Goal: Information Seeking & Learning: Learn about a topic

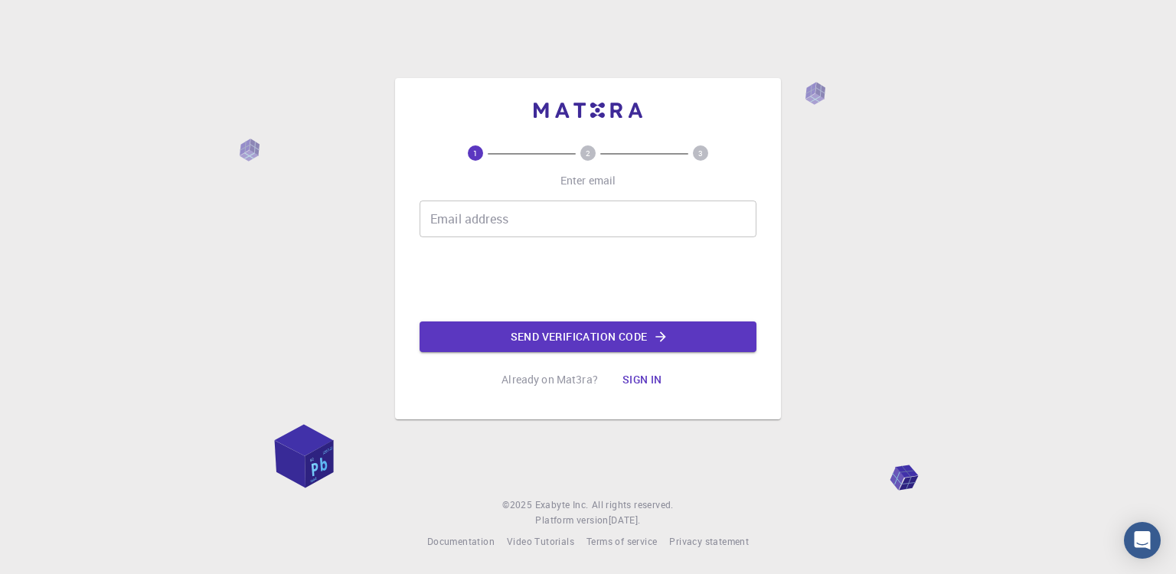
click at [538, 210] on input "Email address" at bounding box center [588, 219] width 337 height 37
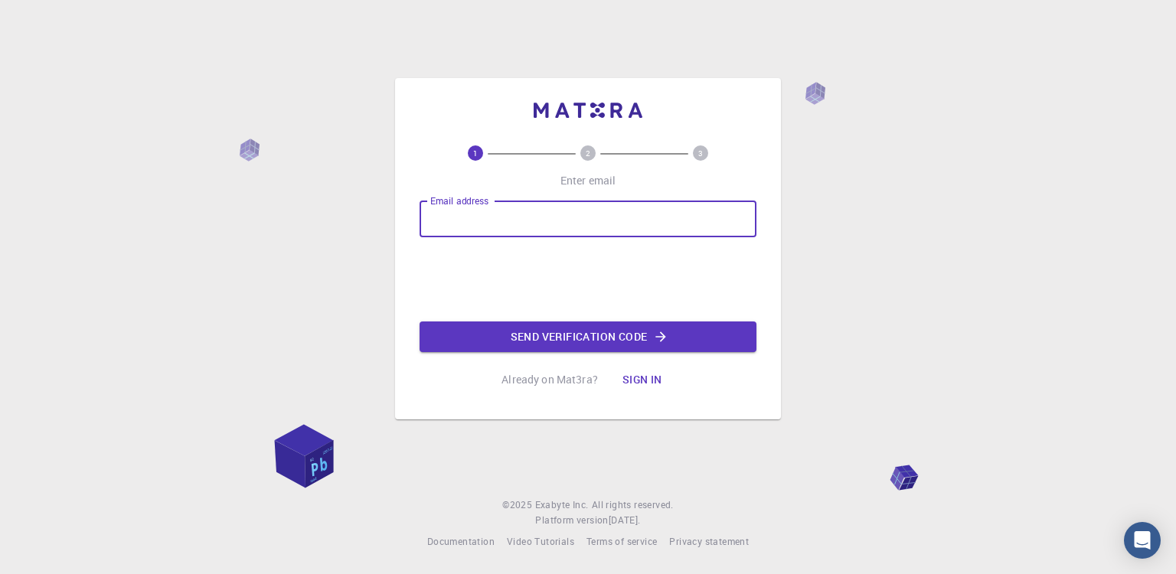
type input "[EMAIL_ADDRESS][DOMAIN_NAME]"
drag, startPoint x: 569, startPoint y: 214, endPoint x: 421, endPoint y: 218, distance: 147.8
click at [421, 218] on input "[EMAIL_ADDRESS][DOMAIN_NAME]" at bounding box center [588, 219] width 337 height 37
type input "ㅗ"
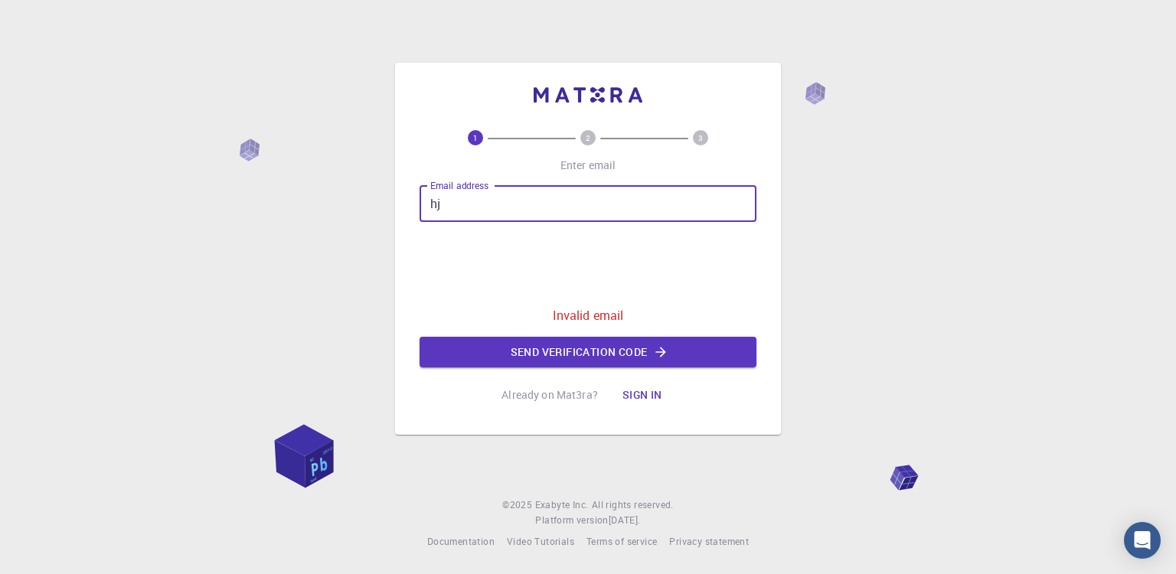
type input "[EMAIL_ADDRESS][DOMAIN_NAME]"
click at [549, 350] on button "Send verification code" at bounding box center [588, 352] width 337 height 31
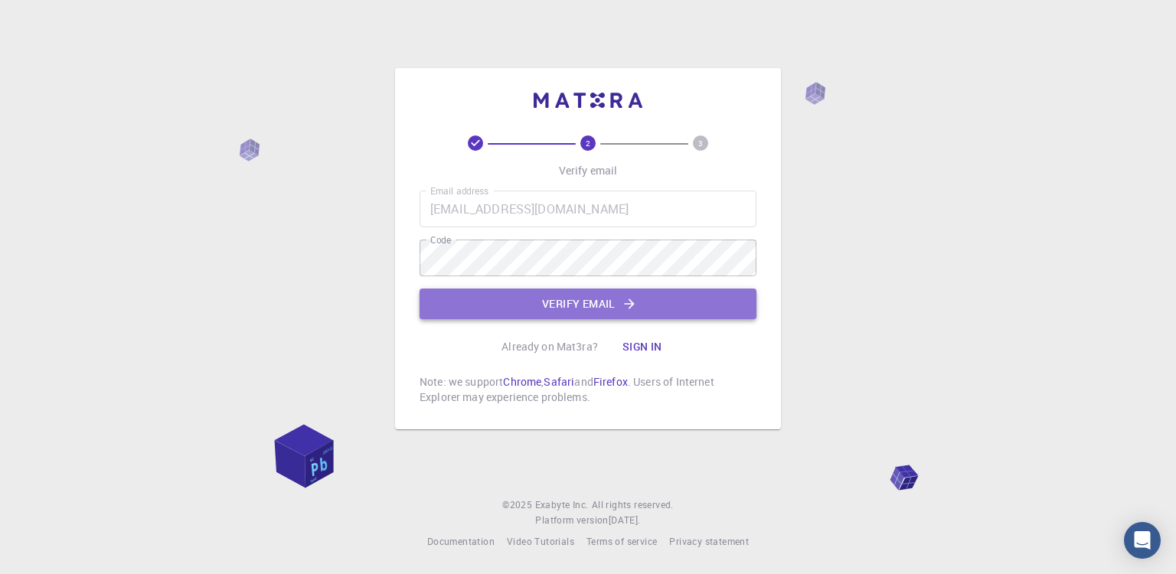
click at [518, 302] on button "Verify email" at bounding box center [588, 304] width 337 height 31
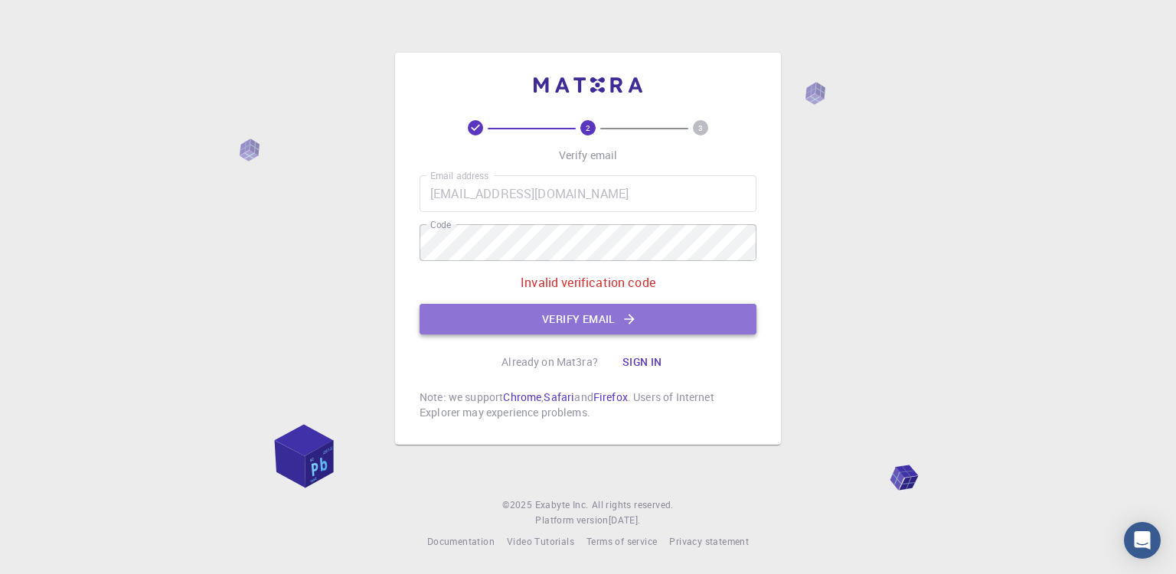
click at [559, 325] on button "Verify email" at bounding box center [588, 319] width 337 height 31
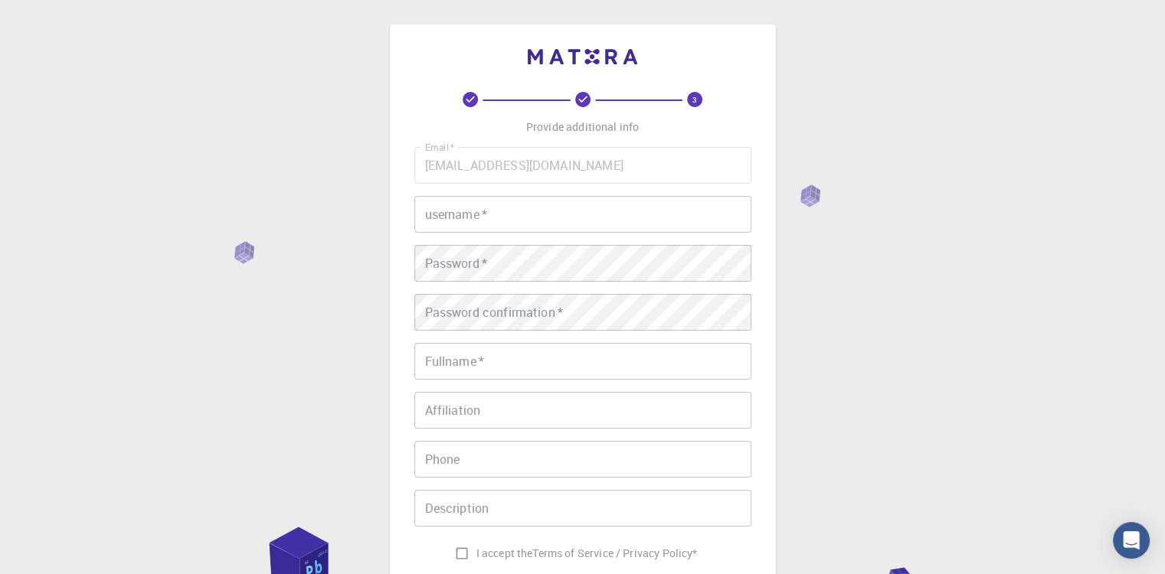
click at [542, 214] on input "username   *" at bounding box center [582, 214] width 337 height 37
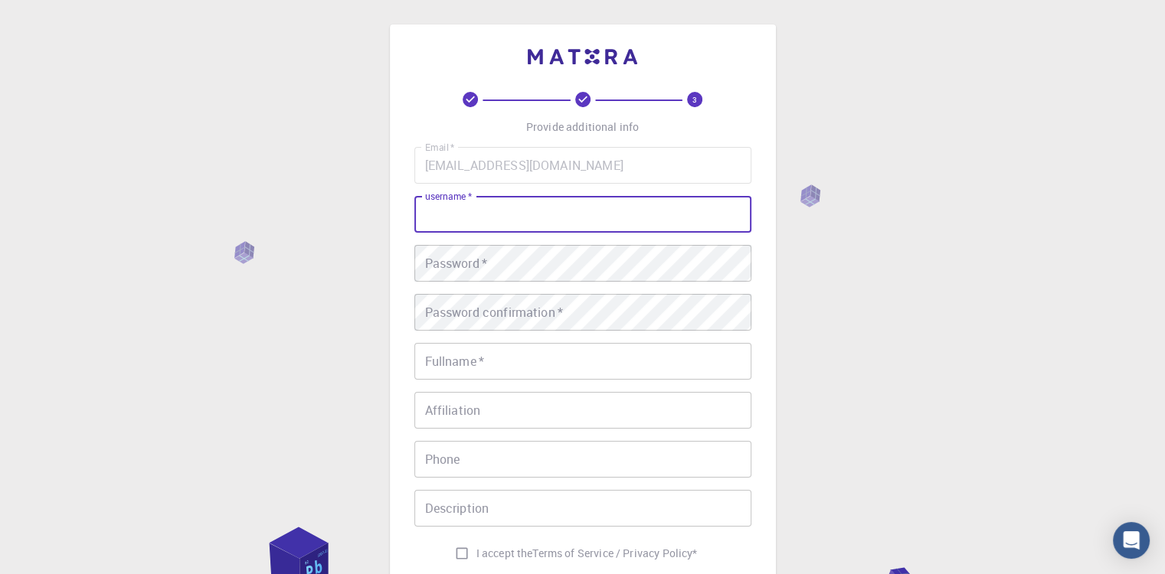
click at [650, 214] on input "username   *" at bounding box center [582, 214] width 337 height 37
type input "yuseong"
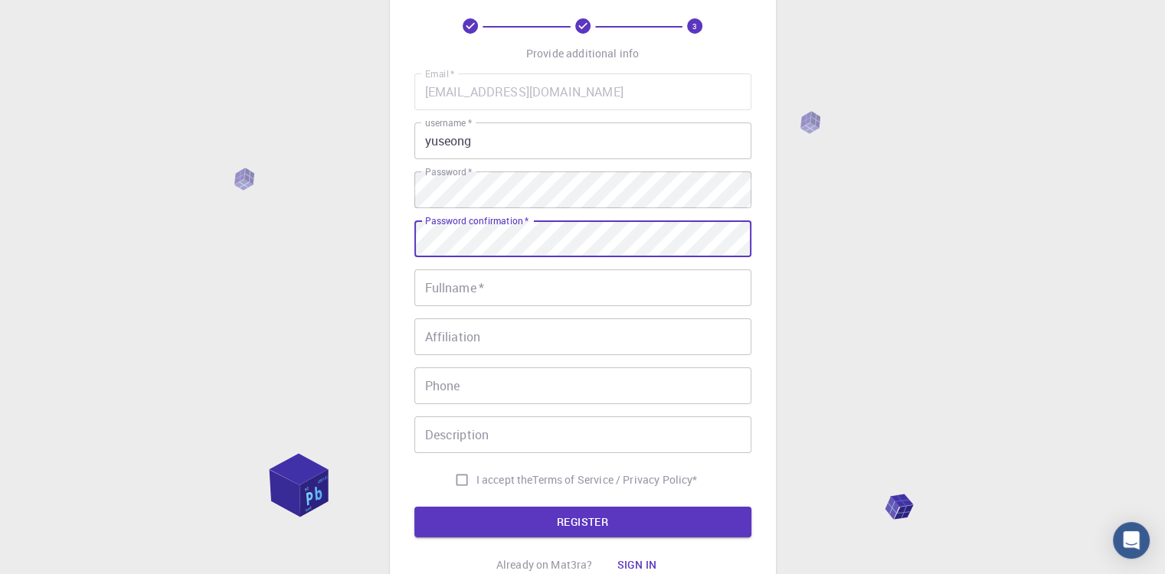
scroll to position [77, 0]
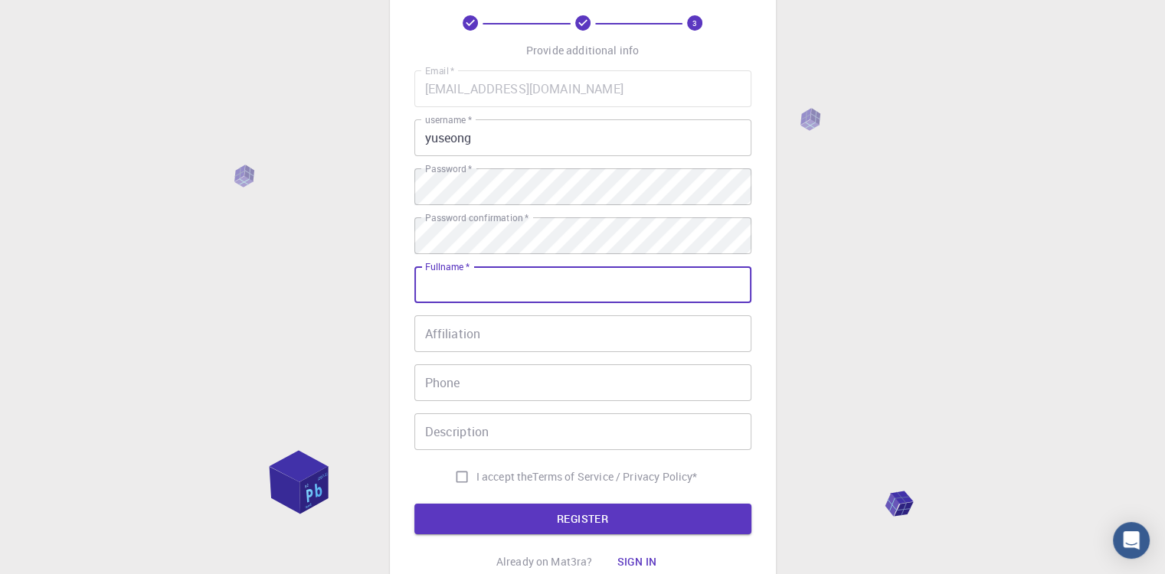
click at [554, 302] on input "Fullname   *" at bounding box center [582, 284] width 337 height 37
click at [560, 292] on input "Fullname   *" at bounding box center [582, 284] width 337 height 37
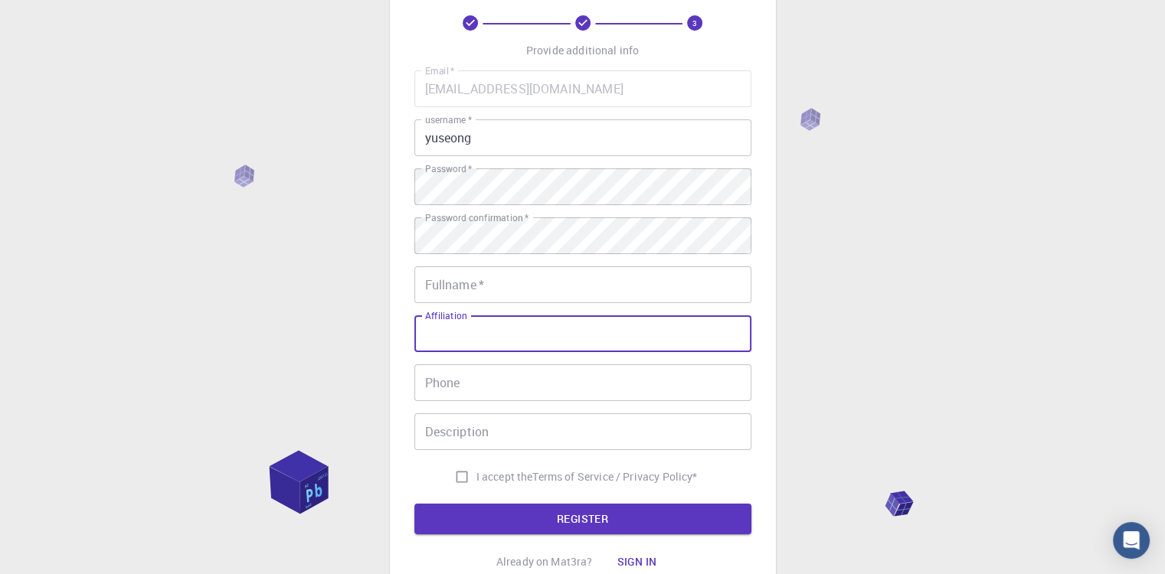
click at [720, 329] on input "Affiliation" at bounding box center [582, 333] width 337 height 37
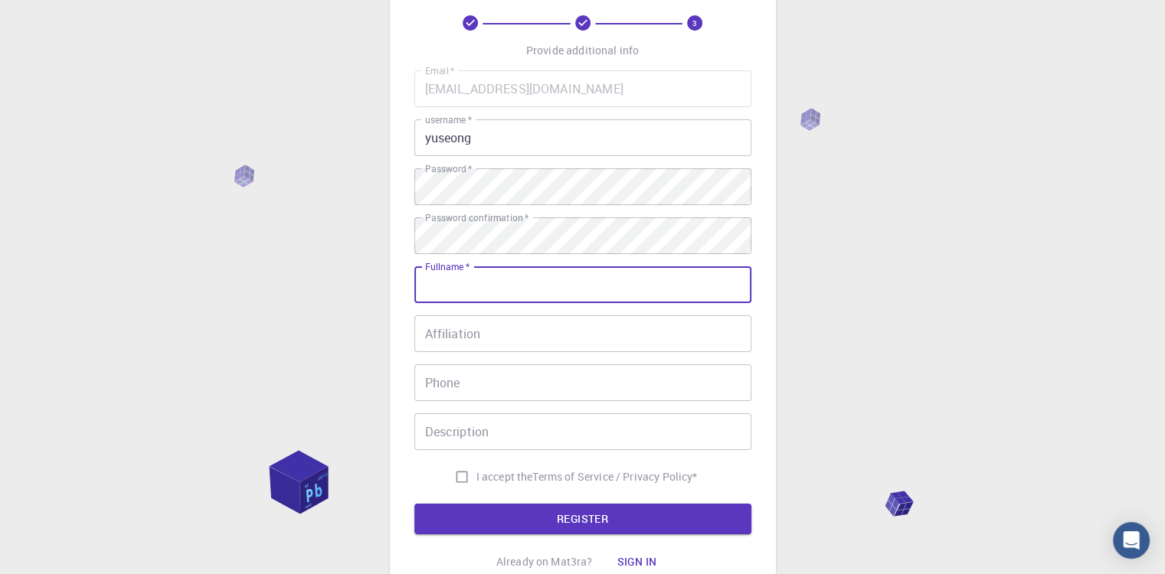
click at [619, 297] on input "Fullname   *" at bounding box center [582, 284] width 337 height 37
type input "heoyuseong"
click at [535, 338] on input "Affiliation" at bounding box center [582, 333] width 337 height 37
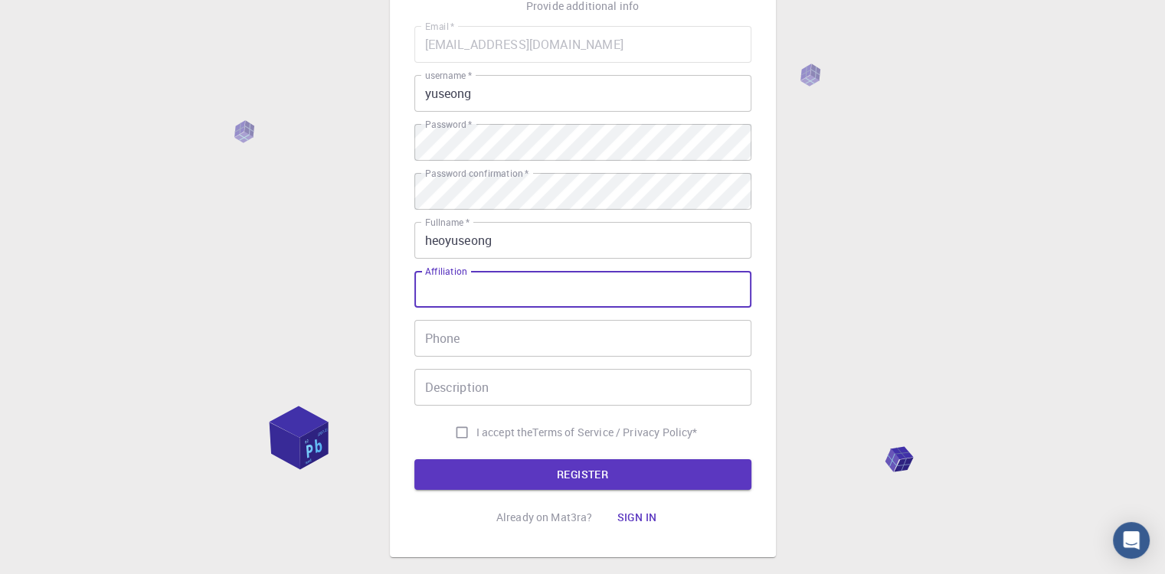
scroll to position [205, 0]
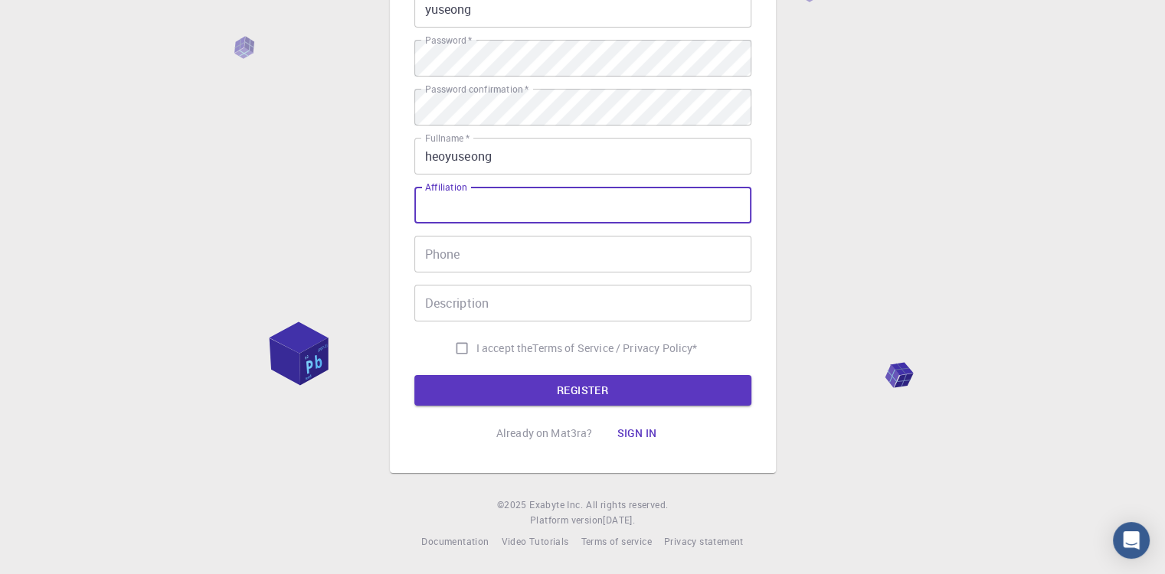
click at [451, 346] on input "I accept the Terms of Service / Privacy Policy *" at bounding box center [461, 348] width 29 height 29
checkbox input "true"
click at [472, 371] on form "Email   * [EMAIL_ADDRESS][DOMAIN_NAME] Email   * username   * yuseong username …" at bounding box center [582, 174] width 337 height 464
click at [472, 380] on button "REGISTER" at bounding box center [582, 390] width 337 height 31
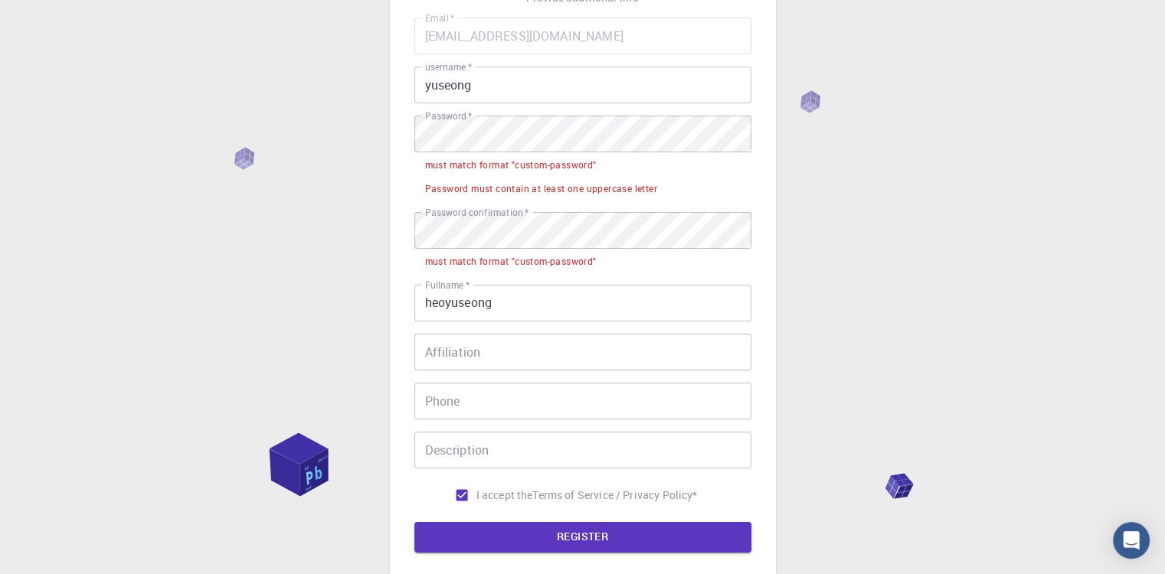
scroll to position [52, 0]
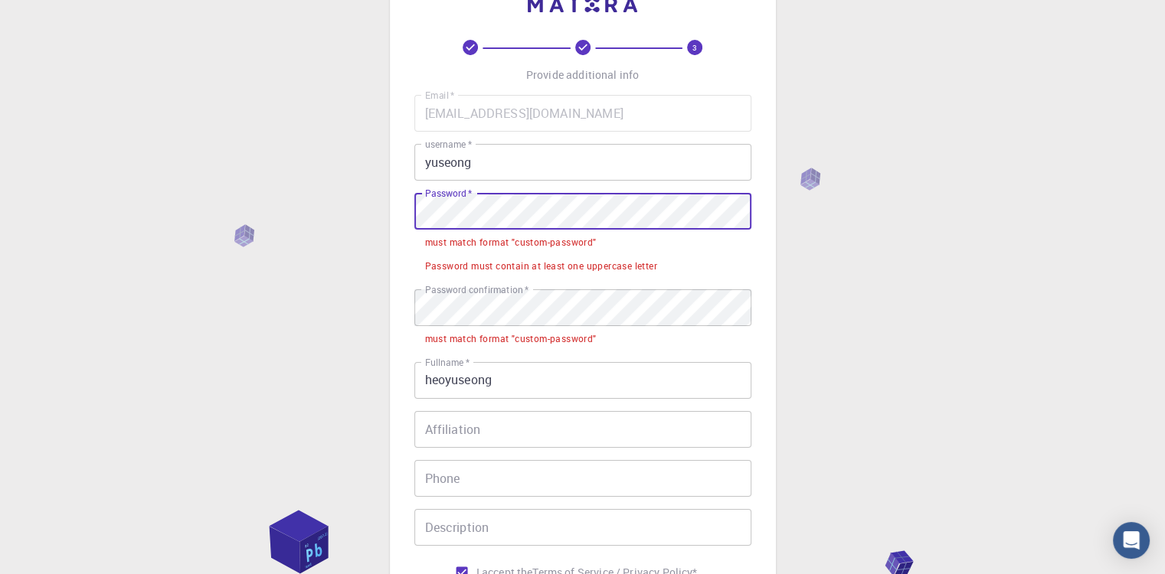
click at [383, 204] on div "3 Provide additional info Email   * [EMAIL_ADDRESS][DOMAIN_NAME] Email   * user…" at bounding box center [582, 373] width 1165 height 850
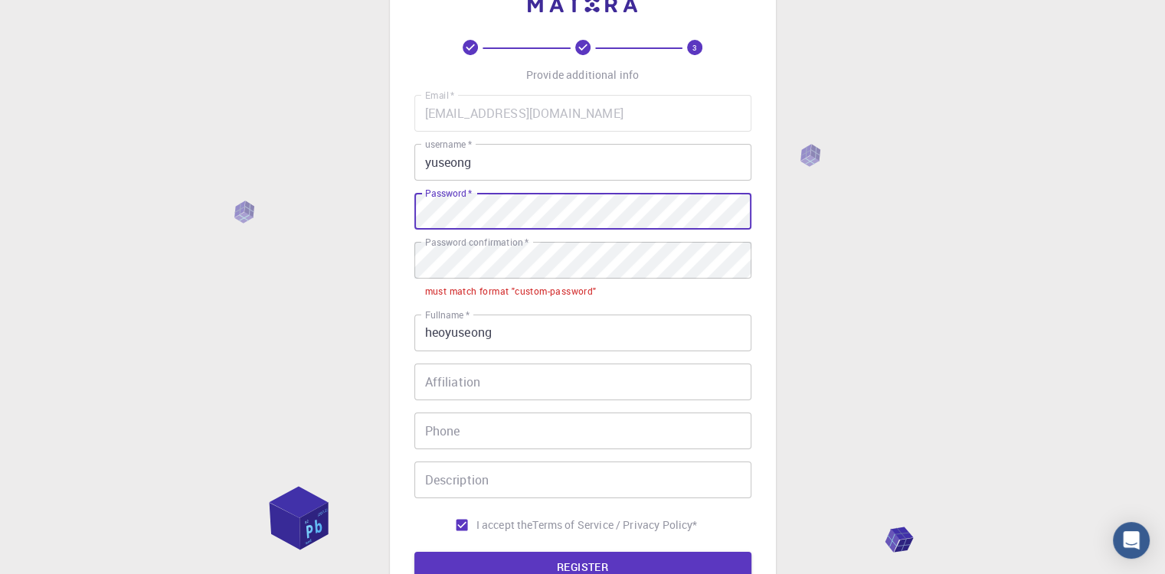
click at [391, 212] on div "3 Provide additional info Email   * [EMAIL_ADDRESS][DOMAIN_NAME] Email   * user…" at bounding box center [583, 311] width 386 height 678
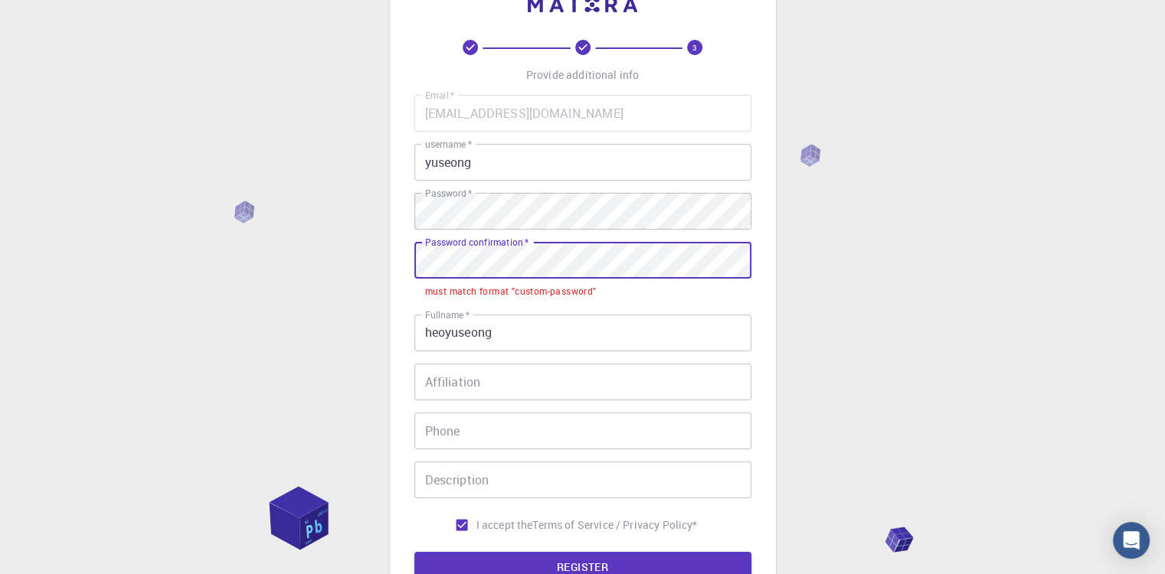
click at [343, 229] on div "3 Provide additional info Email   * [EMAIL_ADDRESS][DOMAIN_NAME] Email   * user…" at bounding box center [582, 349] width 1165 height 803
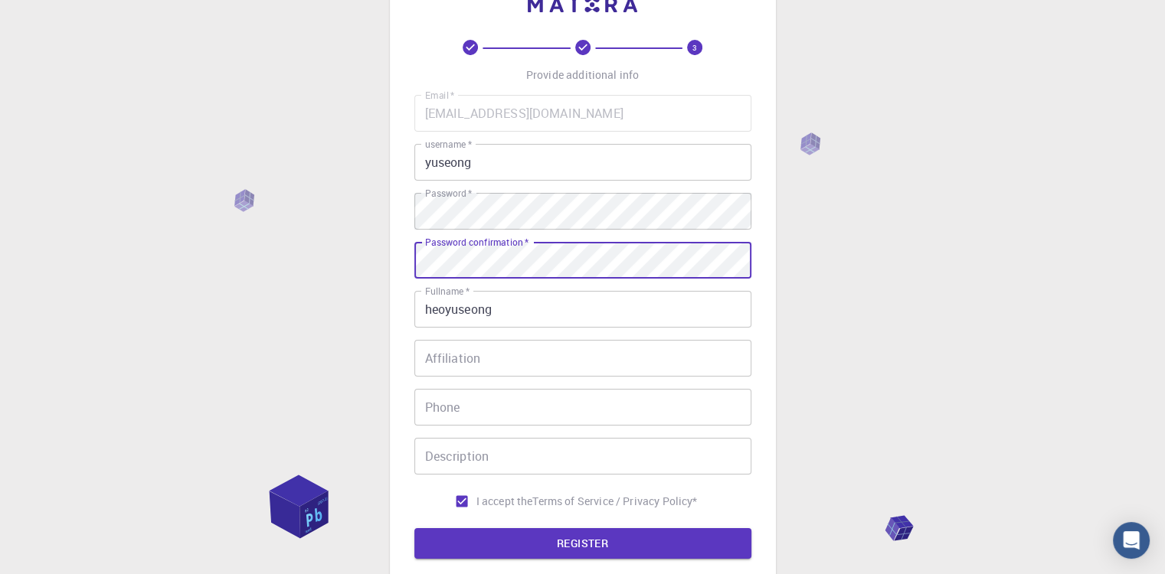
click at [414, 528] on button "REGISTER" at bounding box center [582, 543] width 337 height 31
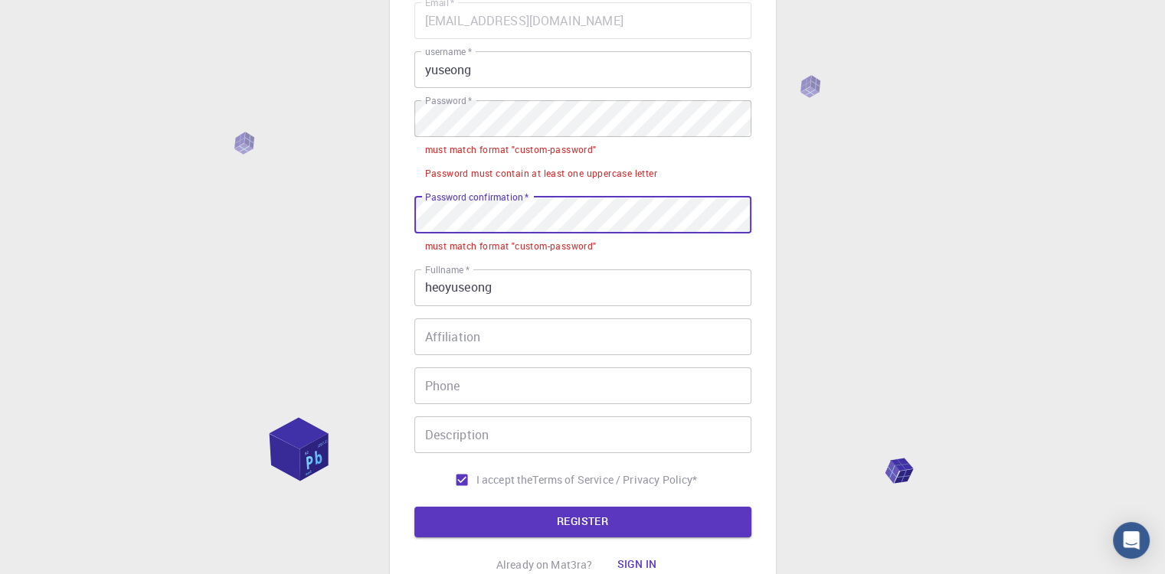
scroll to position [205, 0]
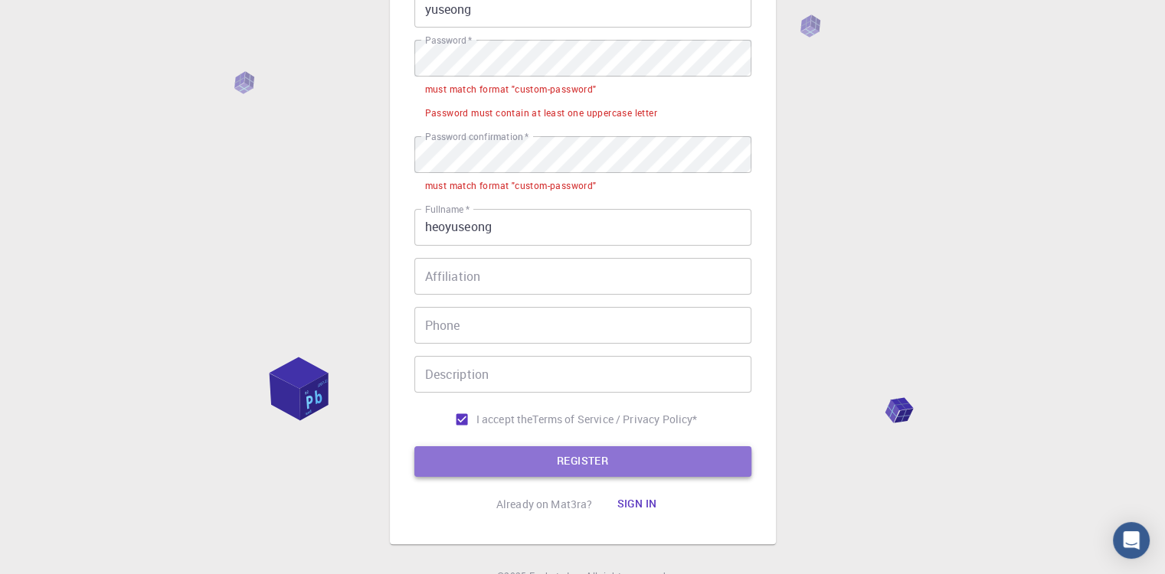
click at [467, 451] on button "REGISTER" at bounding box center [582, 461] width 337 height 31
click at [462, 454] on button "REGISTER" at bounding box center [582, 461] width 337 height 31
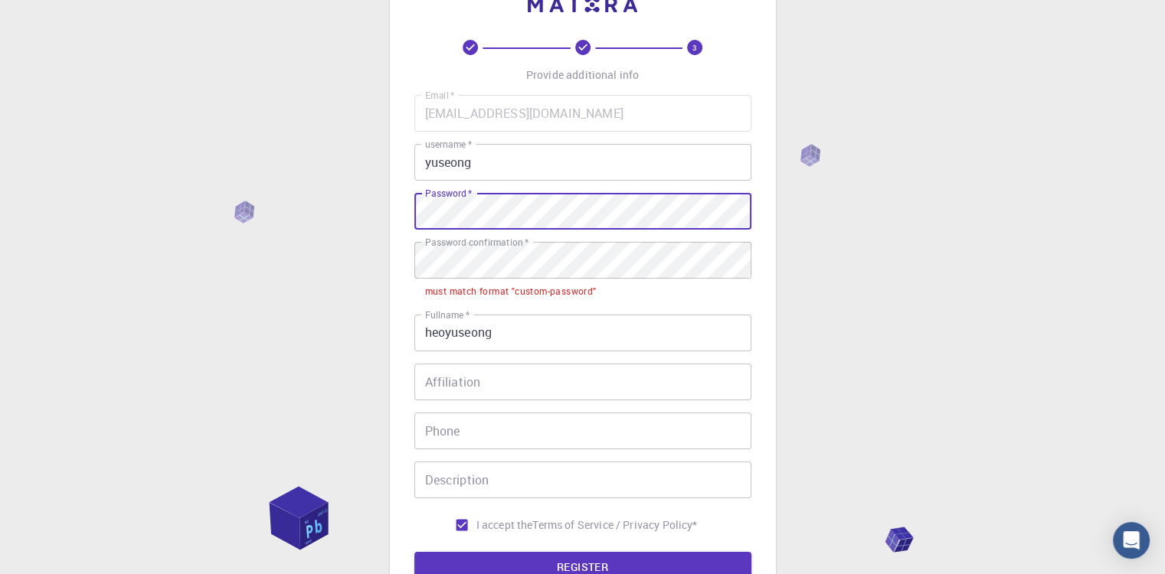
scroll to position [52, 0]
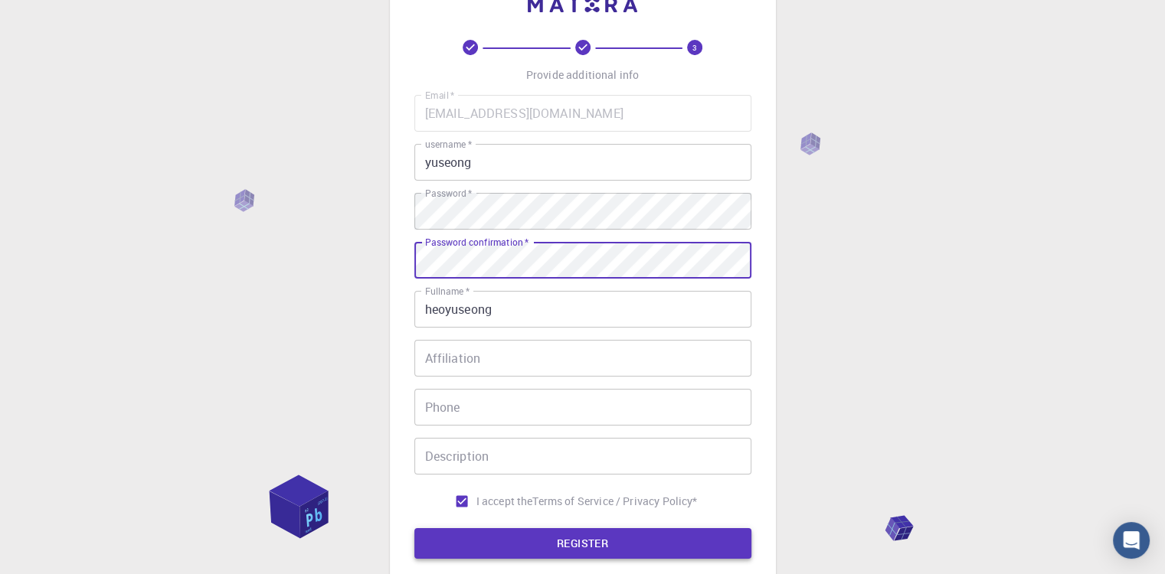
click at [471, 541] on button "REGISTER" at bounding box center [582, 543] width 337 height 31
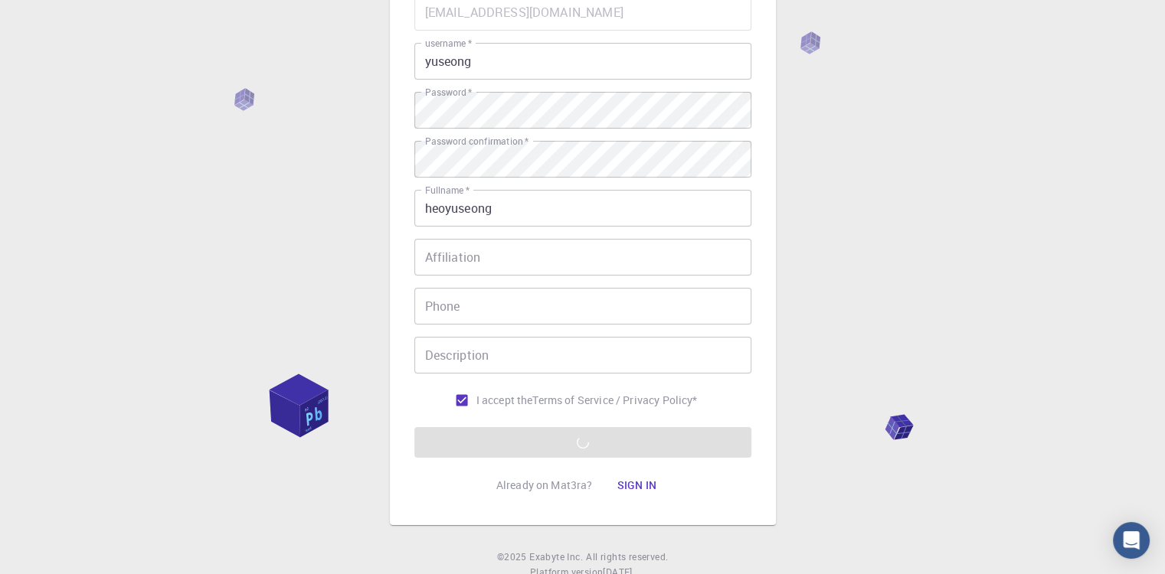
scroll to position [205, 0]
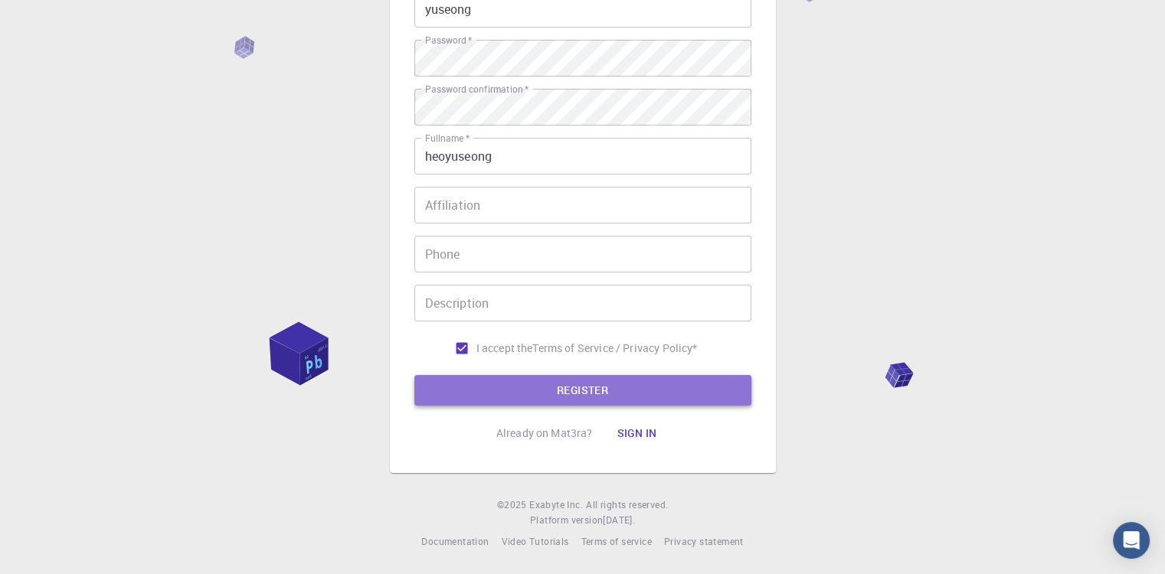
click at [600, 398] on button "REGISTER" at bounding box center [582, 390] width 337 height 31
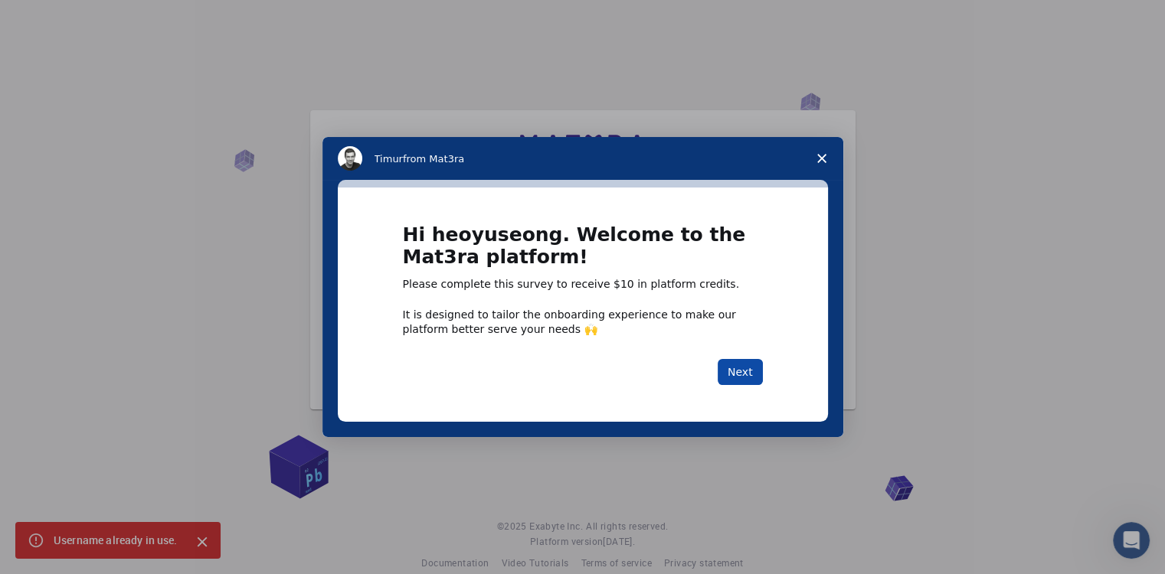
click at [749, 371] on button "Next" at bounding box center [739, 372] width 45 height 26
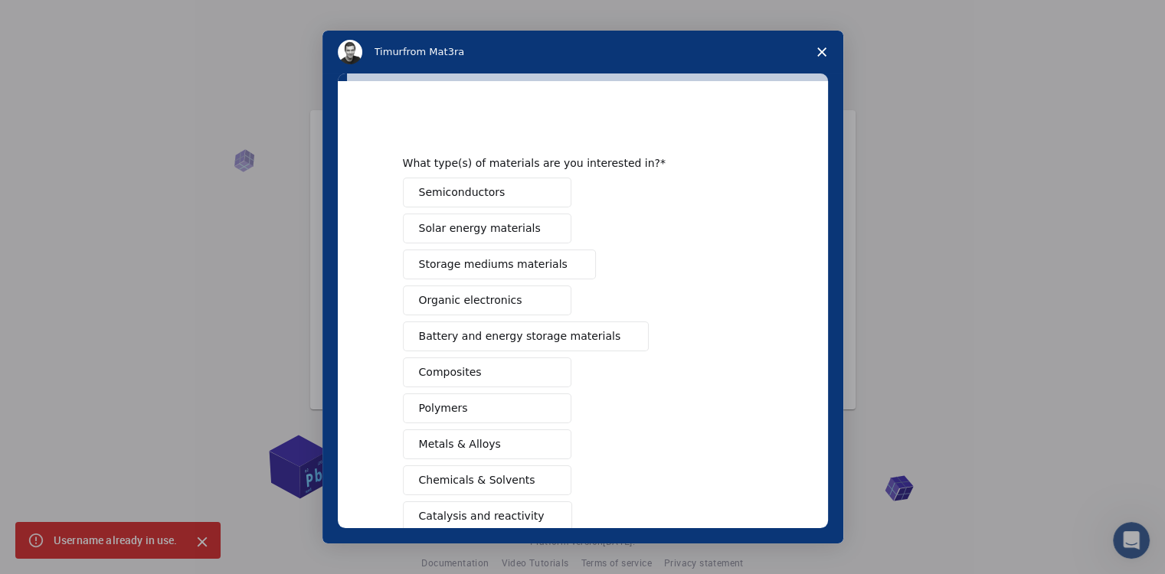
click at [742, 374] on div "Semiconductors Solar energy materials Storage mediums materials Organic electro…" at bounding box center [583, 391] width 360 height 426
click at [832, 61] on span "Close survey" at bounding box center [821, 52] width 43 height 43
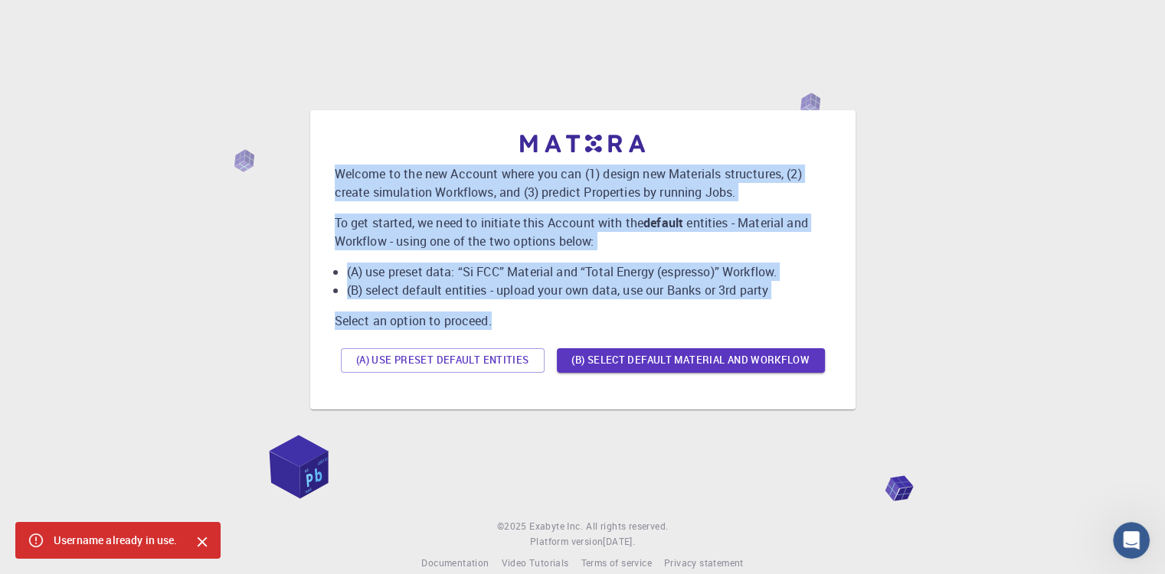
drag, startPoint x: 332, startPoint y: 178, endPoint x: 508, endPoint y: 319, distance: 225.5
click at [508, 319] on div "Welcome to the new Account where you can (1) design new Materials structures, (…" at bounding box center [582, 260] width 521 height 275
copy div "Welcome to the new Account where you can (1) design new Materials structures, (…"
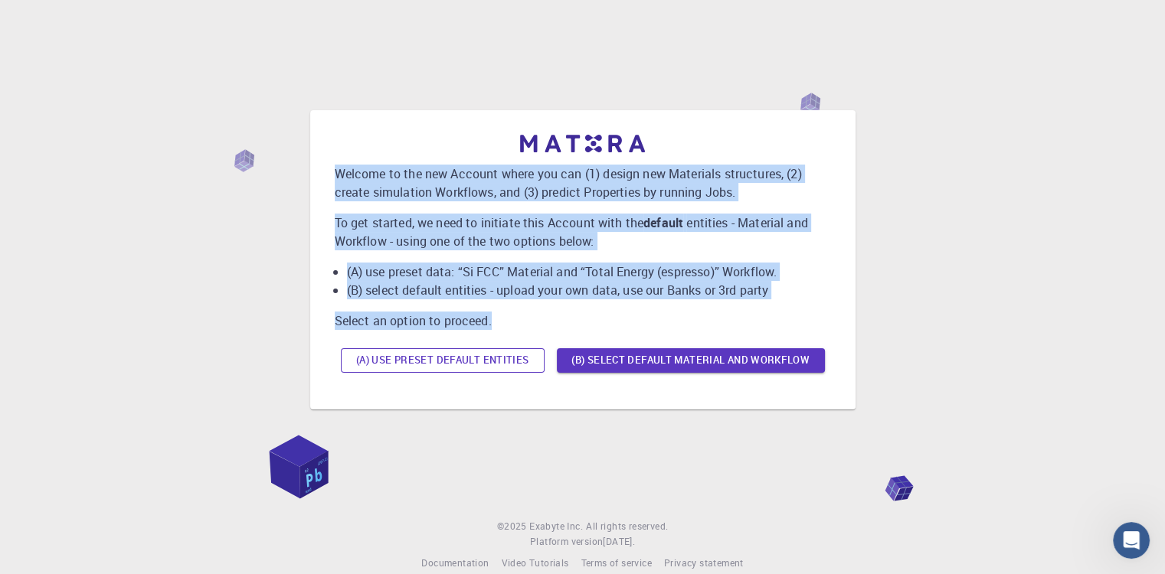
click at [380, 355] on button "(A) Use preset default entities" at bounding box center [443, 360] width 204 height 25
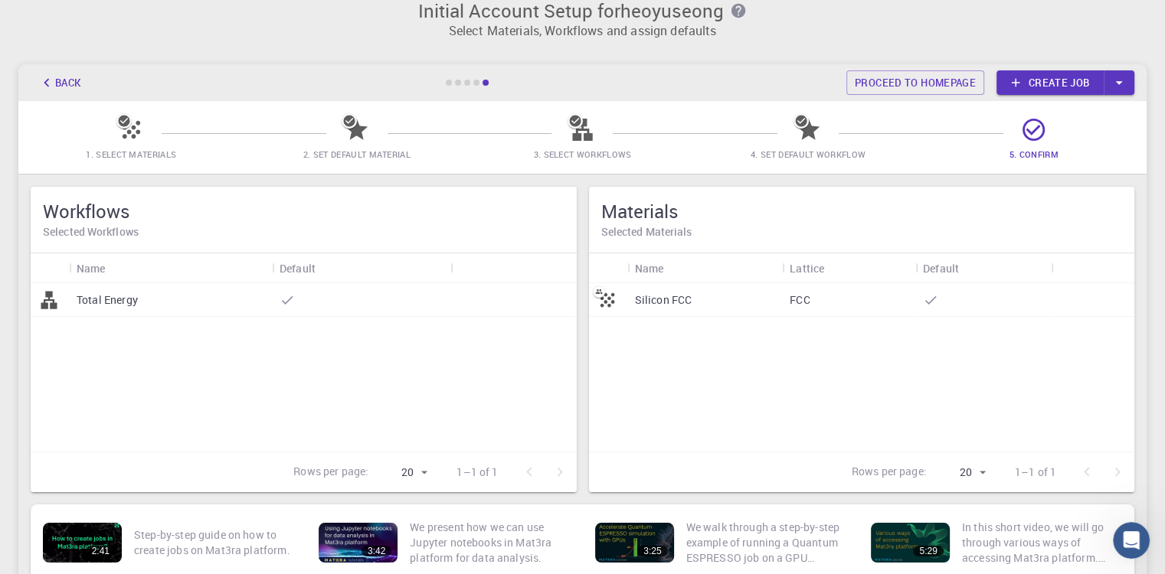
scroll to position [4, 0]
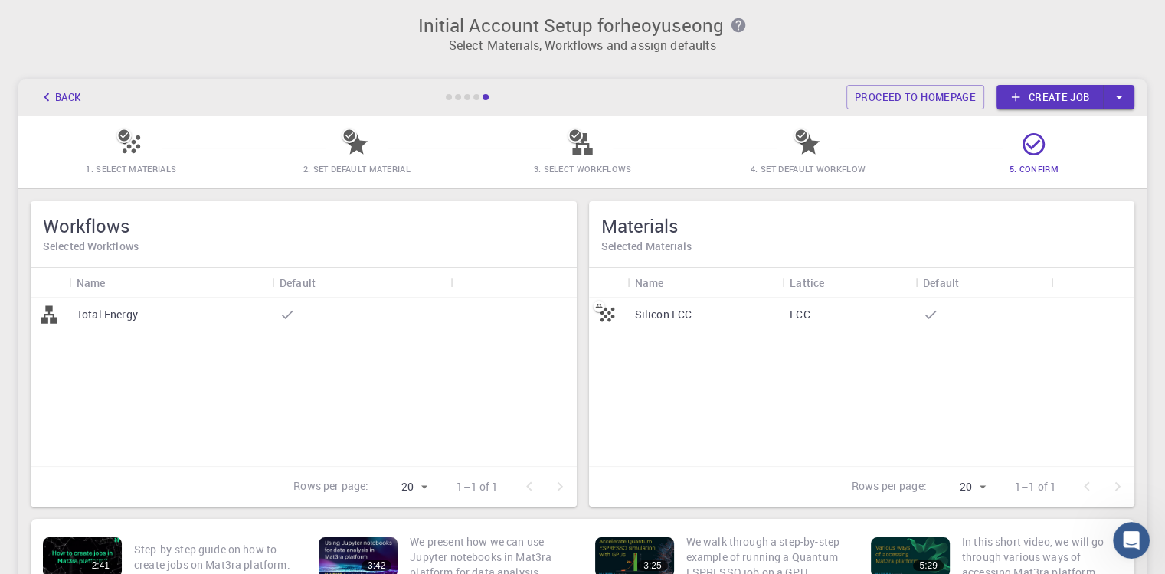
click at [1132, 92] on button "button" at bounding box center [1118, 97] width 31 height 25
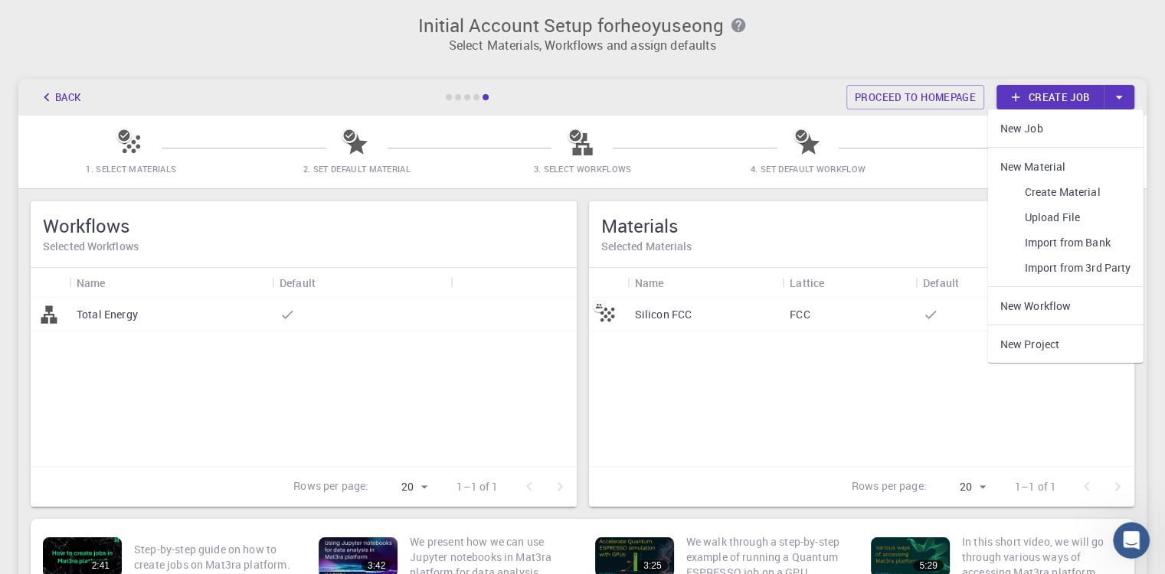
click at [1029, 188] on link "Create Material" at bounding box center [1065, 191] width 155 height 25
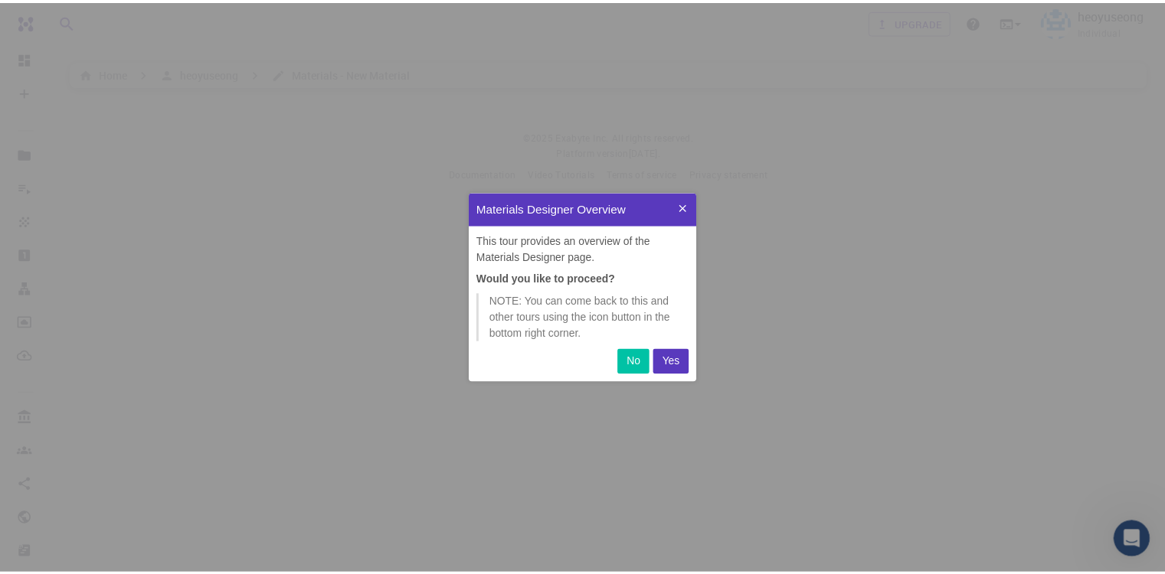
scroll to position [178, 217]
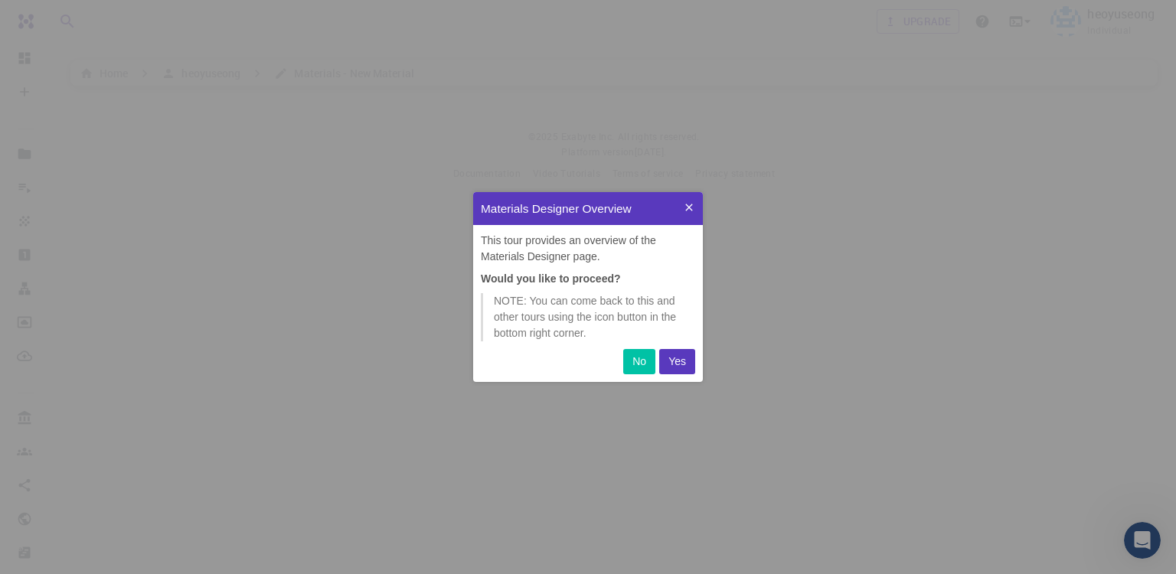
click at [689, 210] on icon at bounding box center [689, 207] width 12 height 12
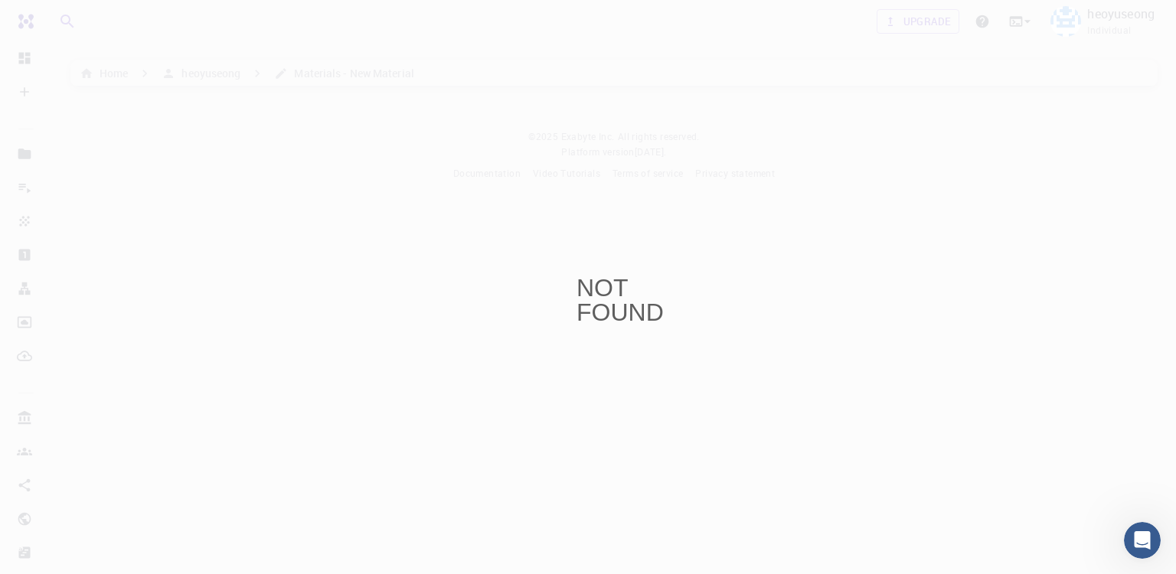
click at [633, 265] on div "NOT FOUND" at bounding box center [588, 287] width 1176 height 574
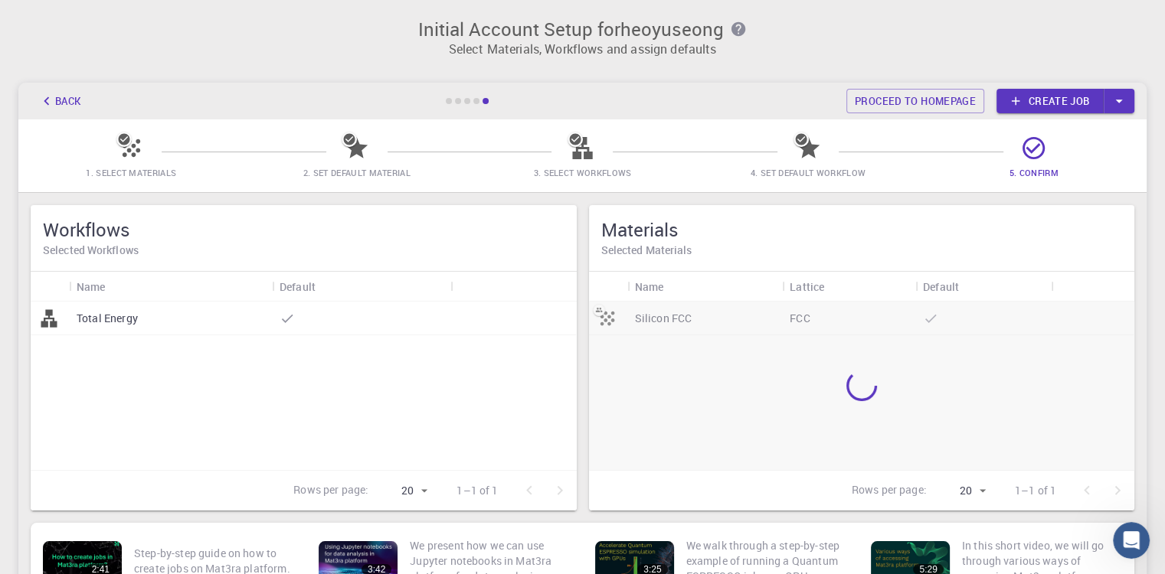
click at [1099, 101] on link "Create job" at bounding box center [1049, 101] width 107 height 25
click at [1109, 100] on button "button" at bounding box center [1118, 101] width 31 height 25
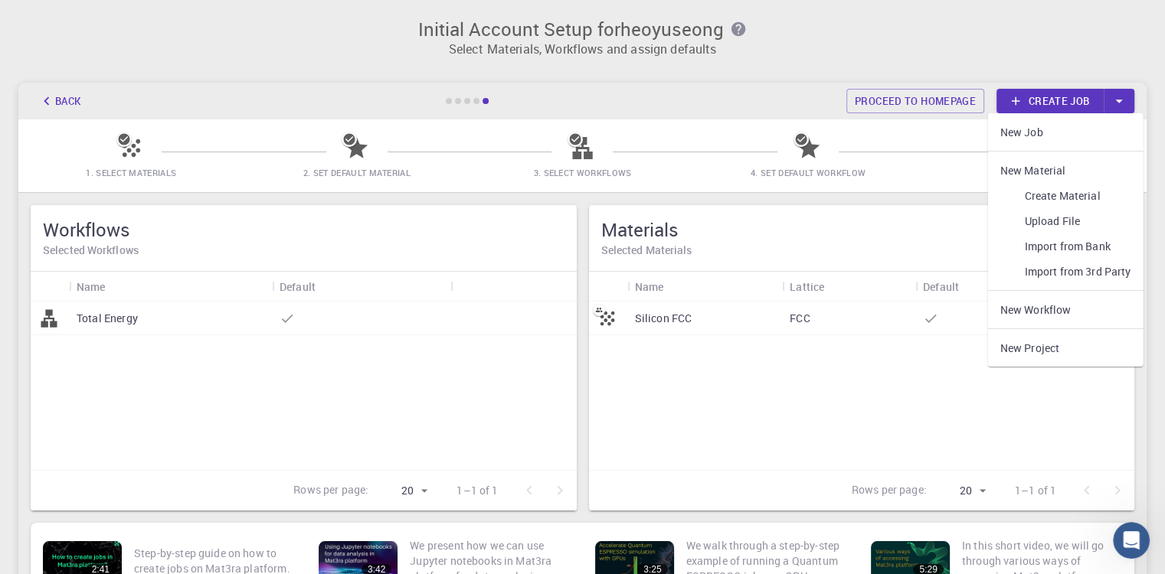
click at [1069, 201] on link "Create Material" at bounding box center [1065, 195] width 155 height 25
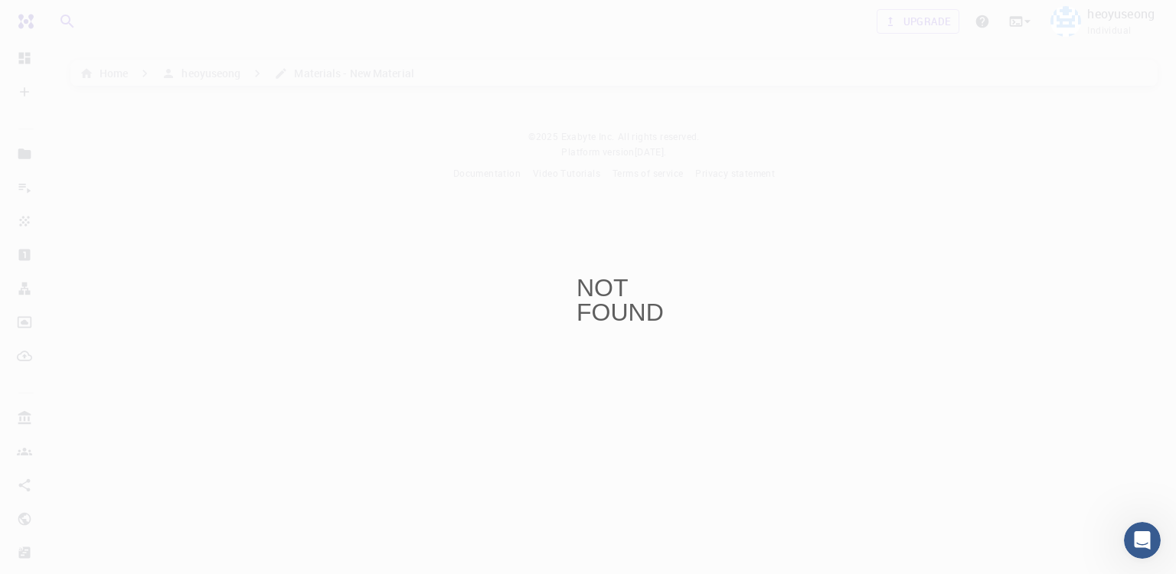
click at [555, 236] on div "NOT FOUND" at bounding box center [588, 287] width 1176 height 574
click at [520, 220] on div "NOT FOUND" at bounding box center [588, 287] width 1176 height 574
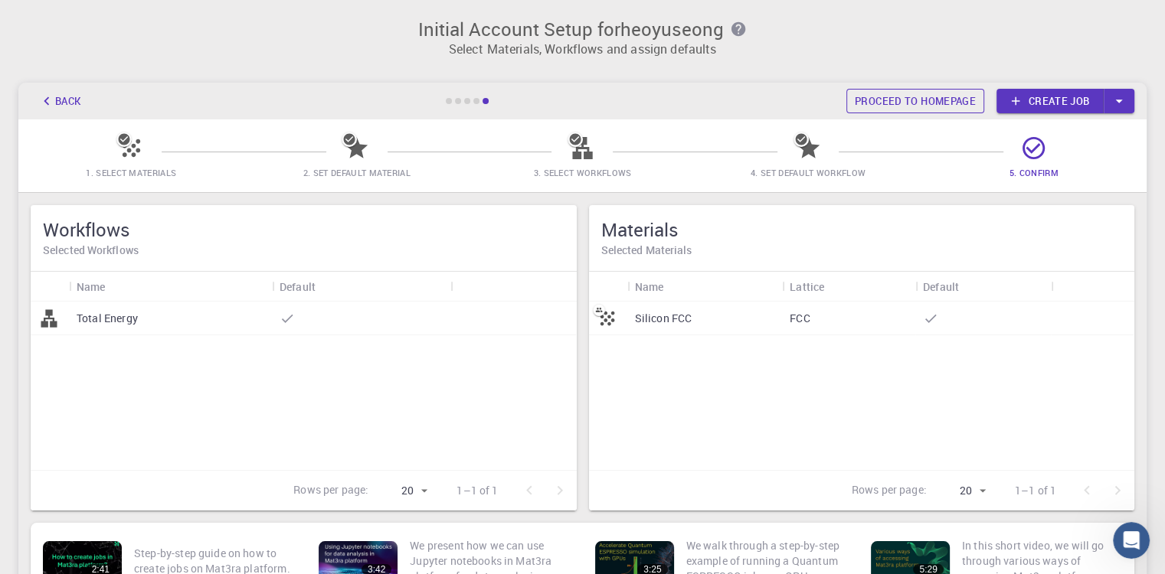
click at [928, 110] on link "Proceed to homepage" at bounding box center [915, 101] width 138 height 25
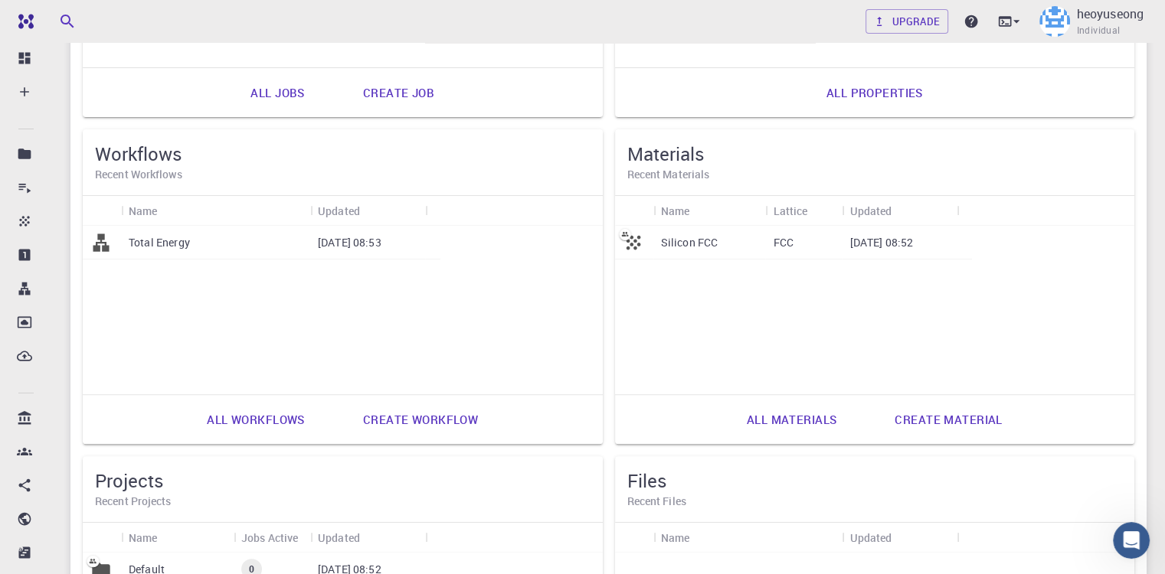
scroll to position [370, 0]
click at [877, 410] on link "Create material" at bounding box center [947, 418] width 141 height 37
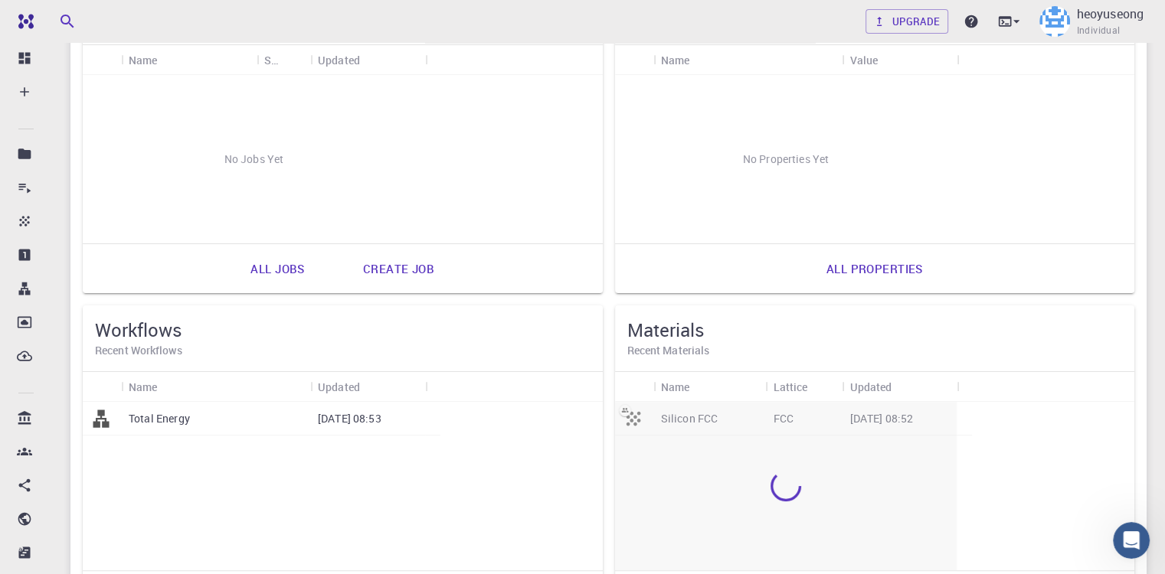
scroll to position [370, 0]
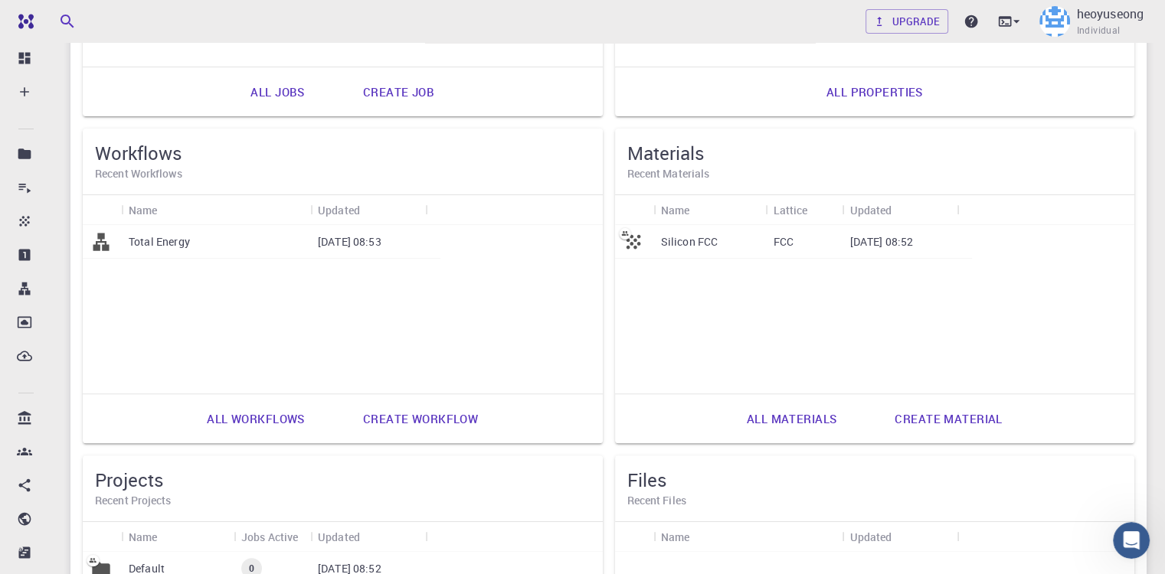
click at [765, 240] on div "FCC" at bounding box center [803, 242] width 77 height 34
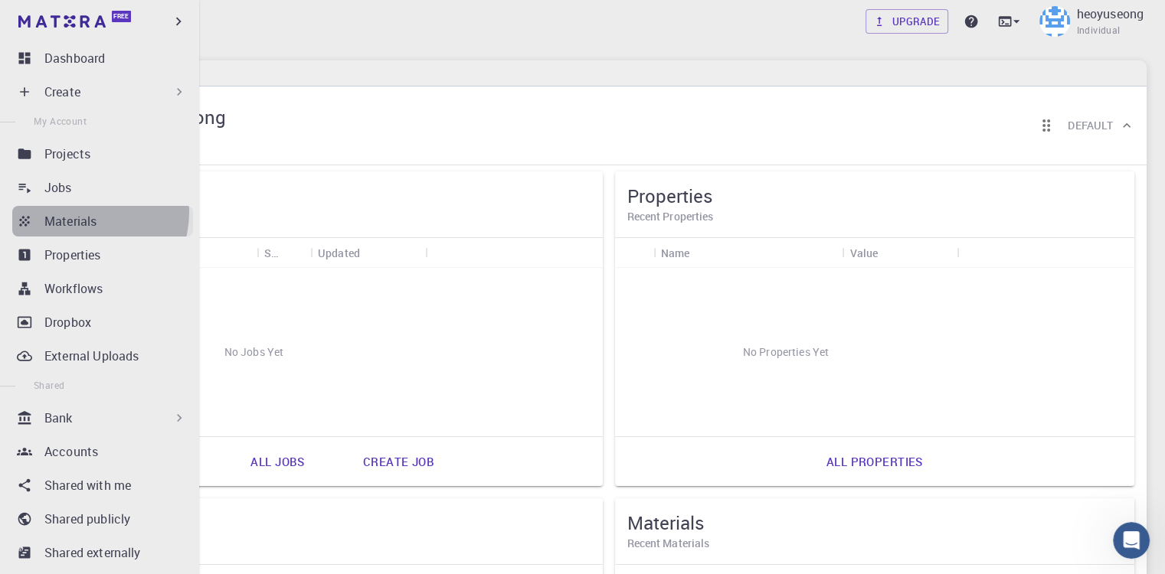
click at [82, 212] on p "Materials" at bounding box center [70, 221] width 52 height 18
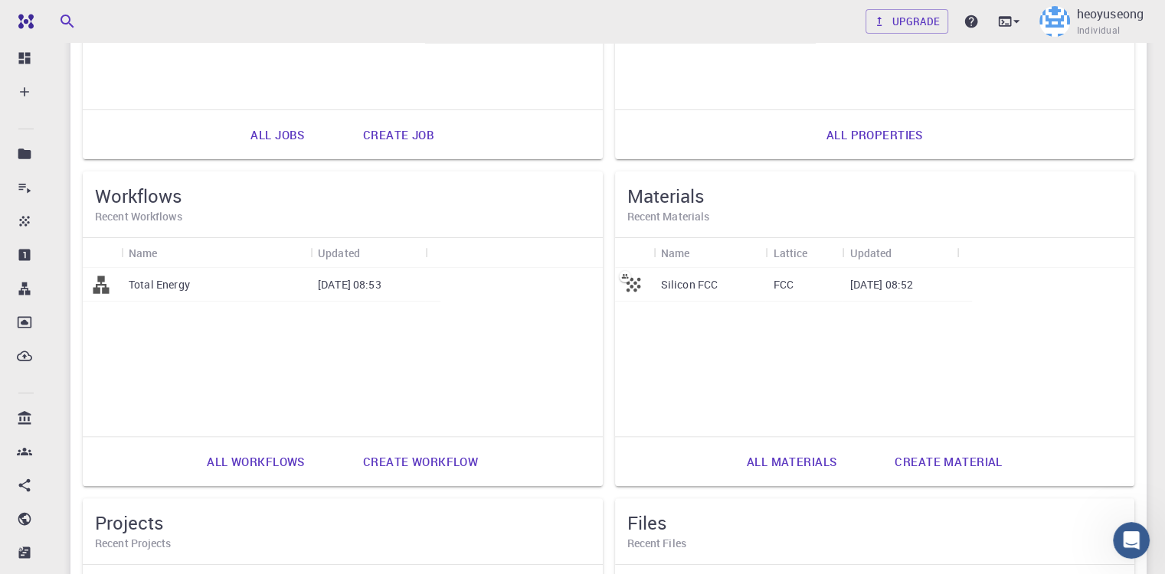
scroll to position [370, 0]
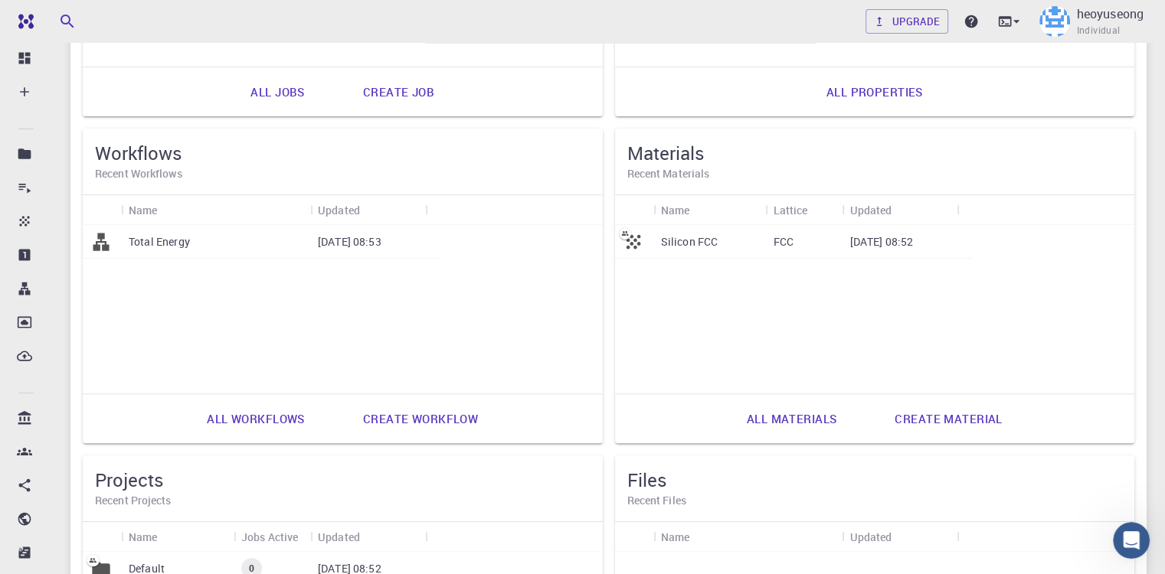
click at [234, 552] on div "Default" at bounding box center [177, 569] width 113 height 34
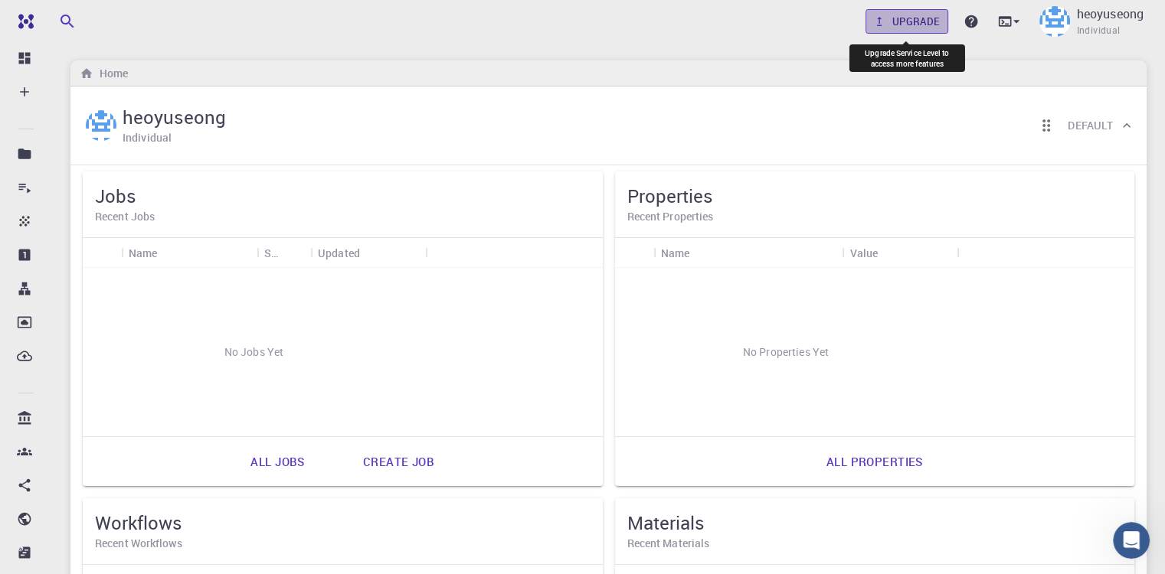
click at [910, 26] on link "Upgrade" at bounding box center [906, 21] width 83 height 25
click at [1001, 22] on icon at bounding box center [1004, 21] width 13 height 10
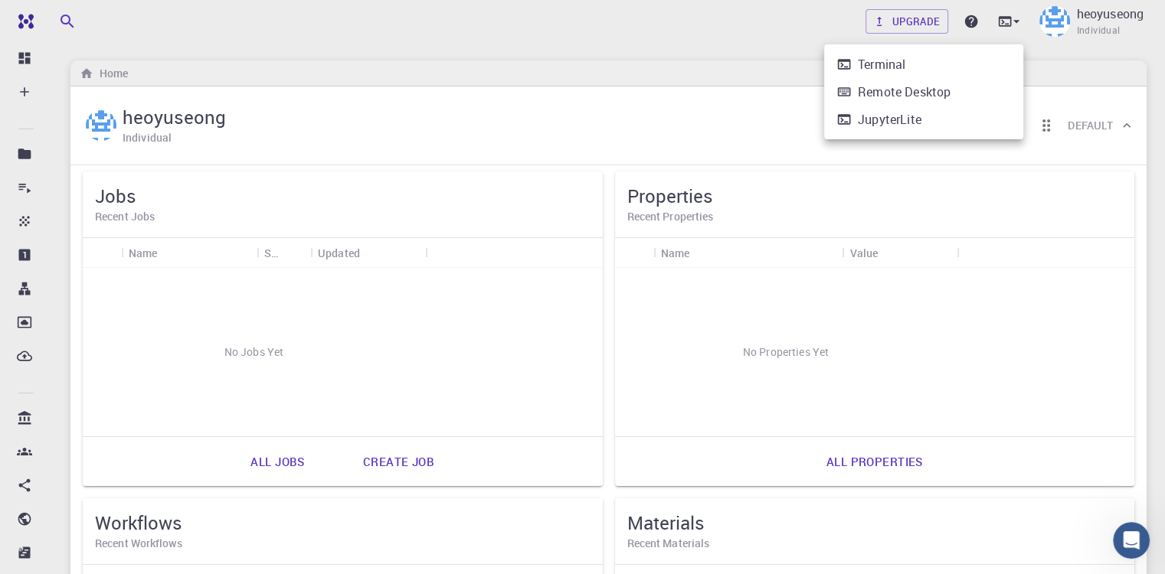
click at [975, 23] on div at bounding box center [582, 287] width 1165 height 574
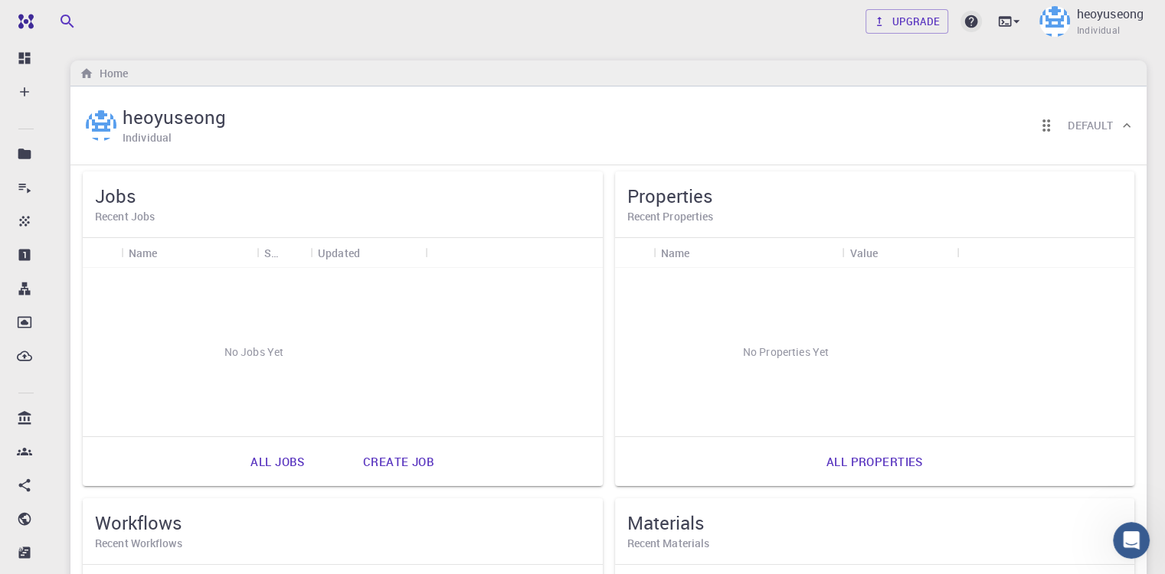
click at [970, 23] on icon at bounding box center [971, 21] width 13 height 13
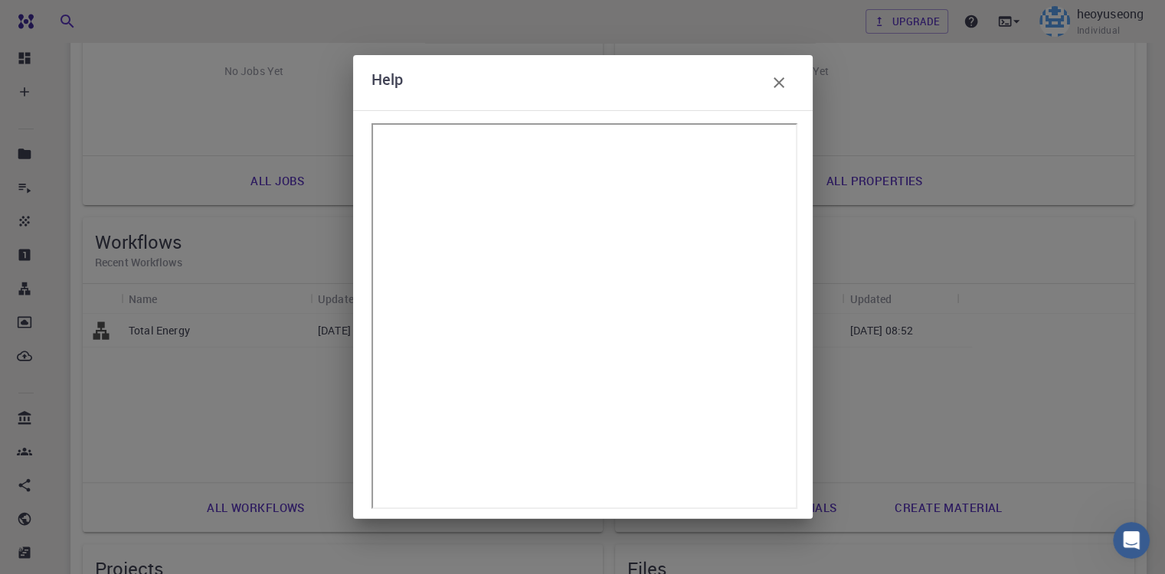
scroll to position [370, 0]
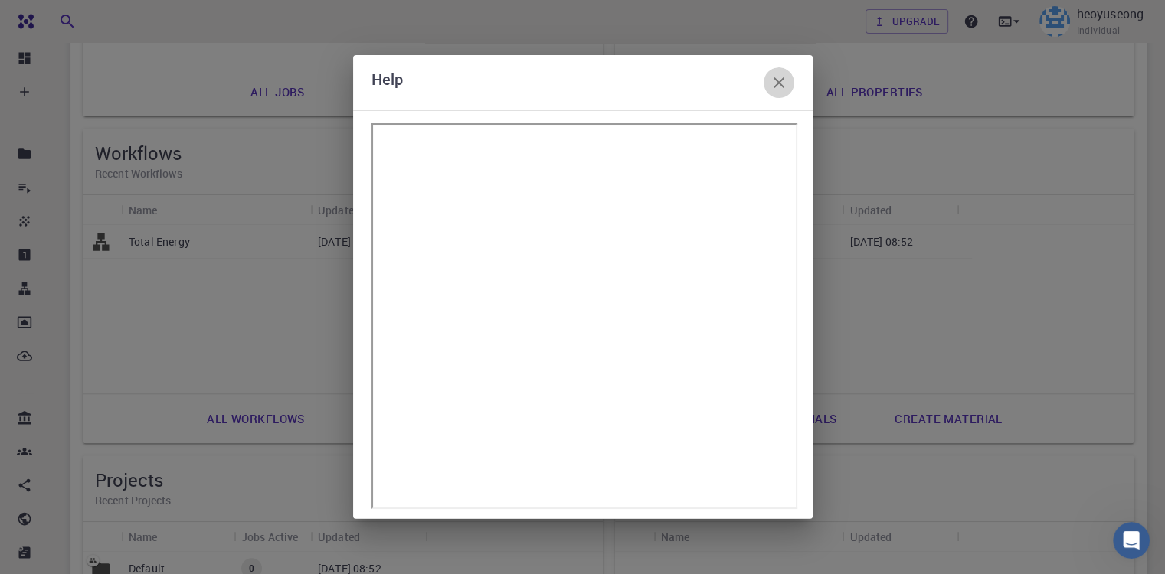
click at [775, 87] on icon "button" at bounding box center [779, 83] width 18 height 18
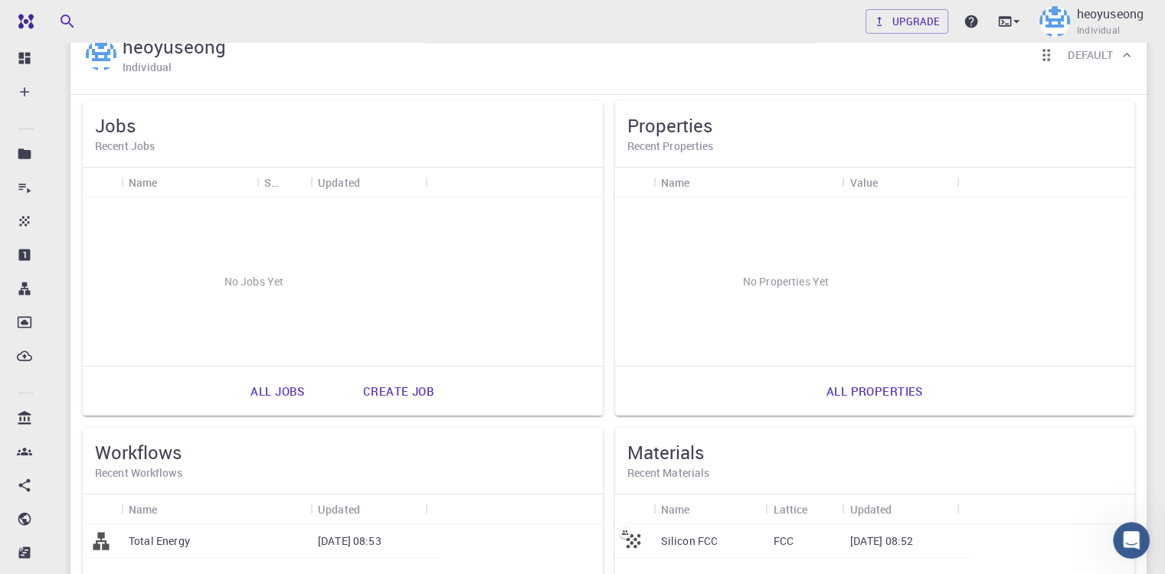
scroll to position [64, 0]
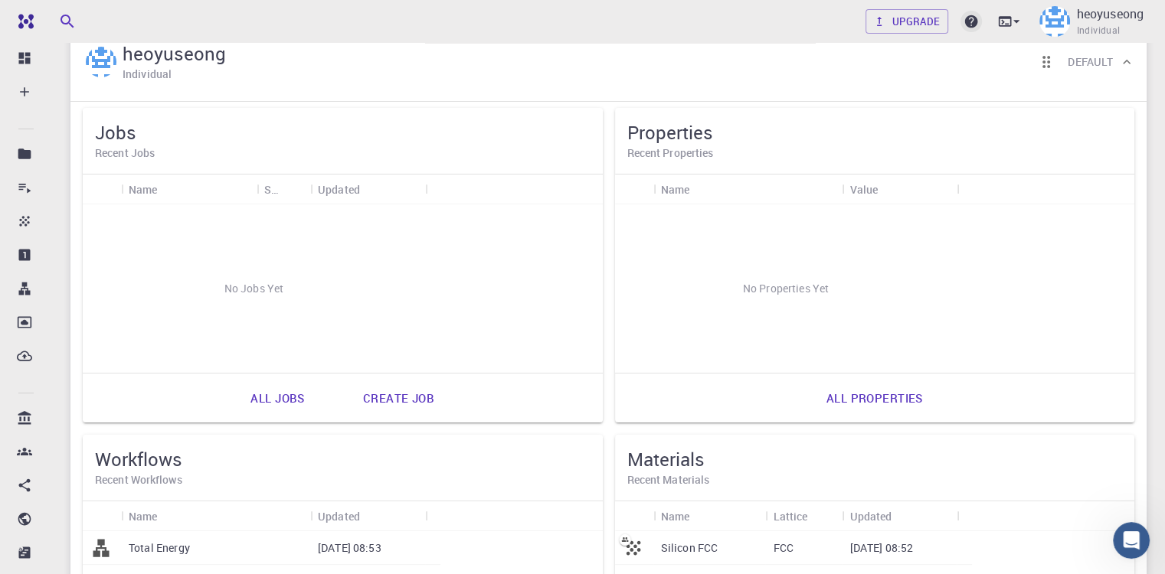
click at [965, 20] on icon at bounding box center [971, 21] width 13 height 13
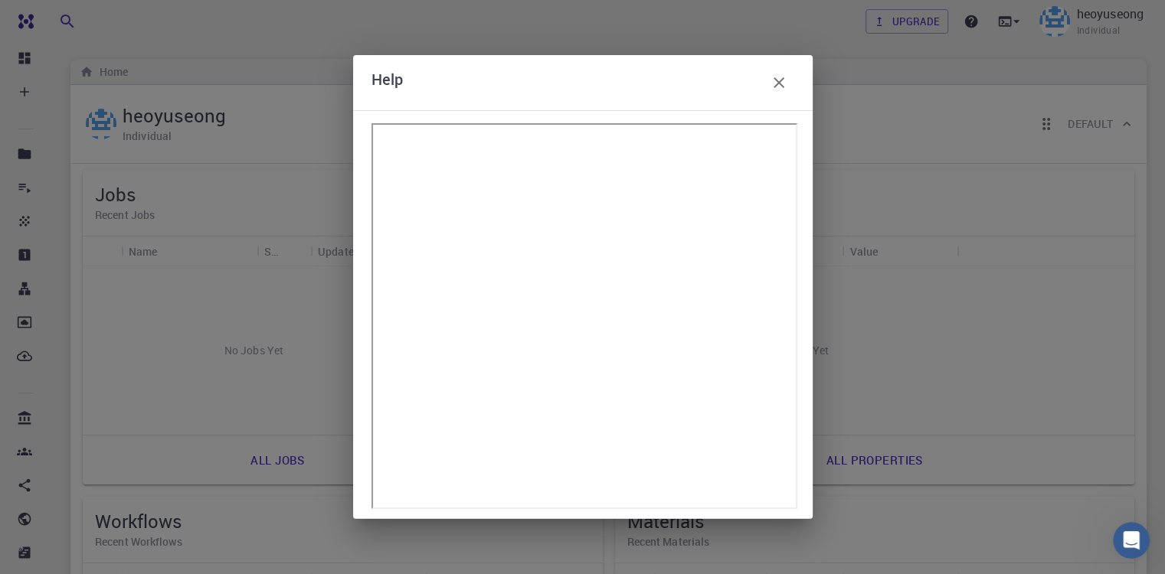
scroll to position [0, 0]
click at [775, 86] on icon "button" at bounding box center [778, 82] width 11 height 11
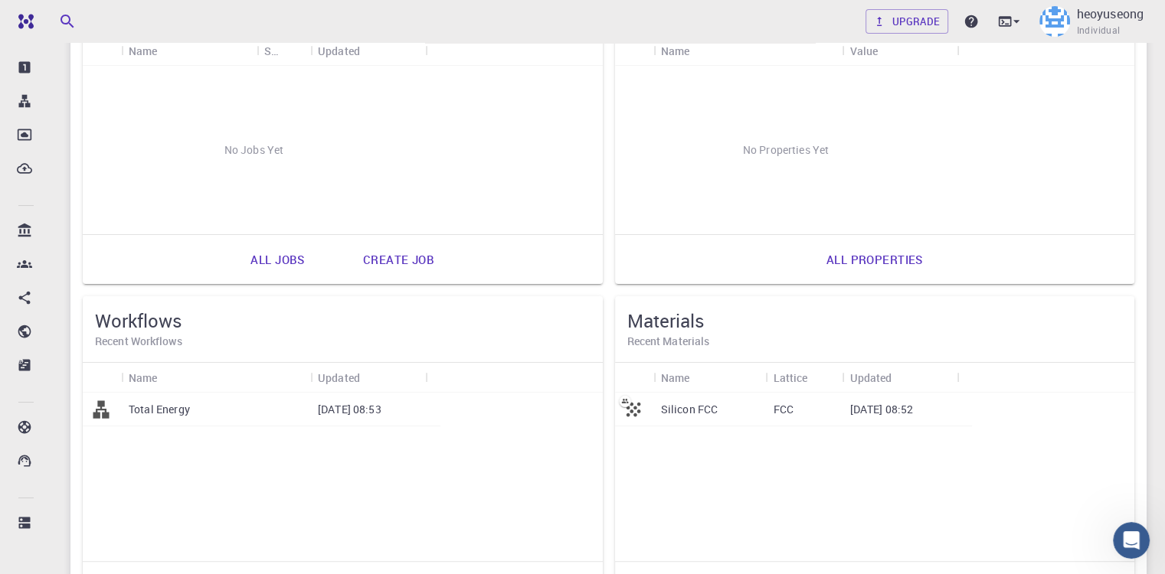
scroll to position [370, 0]
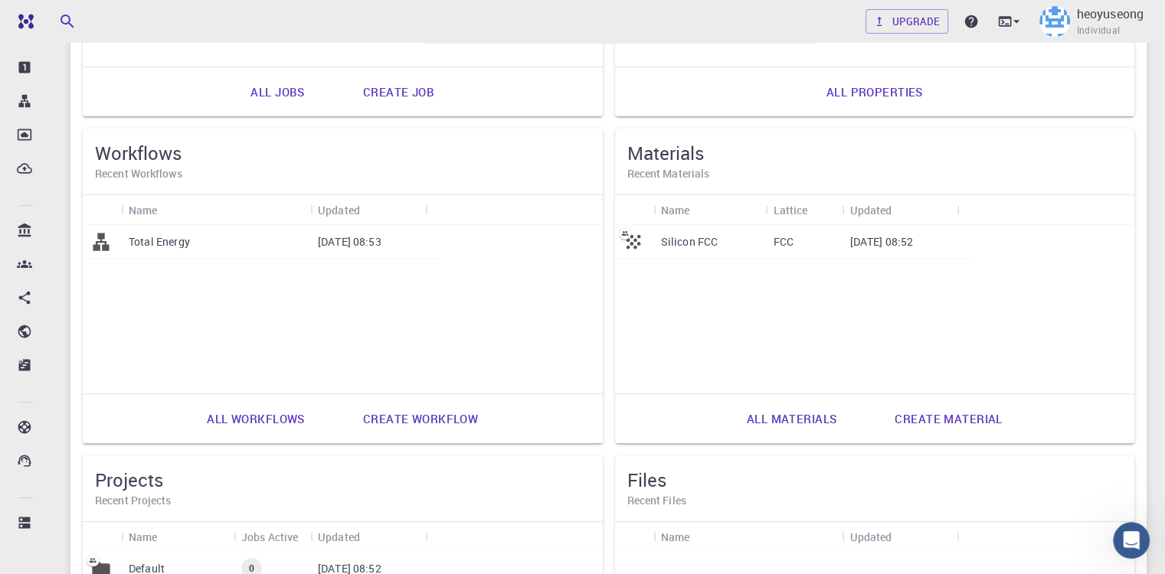
click at [1139, 537] on icon "Open Intercom Messenger" at bounding box center [1131, 540] width 25 height 25
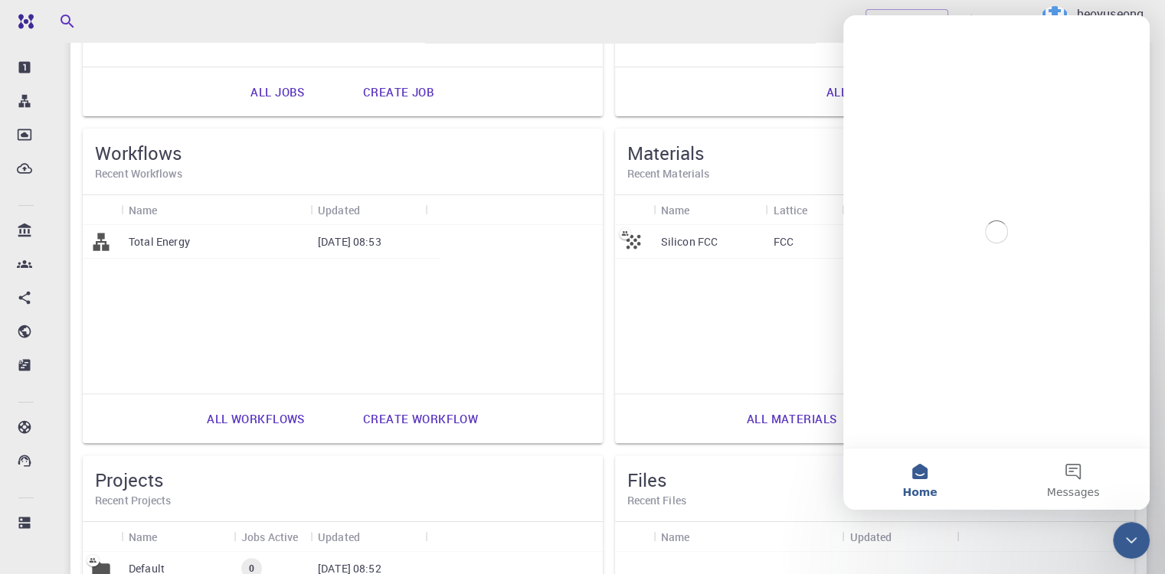
scroll to position [0, 0]
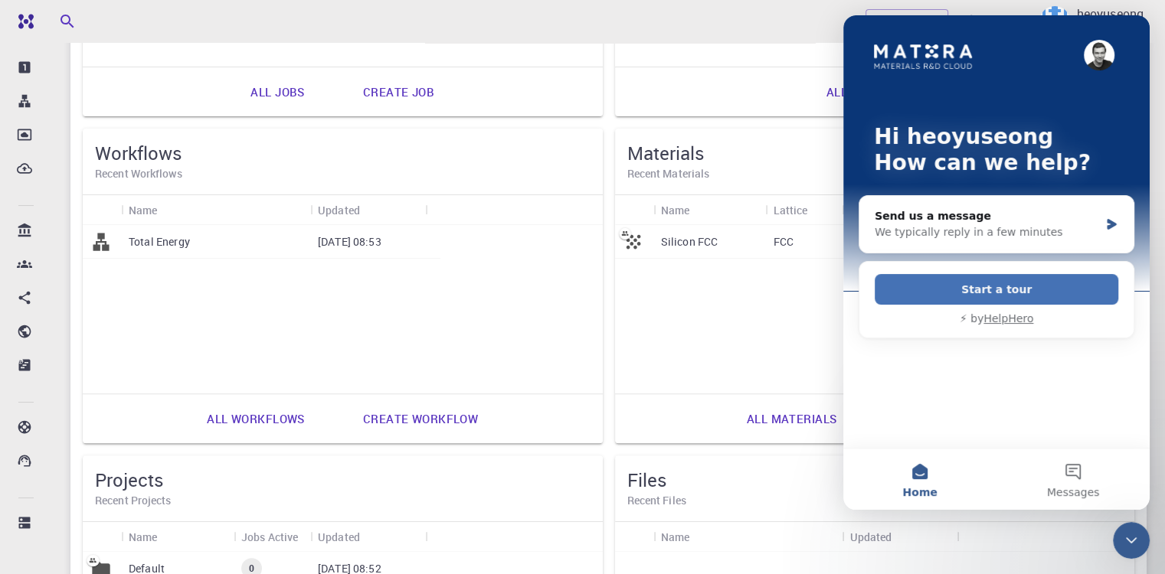
click at [1048, 288] on button "Start a tour" at bounding box center [995, 289] width 243 height 31
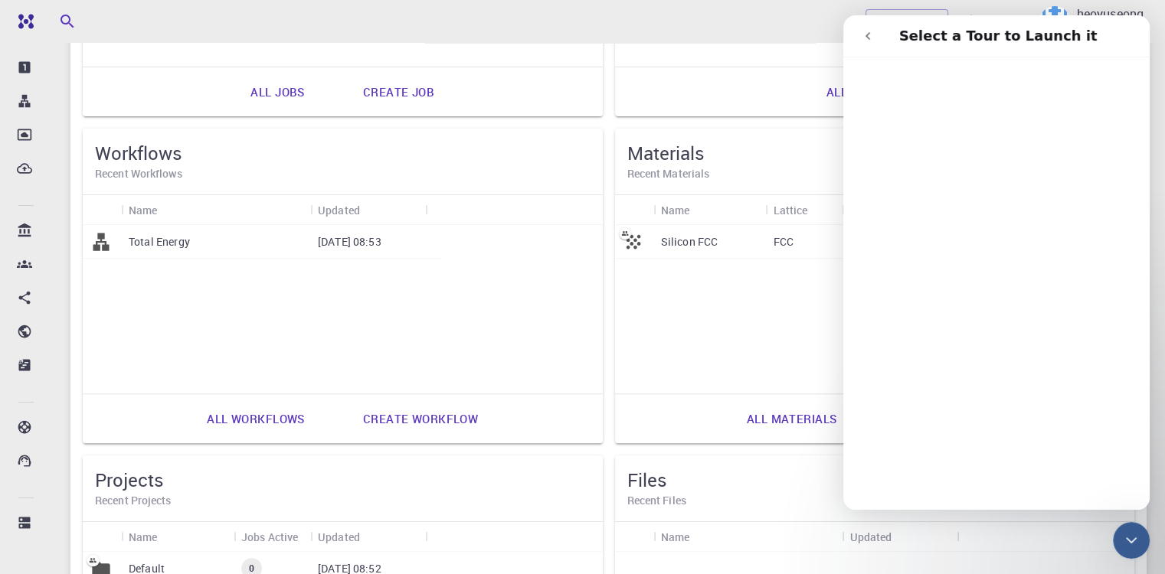
click at [864, 28] on button "go back" at bounding box center [867, 35] width 29 height 29
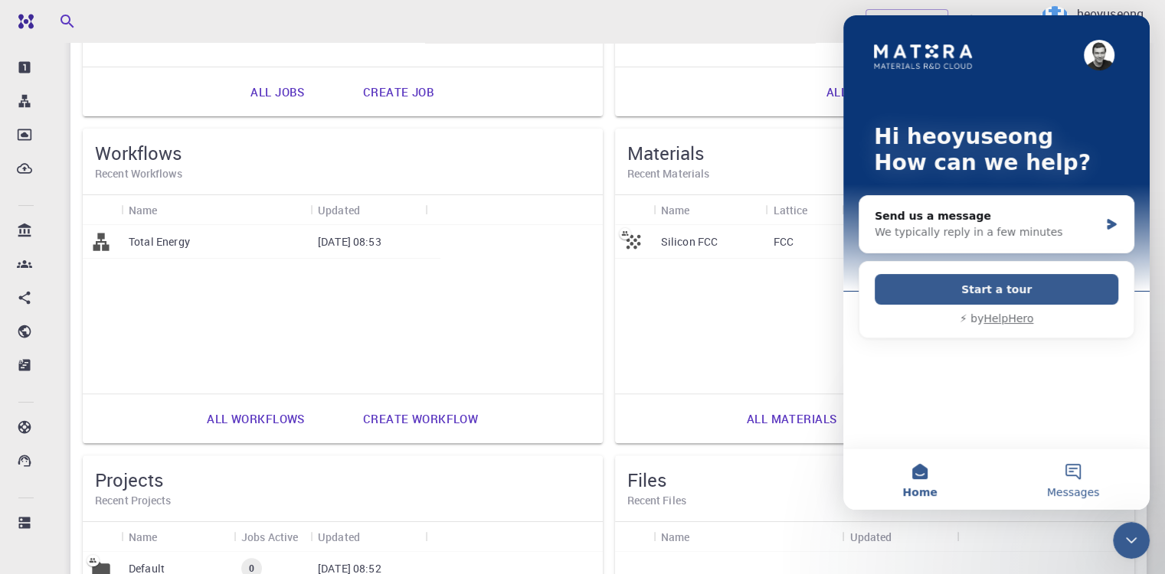
click at [1100, 491] on button "Messages" at bounding box center [1072, 479] width 153 height 61
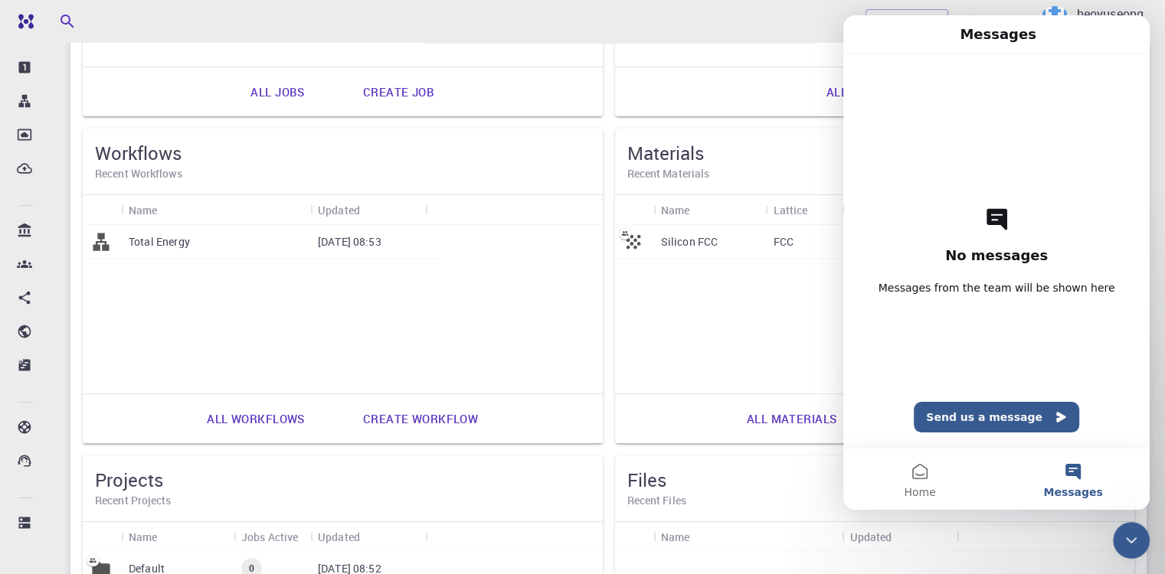
click at [1119, 546] on div "Close Intercom Messenger" at bounding box center [1131, 540] width 37 height 37
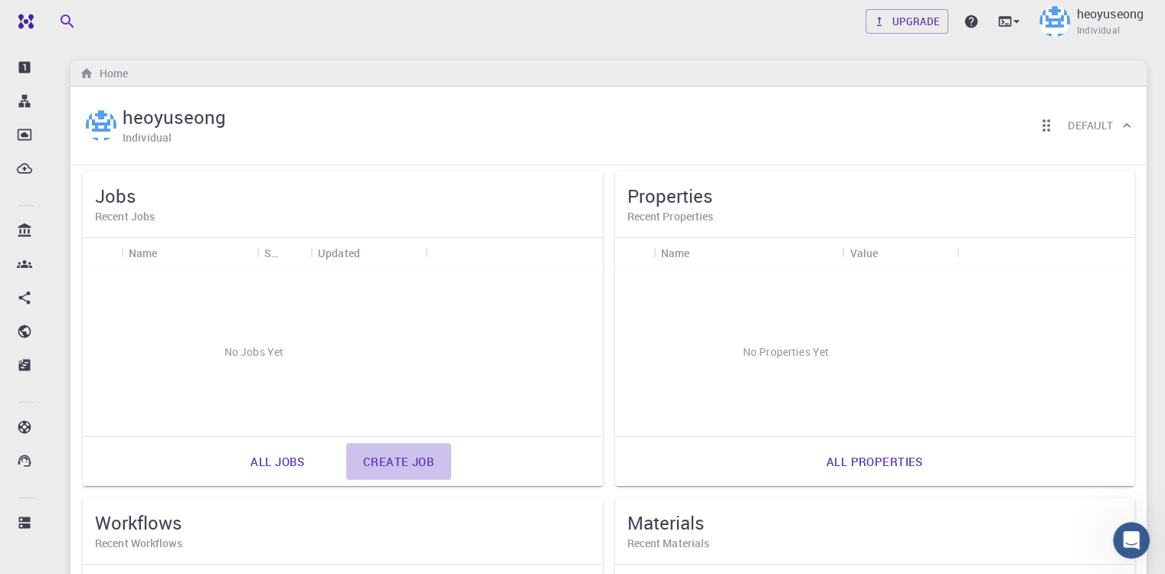
click at [346, 455] on link "Create job" at bounding box center [398, 461] width 105 height 37
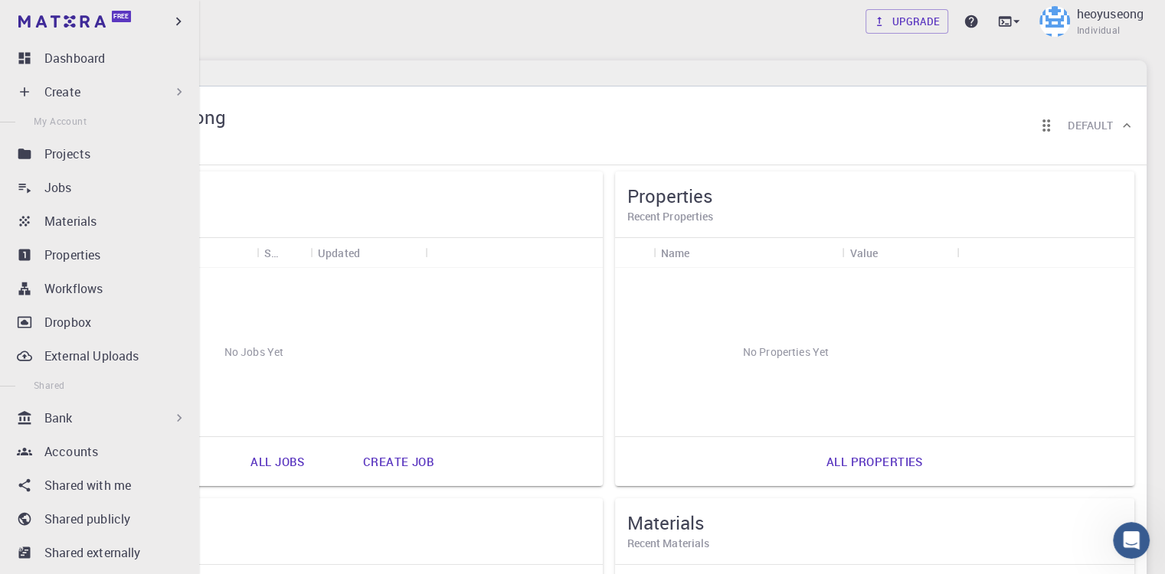
click at [103, 90] on div "Create" at bounding box center [115, 92] width 142 height 18
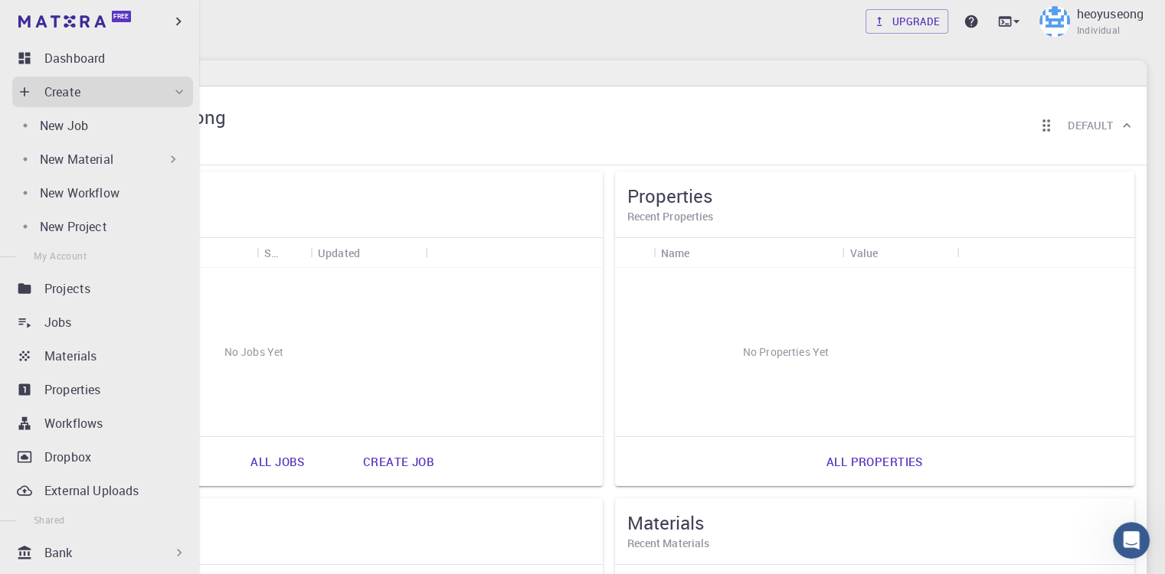
click at [104, 148] on div "New Material" at bounding box center [99, 159] width 175 height 31
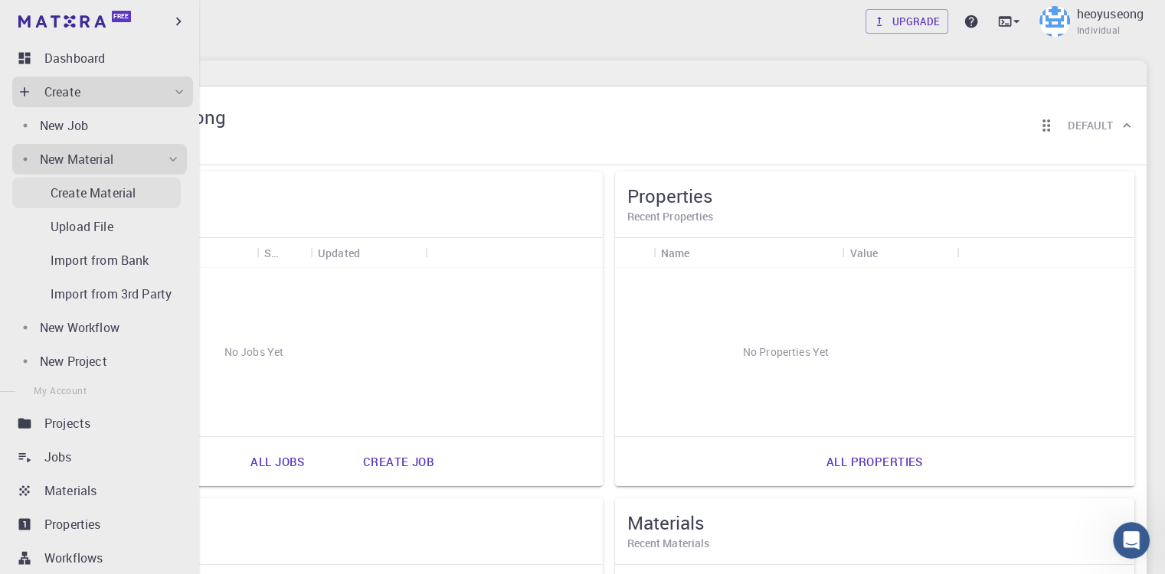
click at [49, 199] on link "Create Material" at bounding box center [96, 193] width 168 height 31
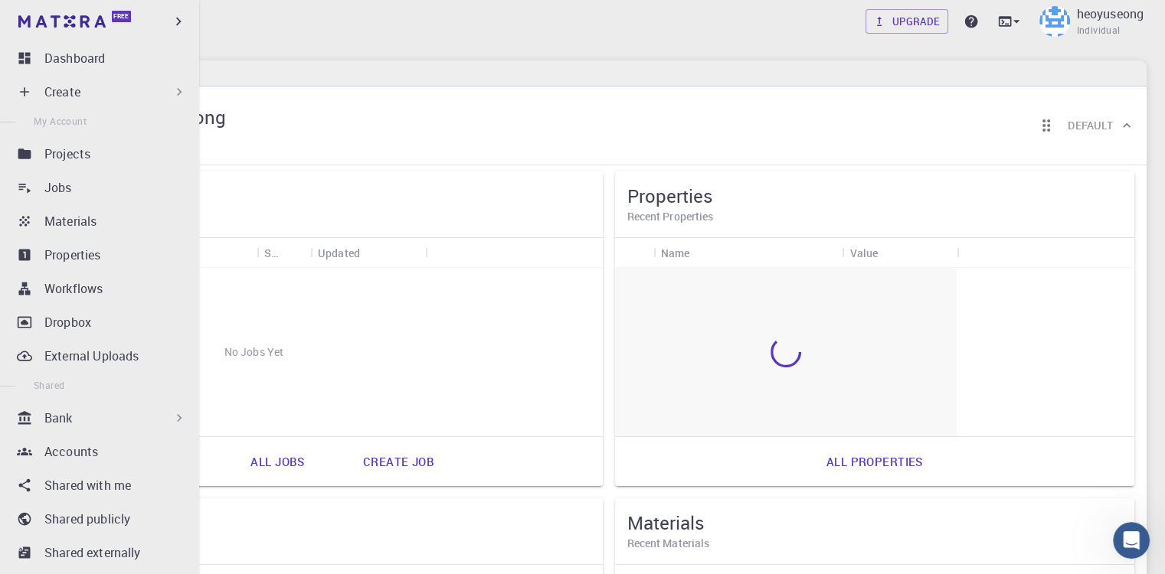
click at [32, 34] on div "Free" at bounding box center [99, 21] width 199 height 43
click at [41, 26] on img at bounding box center [61, 21] width 87 height 12
click at [166, 15] on div "Free" at bounding box center [99, 21] width 199 height 43
click at [178, 19] on icon "button" at bounding box center [178, 21] width 17 height 17
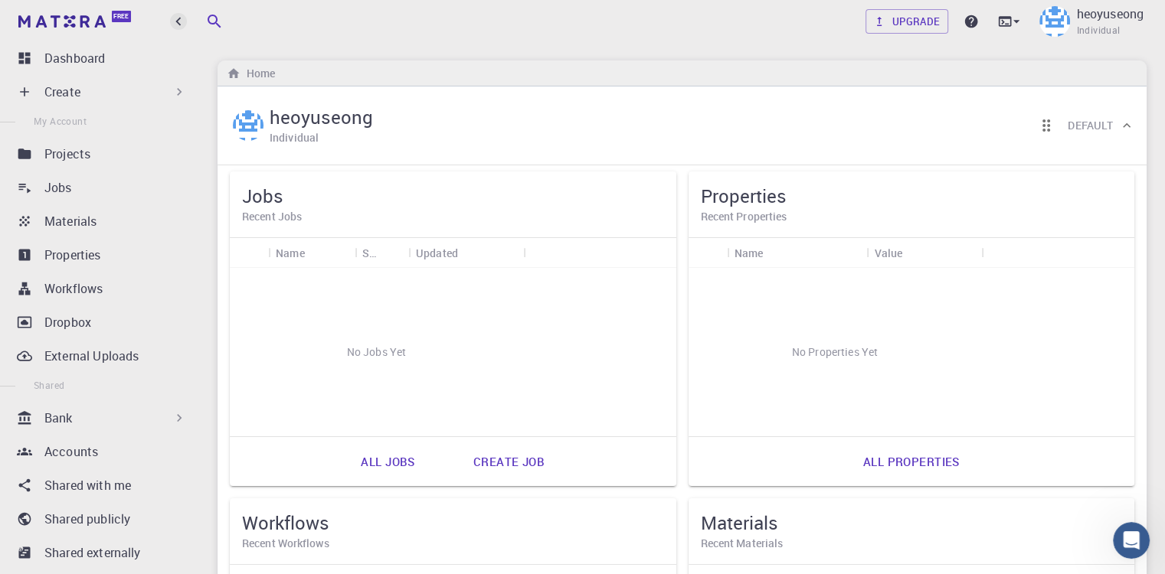
click at [181, 24] on icon "button" at bounding box center [178, 21] width 17 height 17
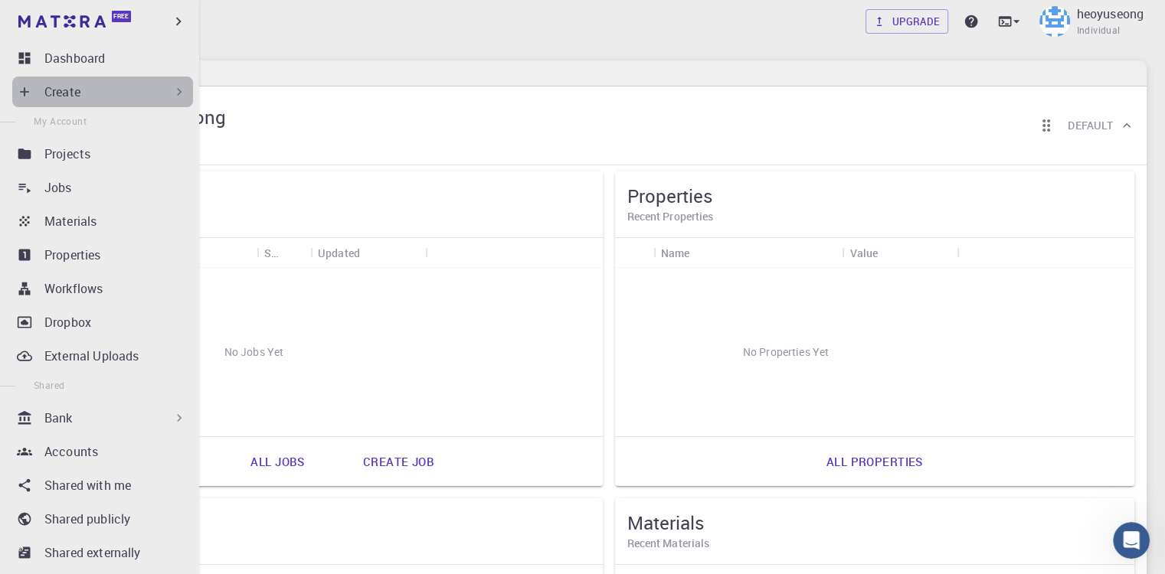
click at [172, 89] on icon at bounding box center [179, 91] width 15 height 15
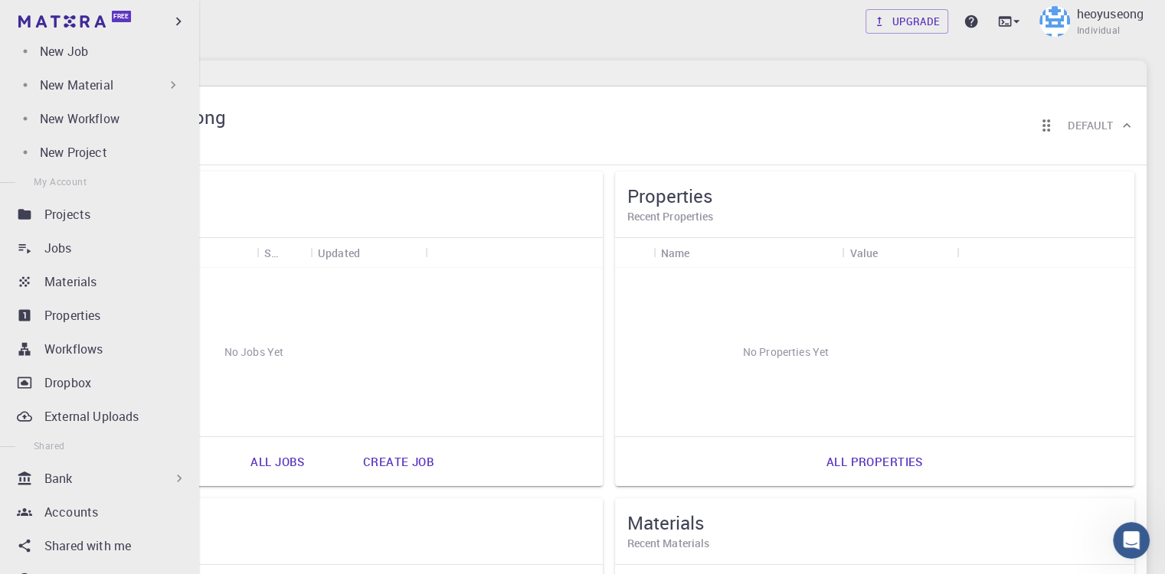
scroll to position [77, 0]
click at [116, 208] on div "Projects" at bounding box center [118, 212] width 149 height 18
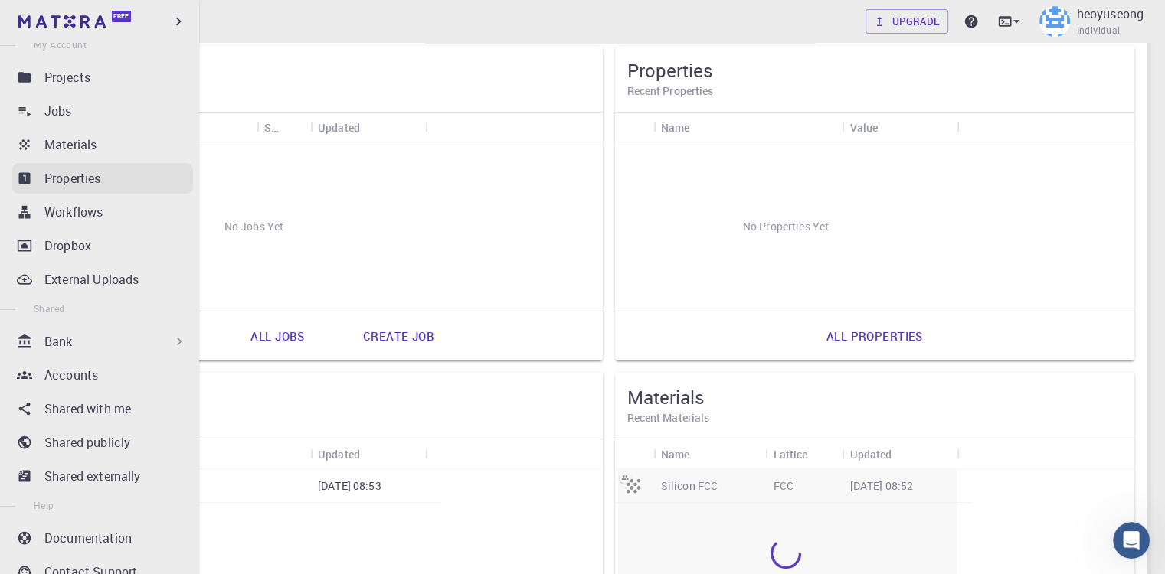
scroll to position [306, 0]
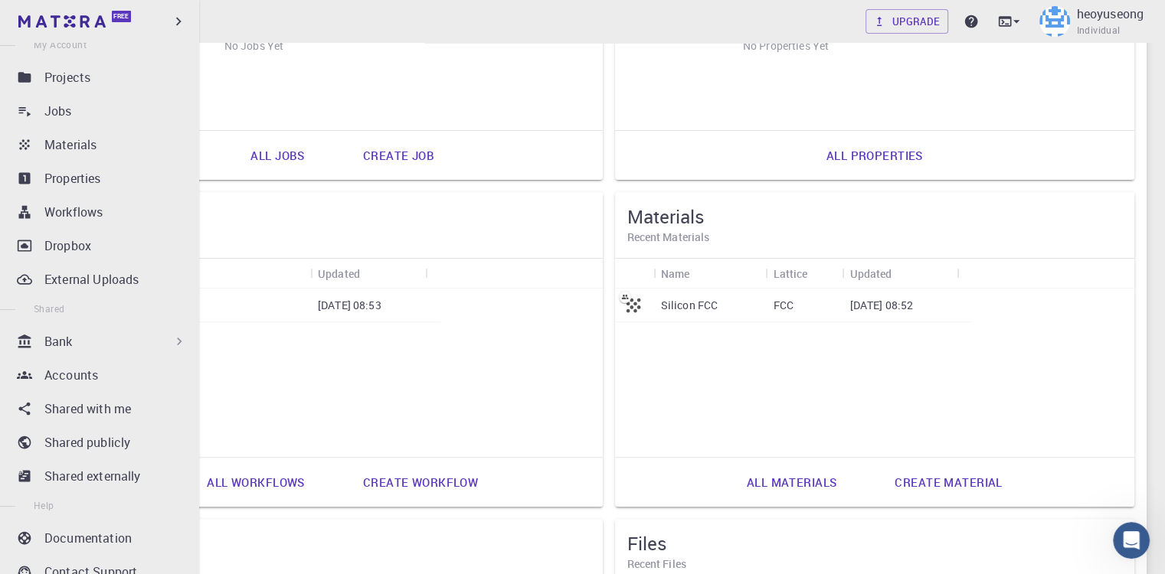
click at [121, 338] on div "Bank" at bounding box center [115, 341] width 142 height 18
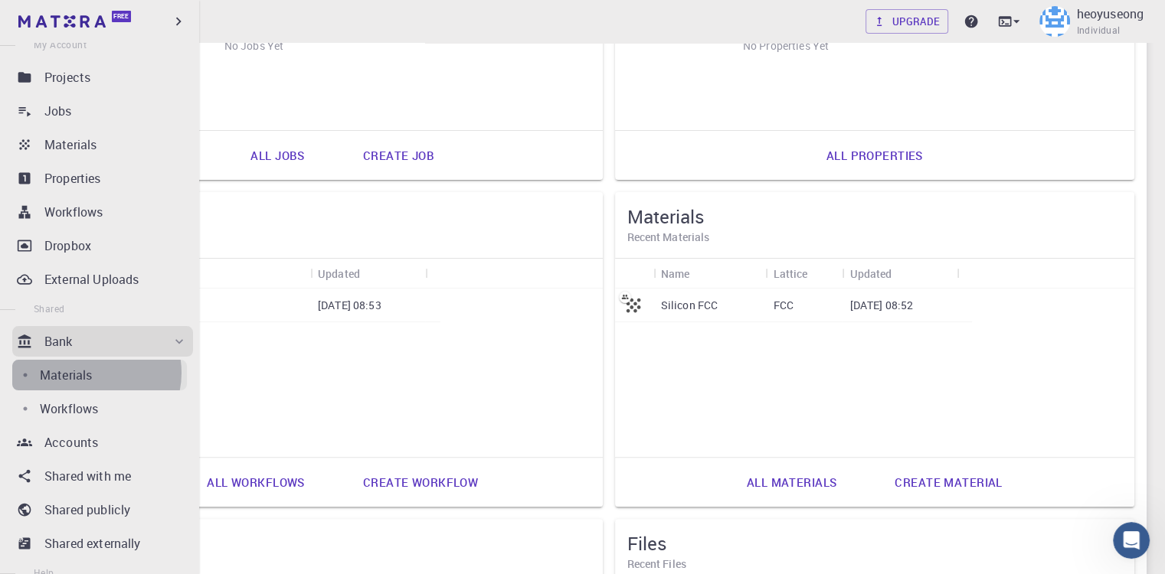
click at [91, 373] on p "Materials" at bounding box center [66, 375] width 52 height 18
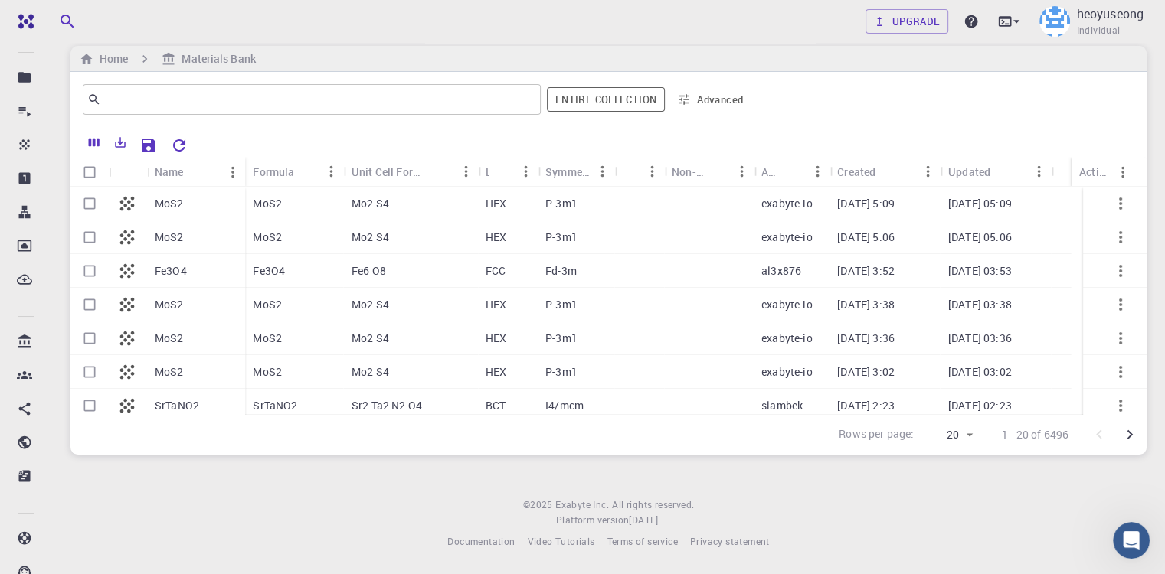
click at [186, 203] on div "MoS2" at bounding box center [196, 204] width 98 height 34
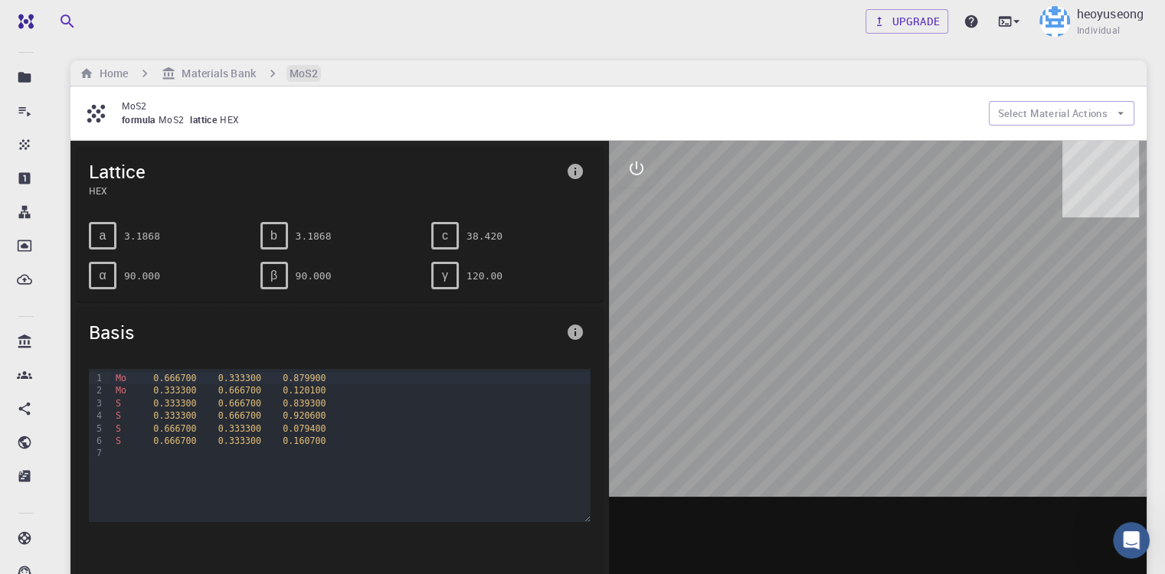
click at [289, 72] on h6 "MoS2" at bounding box center [303, 73] width 28 height 17
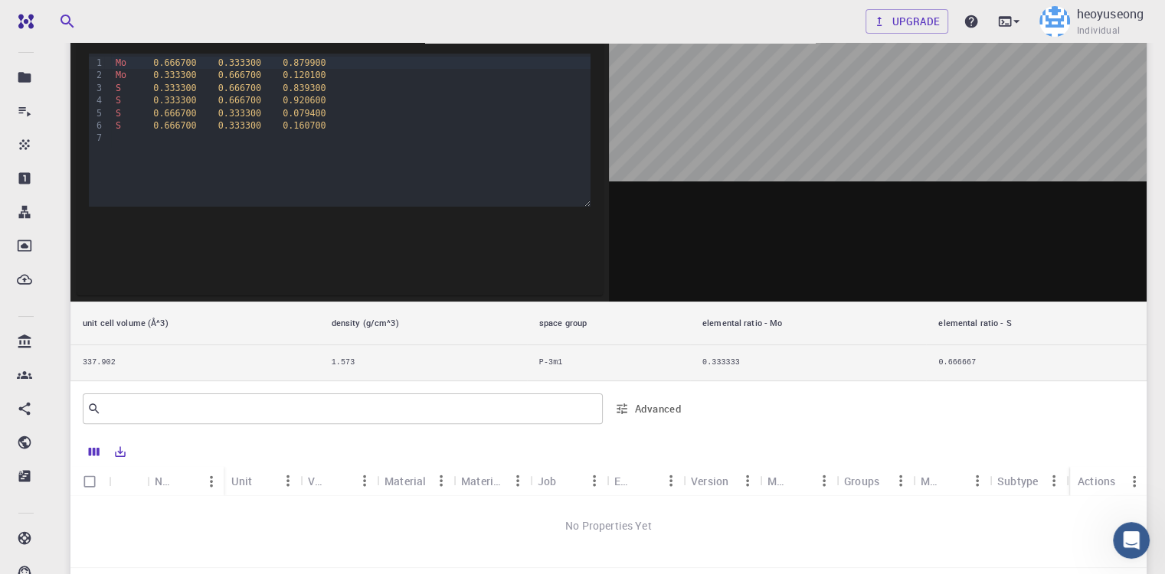
scroll to position [459, 0]
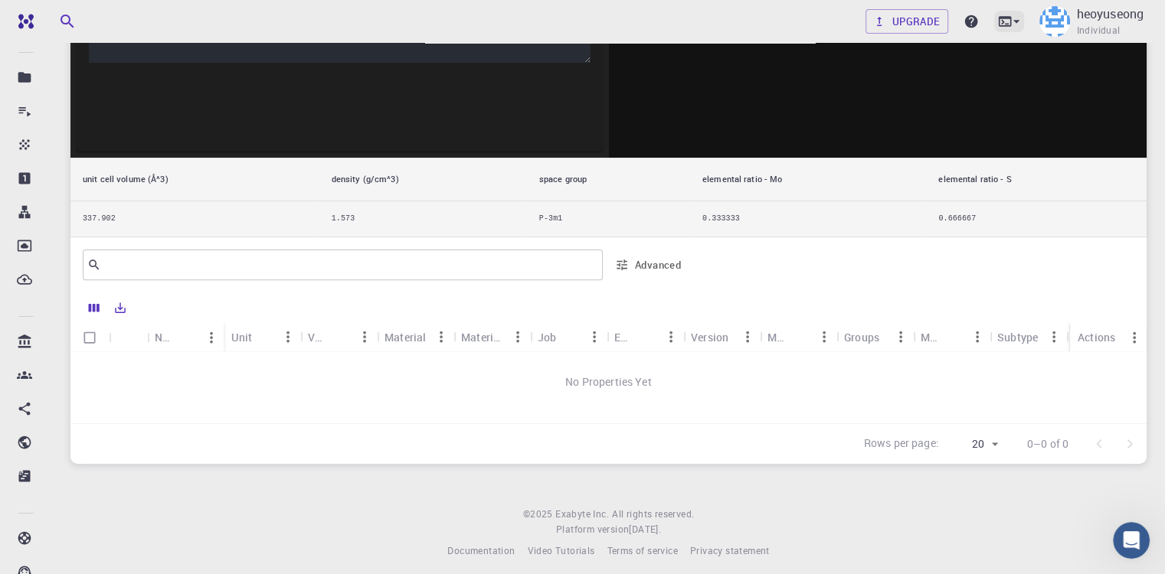
click at [1008, 18] on icon at bounding box center [1015, 21] width 15 height 15
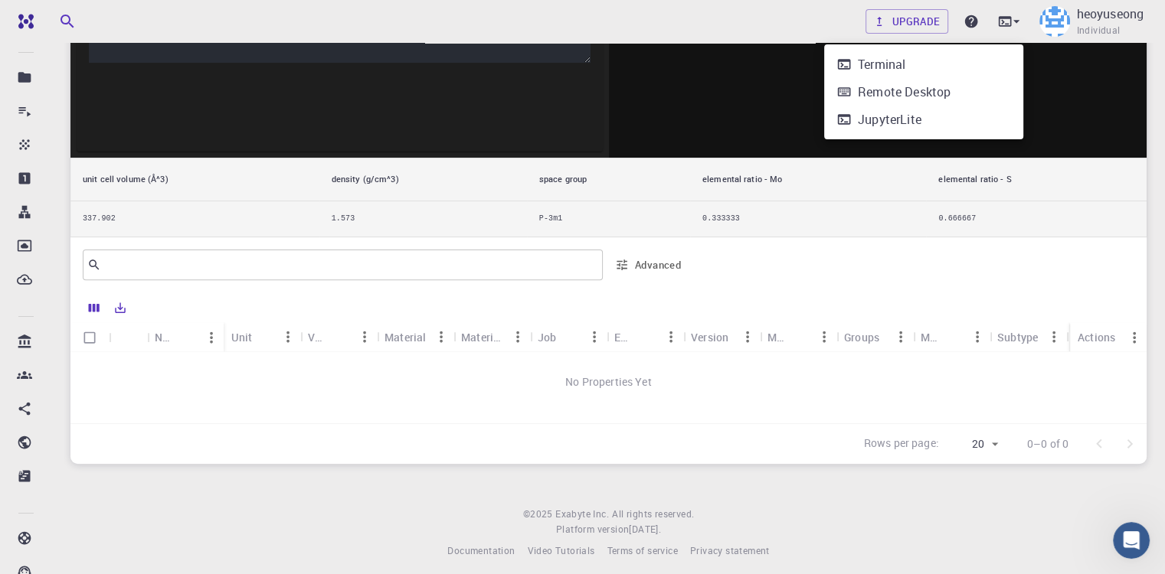
click at [550, 67] on div at bounding box center [582, 287] width 1165 height 574
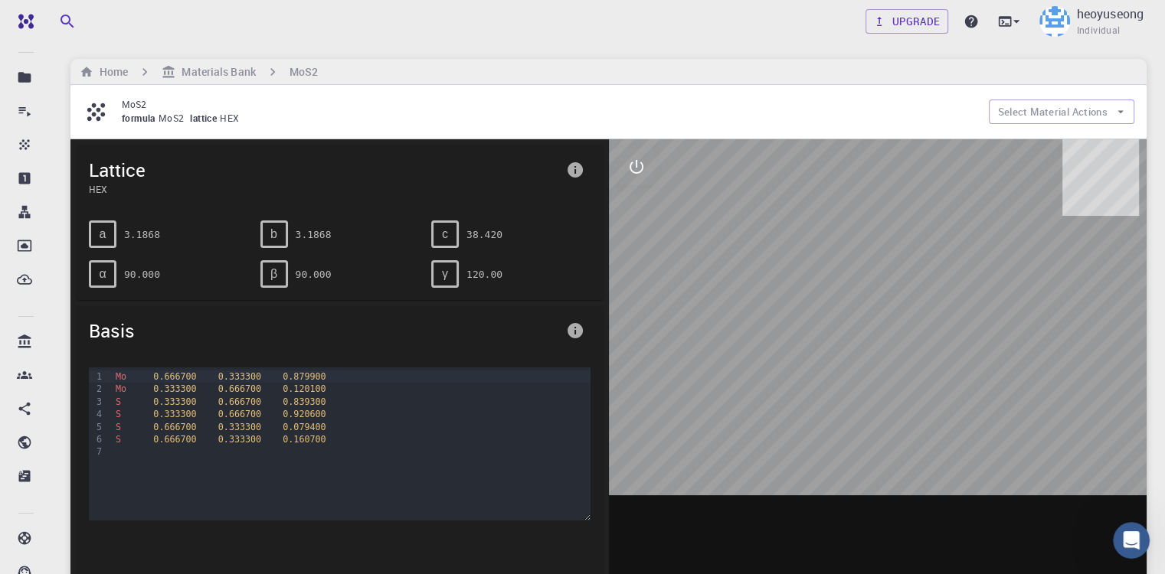
scroll to position [0, 0]
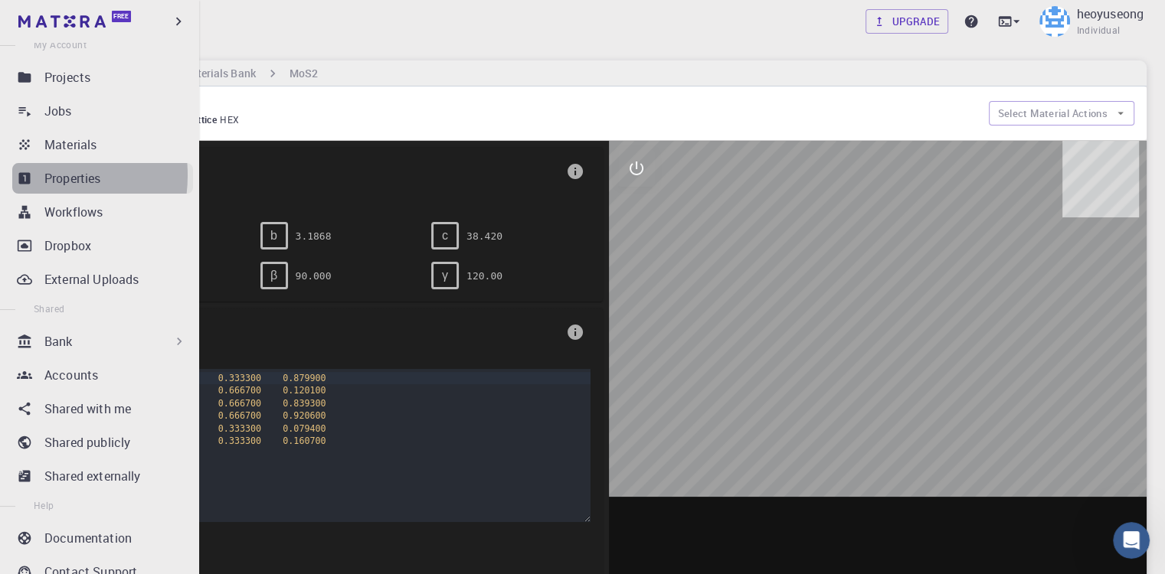
click at [34, 175] on link "Properties" at bounding box center [102, 178] width 181 height 31
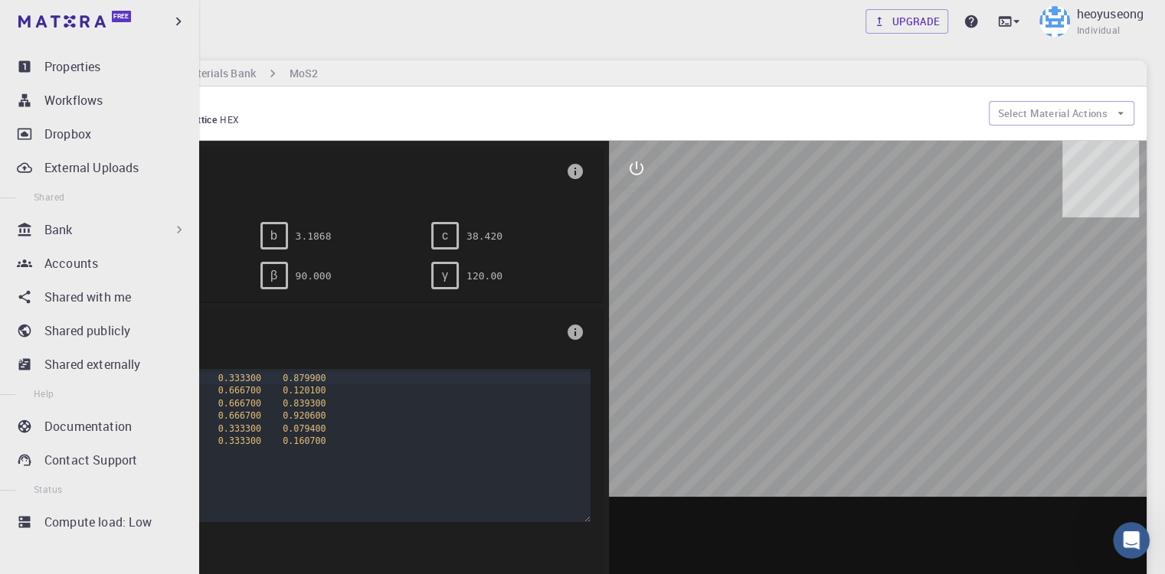
scroll to position [188, 0]
click at [61, 528] on p "Compute load: Low" at bounding box center [98, 522] width 108 height 18
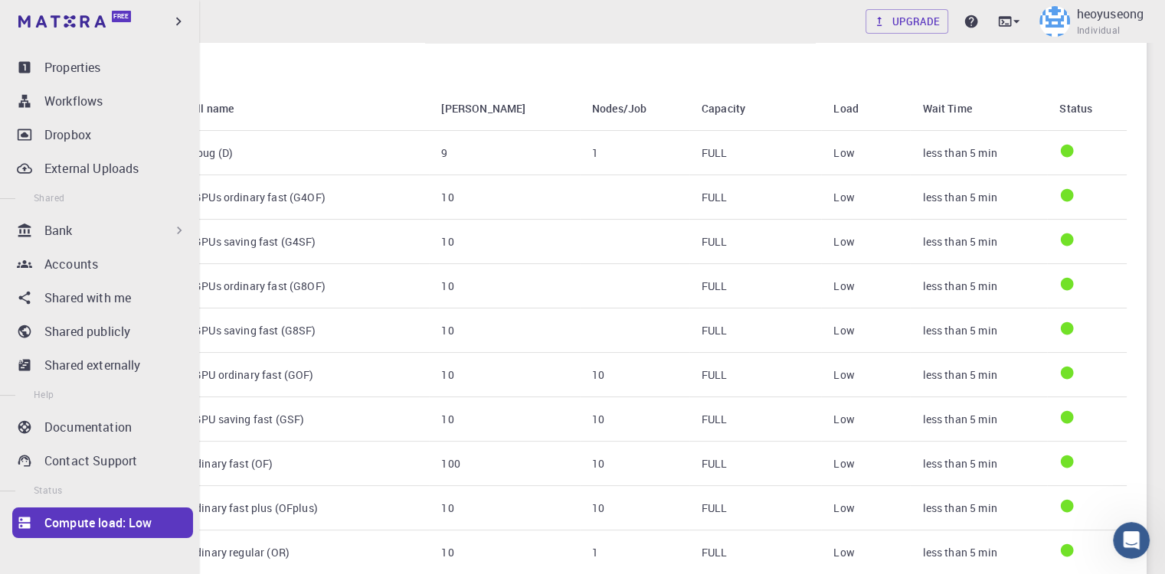
scroll to position [188, 0]
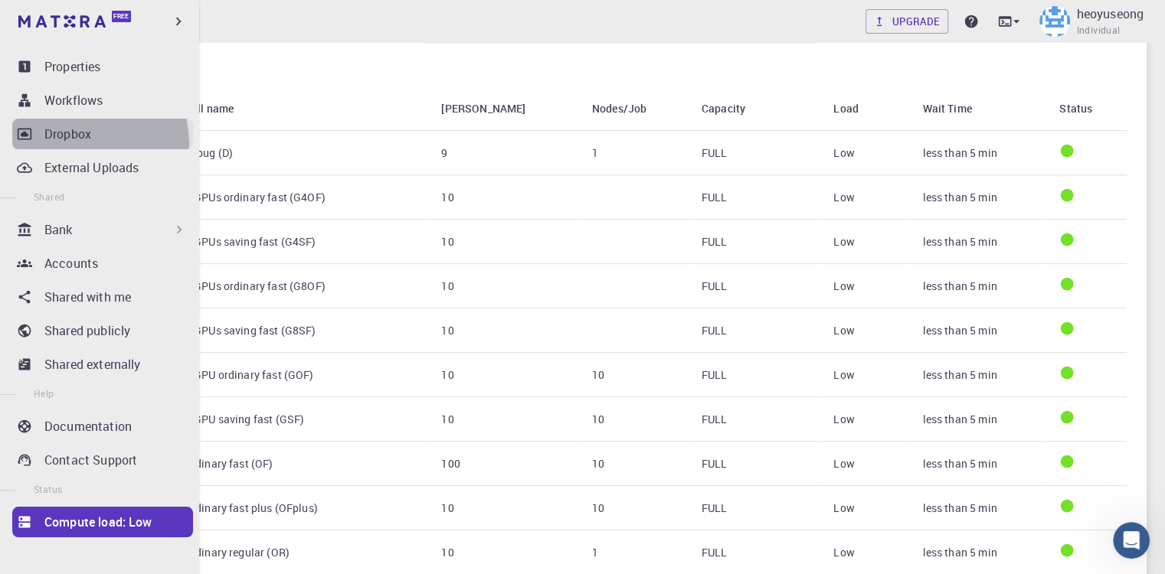
click at [80, 144] on link "Dropbox" at bounding box center [102, 134] width 181 height 31
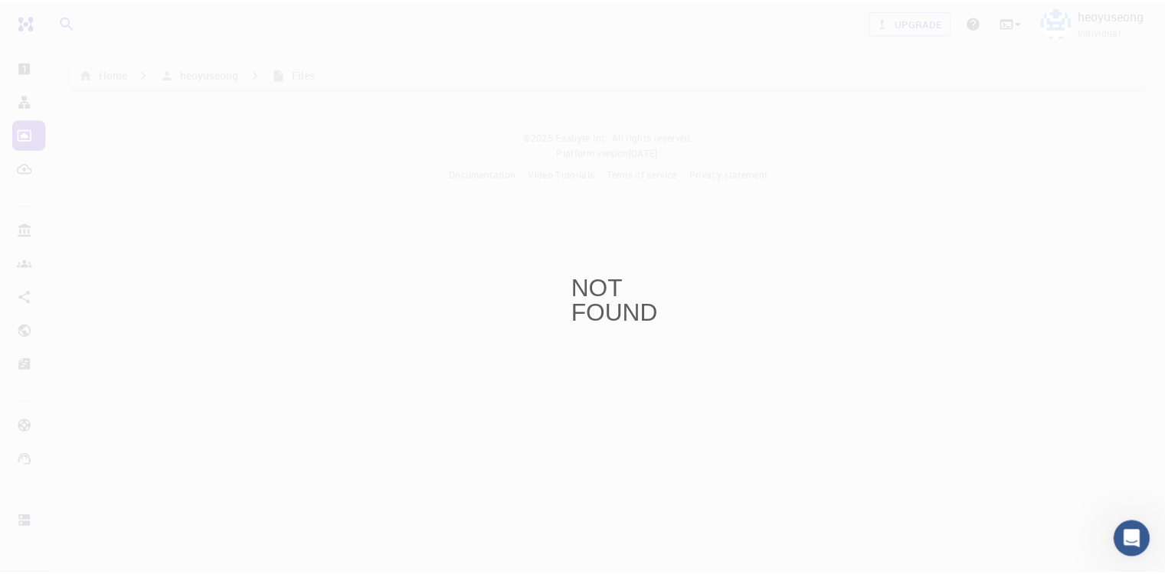
scroll to position [188, 0]
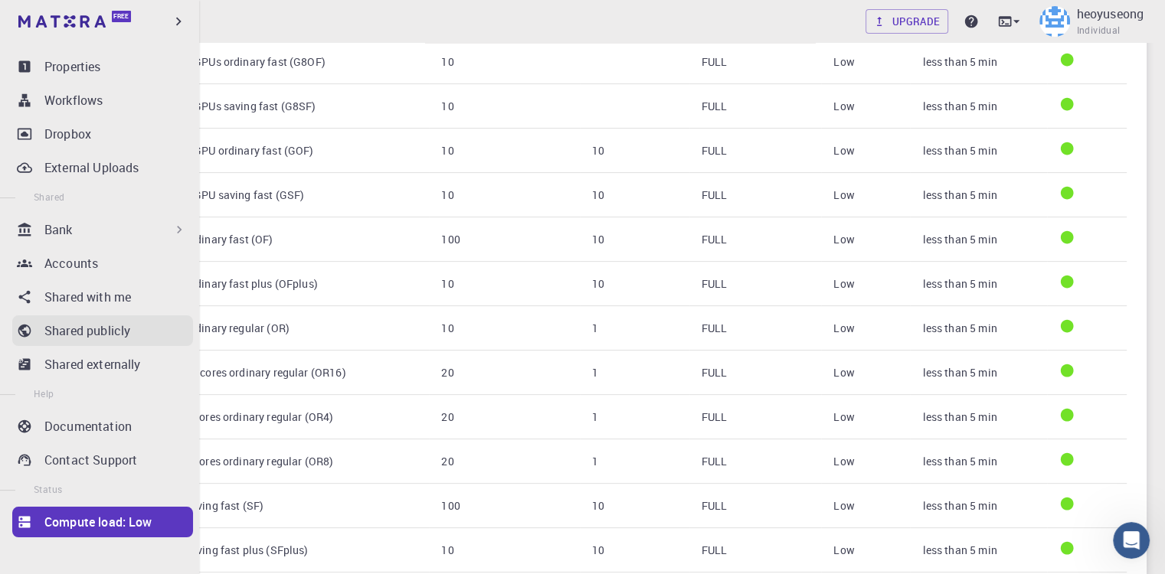
scroll to position [383, 0]
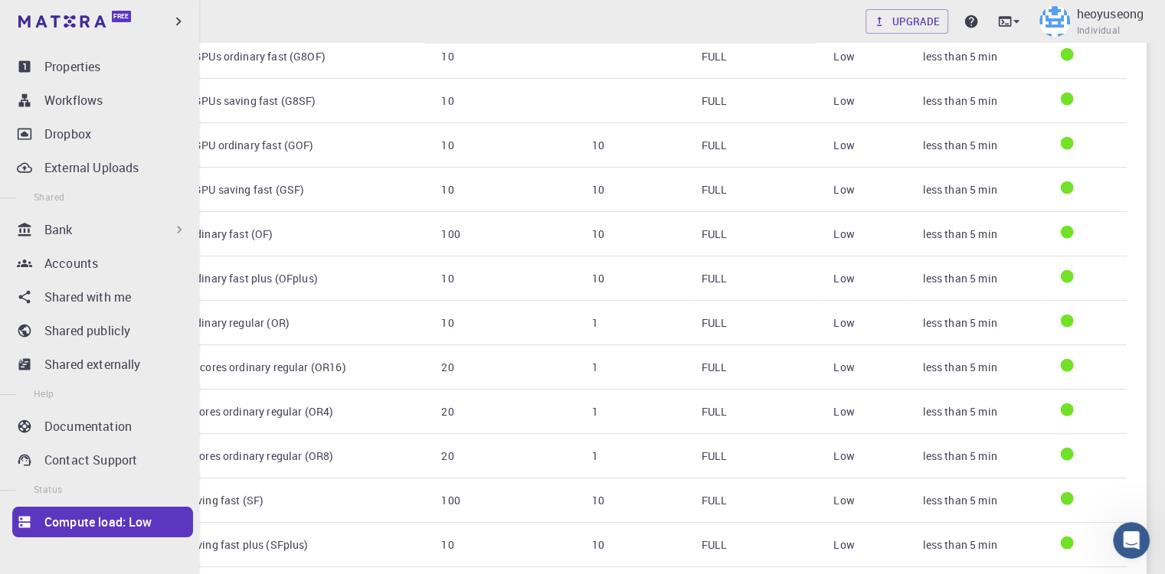
click at [41, 521] on link "Compute load: Low" at bounding box center [102, 522] width 181 height 31
click at [42, 521] on link "Compute load: Low" at bounding box center [102, 522] width 181 height 31
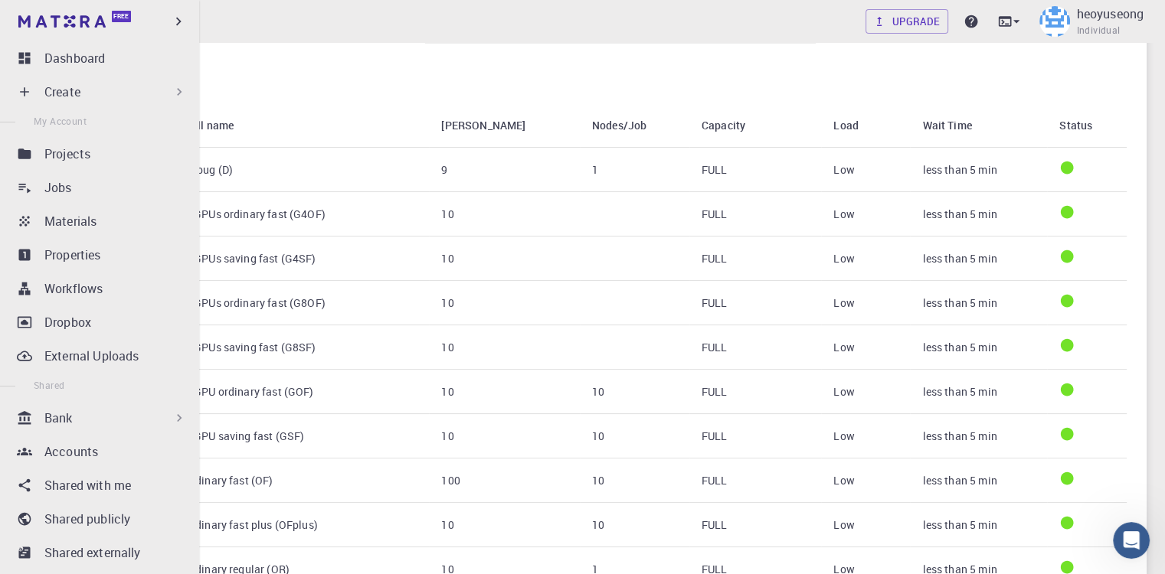
scroll to position [0, 0]
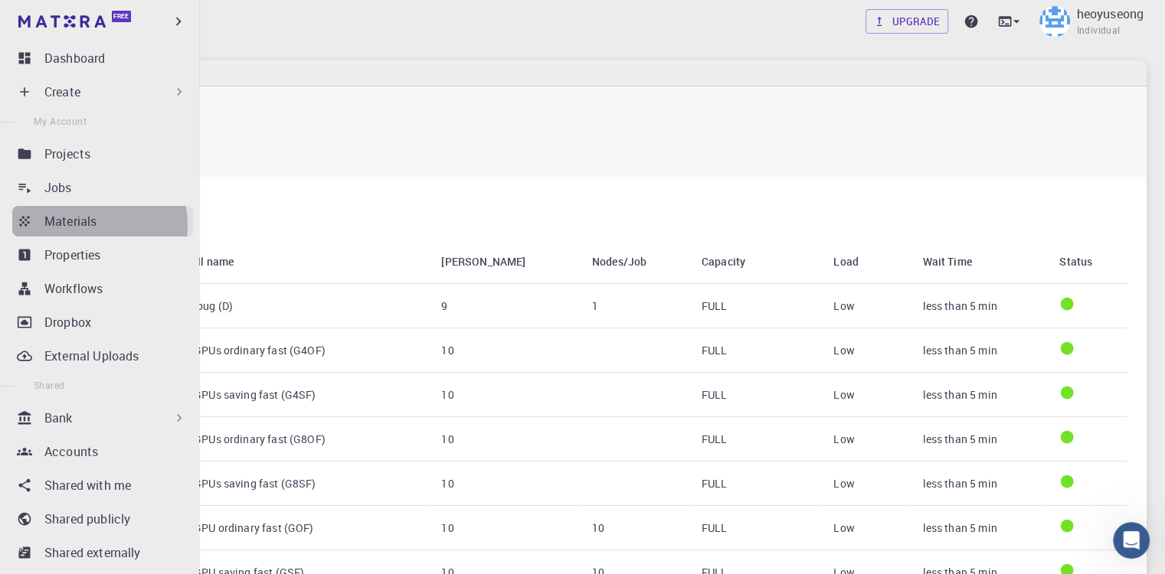
click at [88, 224] on p "Materials" at bounding box center [70, 221] width 52 height 18
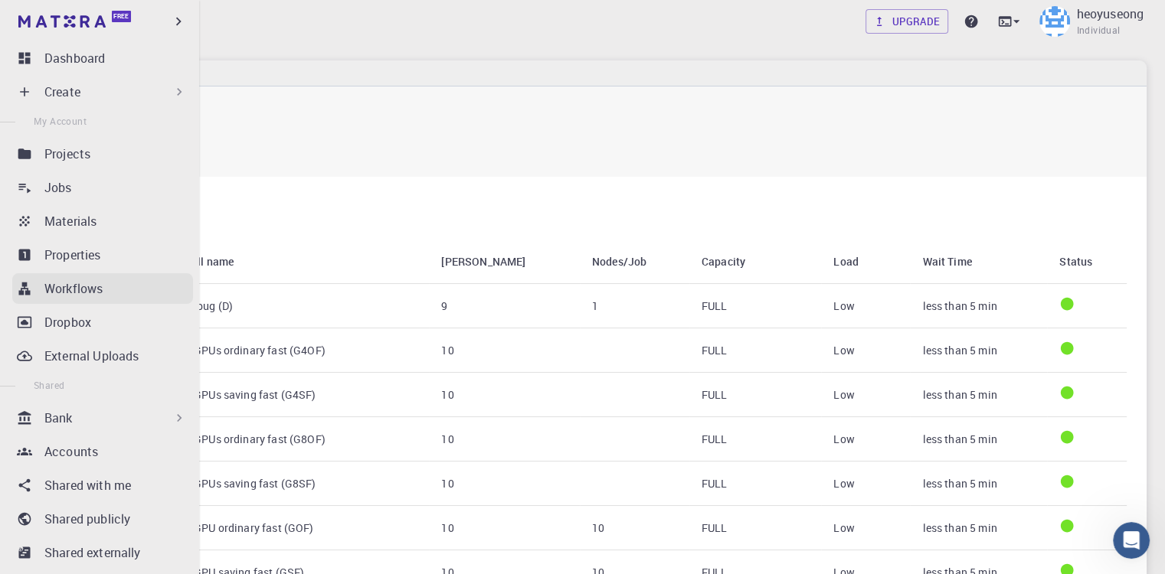
click at [96, 296] on p "Workflows" at bounding box center [73, 288] width 58 height 18
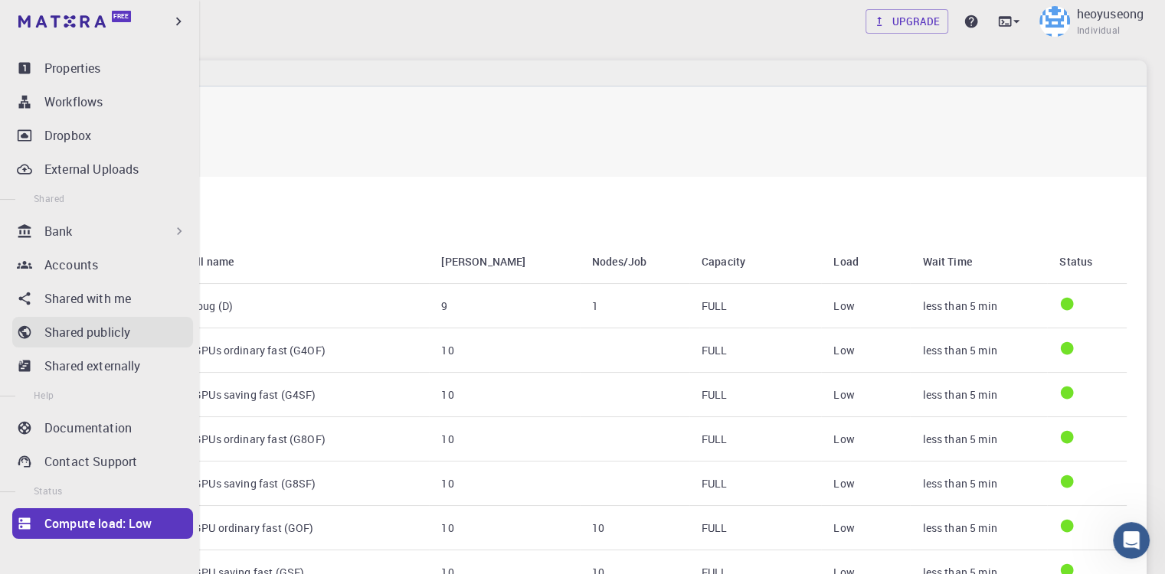
scroll to position [188, 0]
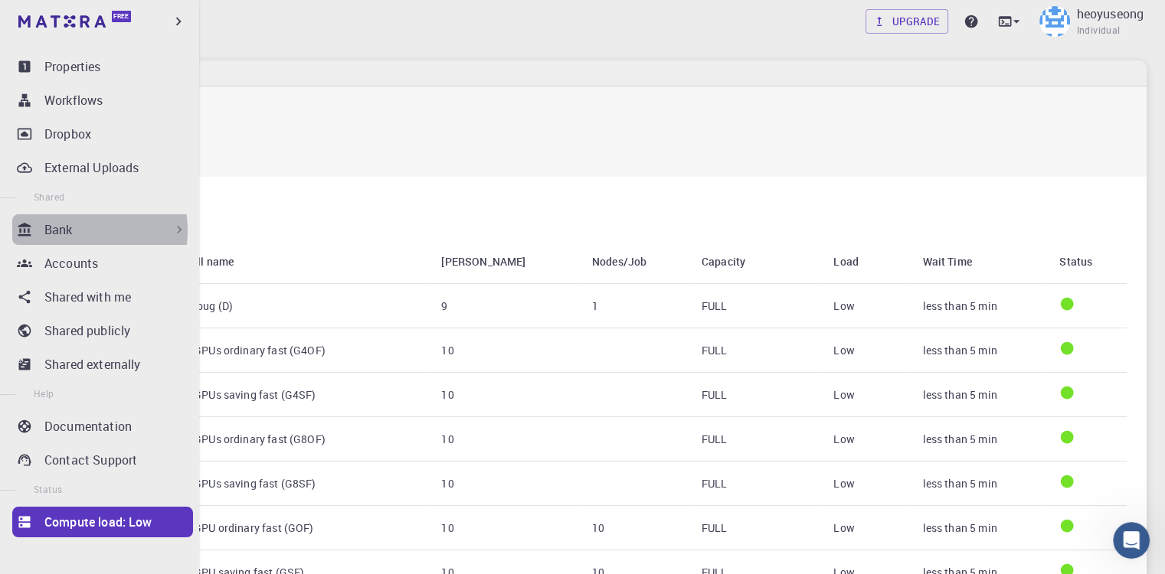
click at [78, 230] on div "Bank" at bounding box center [115, 230] width 142 height 18
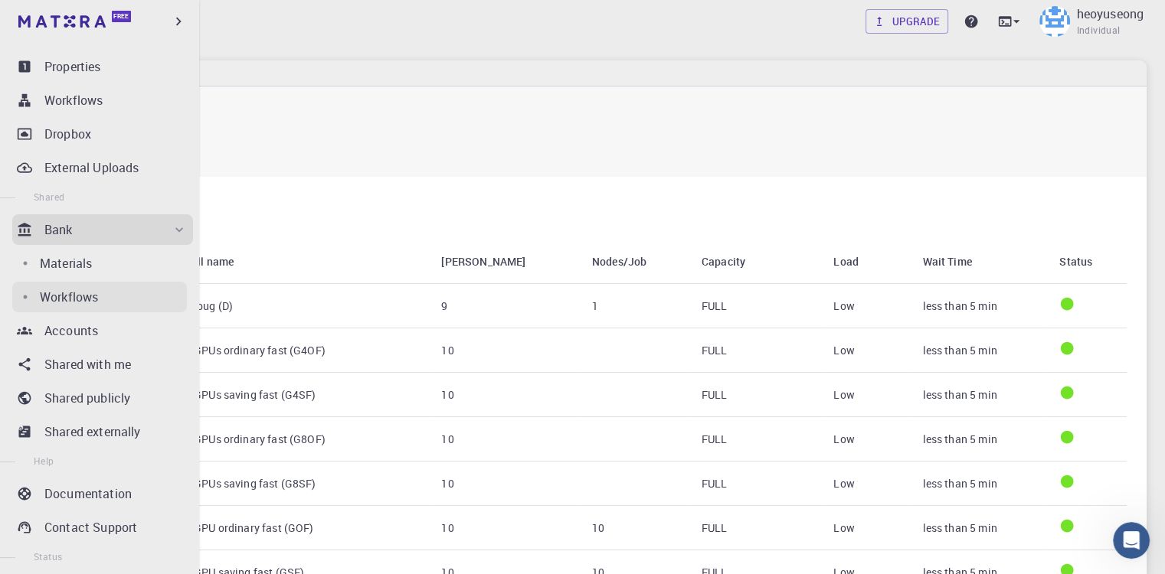
click at [54, 306] on p "Workflows" at bounding box center [69, 297] width 58 height 18
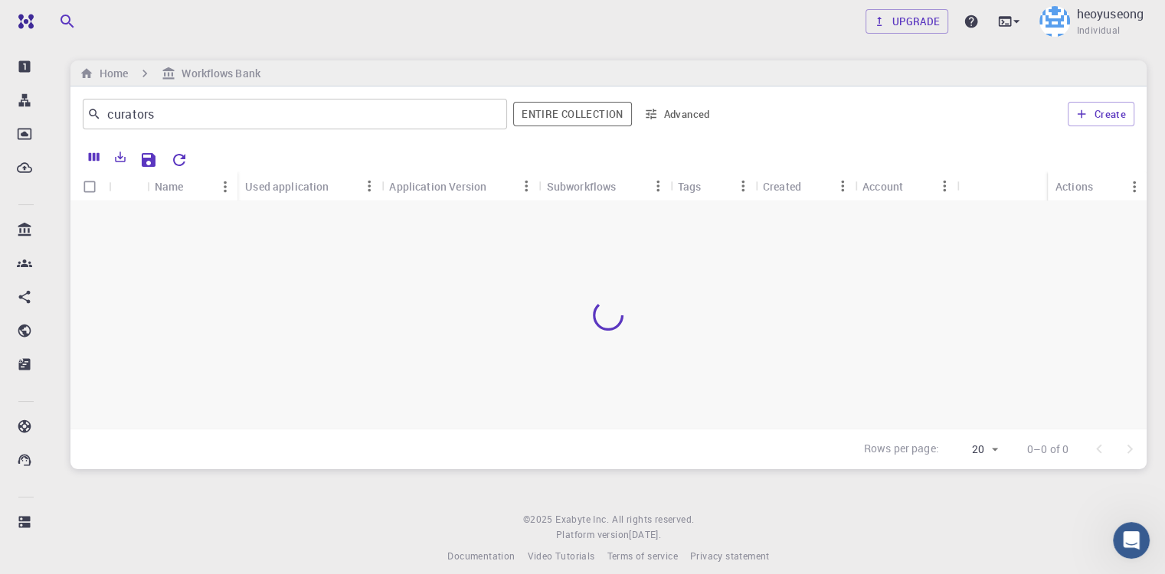
scroll to position [188, 0]
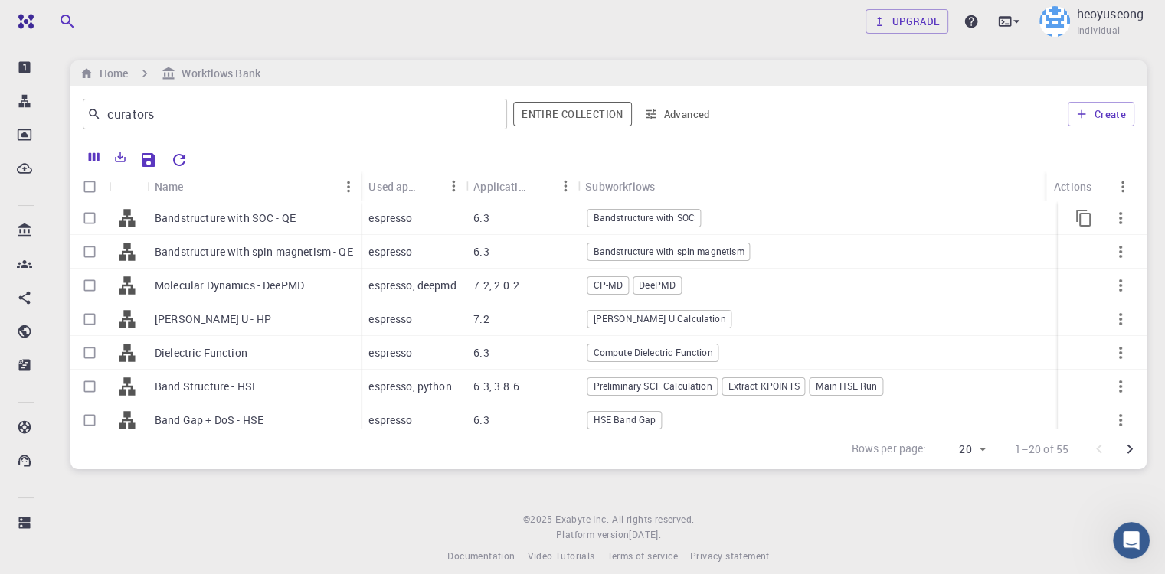
click at [286, 222] on p "Bandstructure with SOC - QE" at bounding box center [225, 218] width 141 height 15
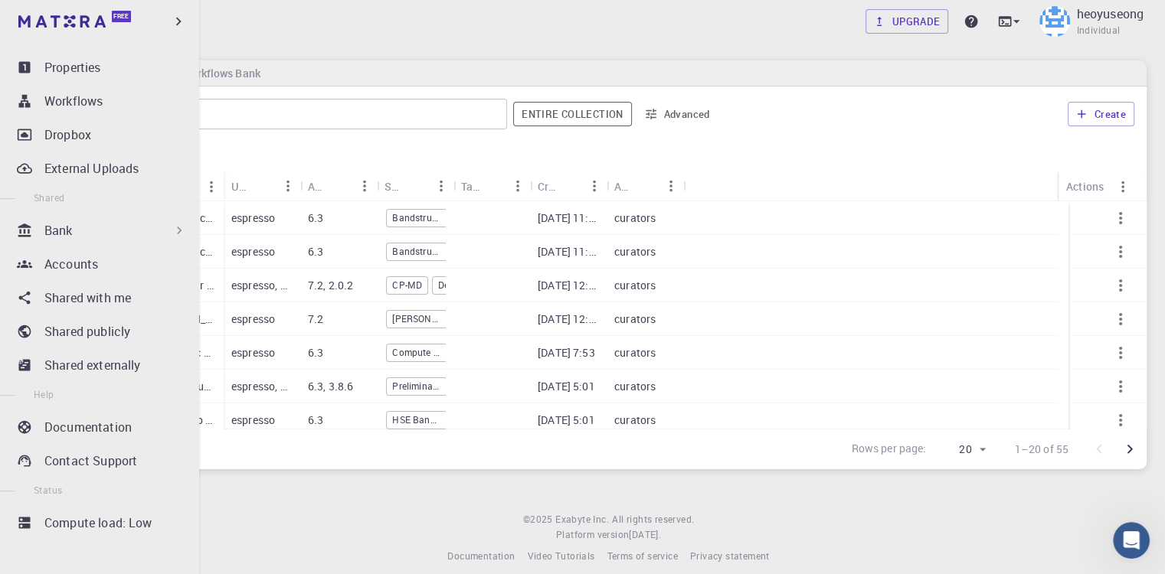
click at [64, 237] on p "Bank" at bounding box center [58, 230] width 28 height 18
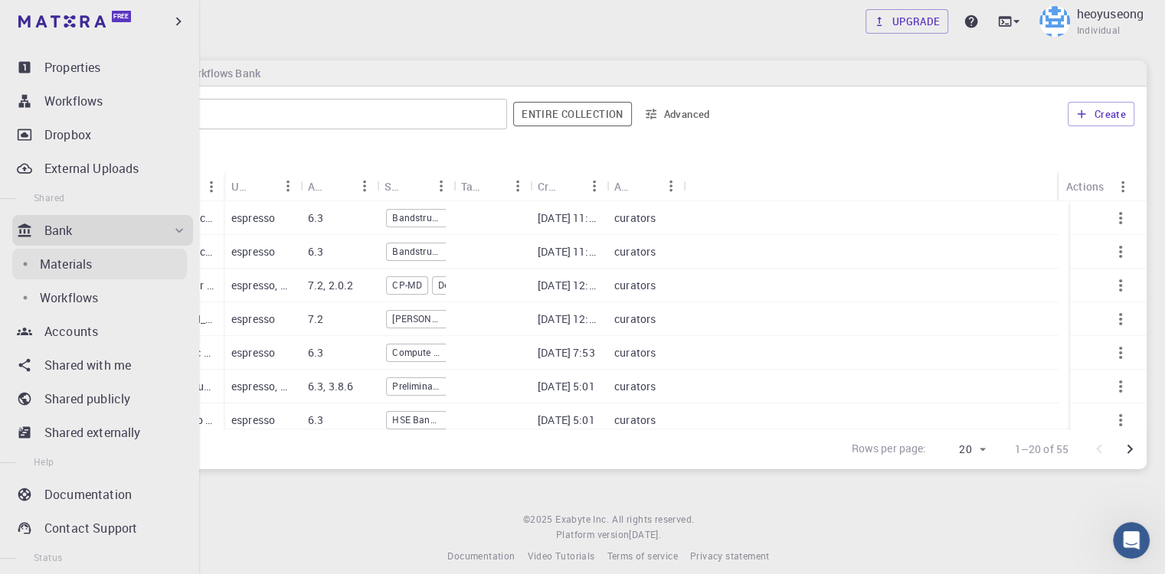
click at [78, 263] on p "Materials" at bounding box center [66, 264] width 52 height 18
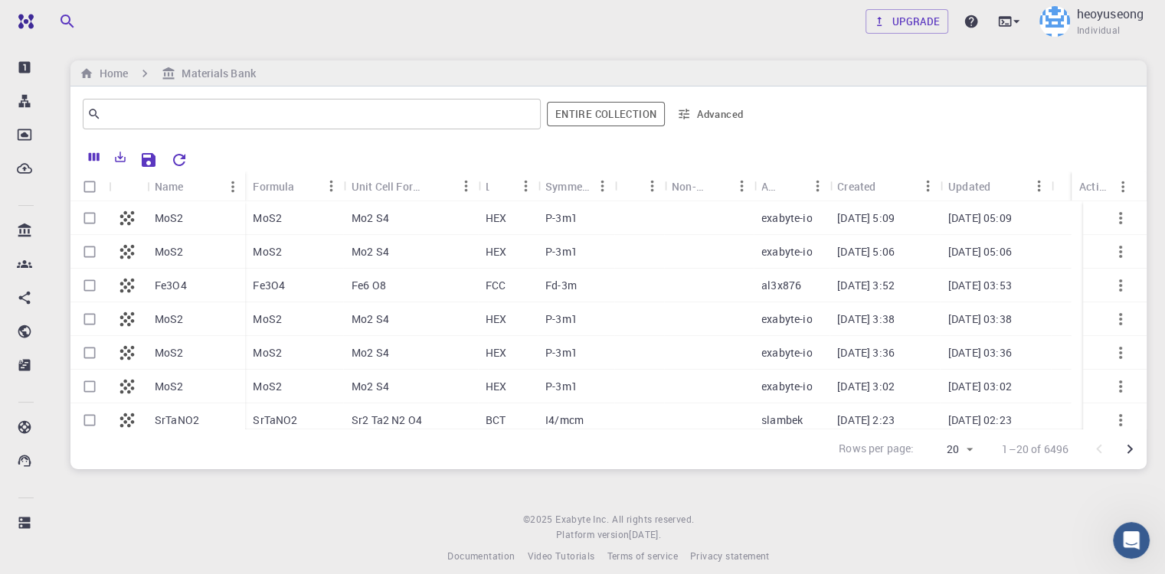
click at [1112, 215] on icon "button" at bounding box center [1120, 218] width 18 height 18
click at [1085, 141] on div at bounding box center [582, 287] width 1165 height 574
click at [487, 316] on p "HEX" at bounding box center [495, 319] width 21 height 15
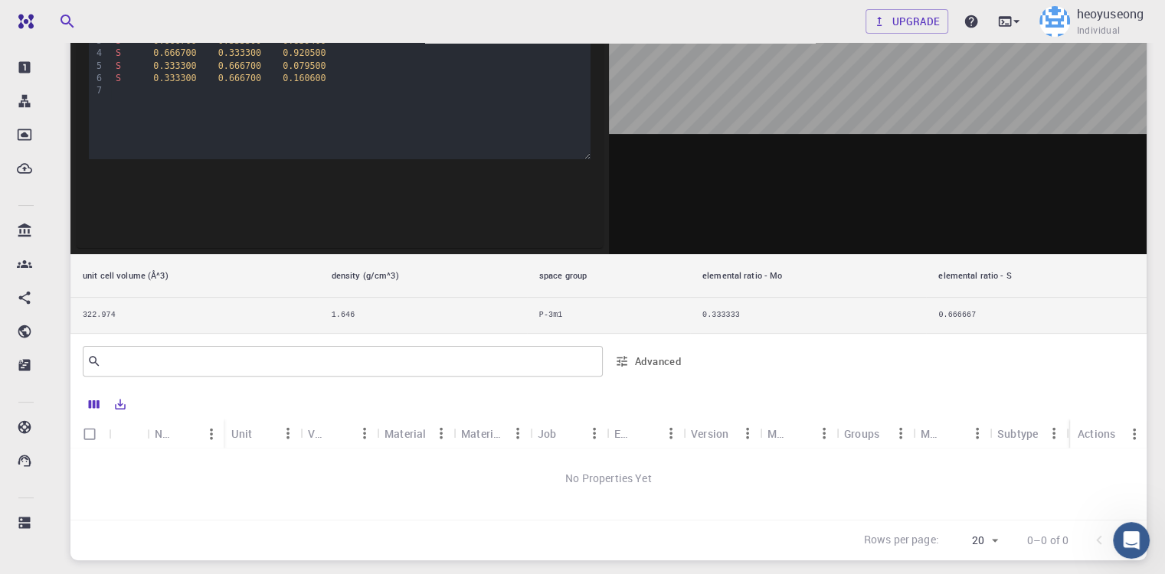
scroll to position [383, 0]
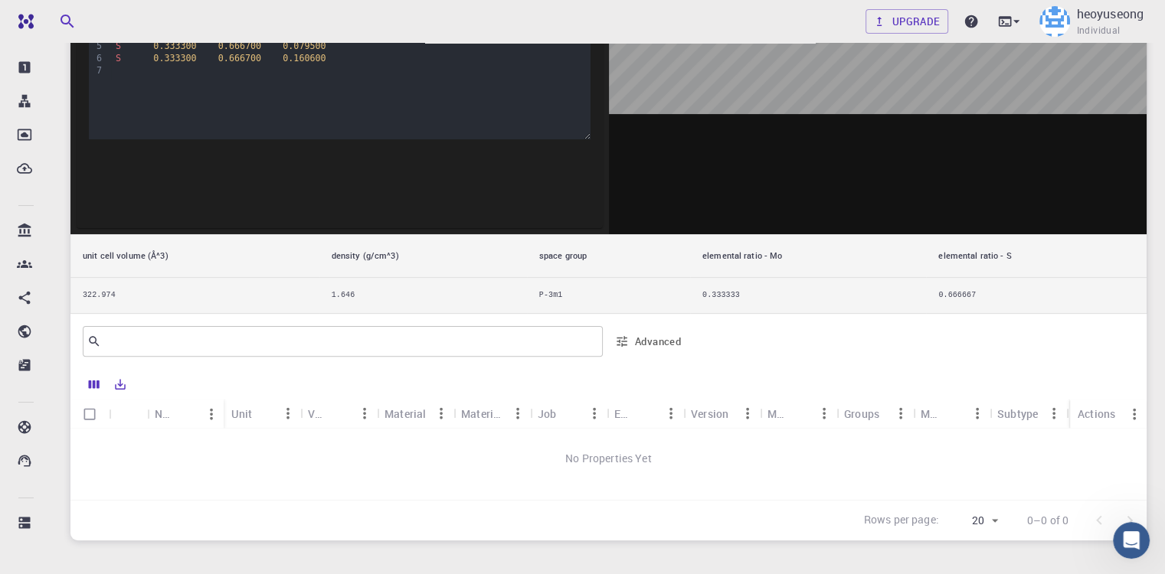
drag, startPoint x: 483, startPoint y: 314, endPoint x: 386, endPoint y: 301, distance: 98.1
click at [386, 301] on td "1.646" at bounding box center [423, 296] width 208 height 36
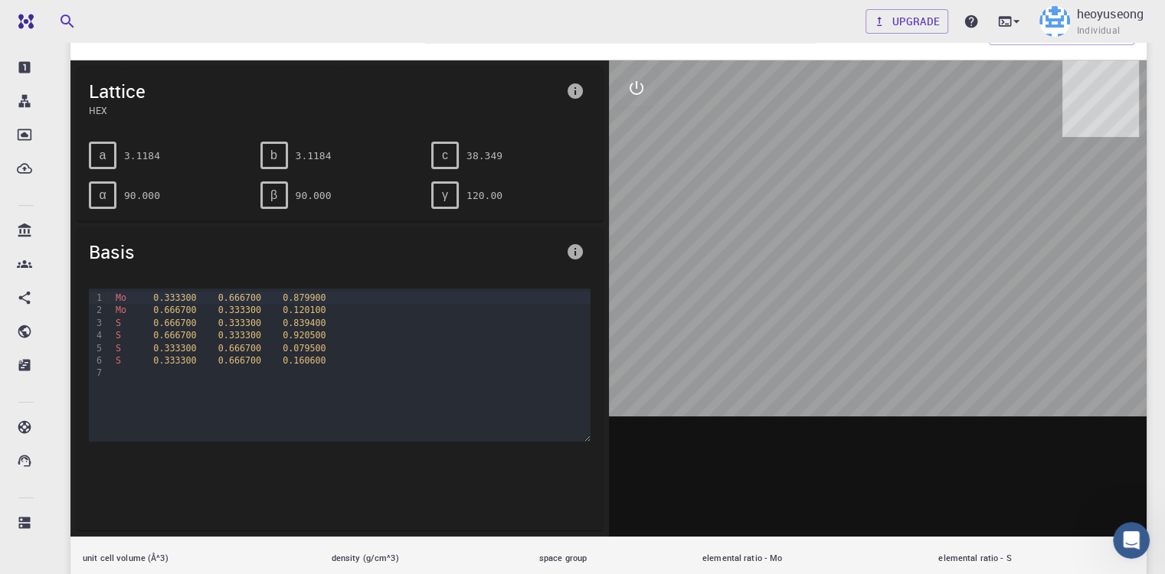
scroll to position [77, 0]
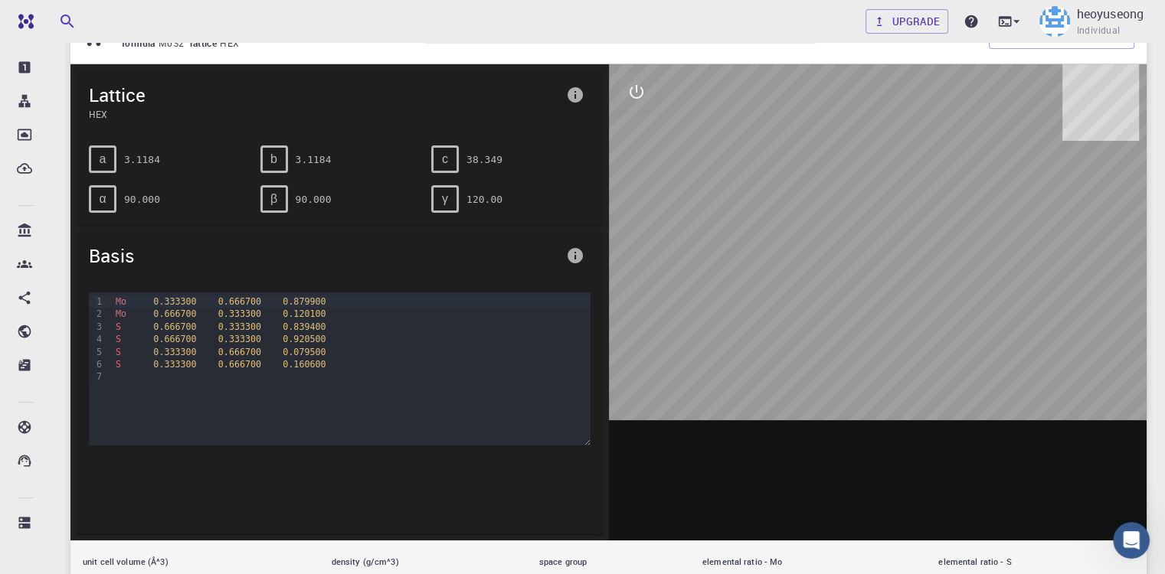
drag, startPoint x: 874, startPoint y: 146, endPoint x: 914, endPoint y: 139, distance: 40.4
click at [914, 139] on div at bounding box center [878, 302] width 538 height 476
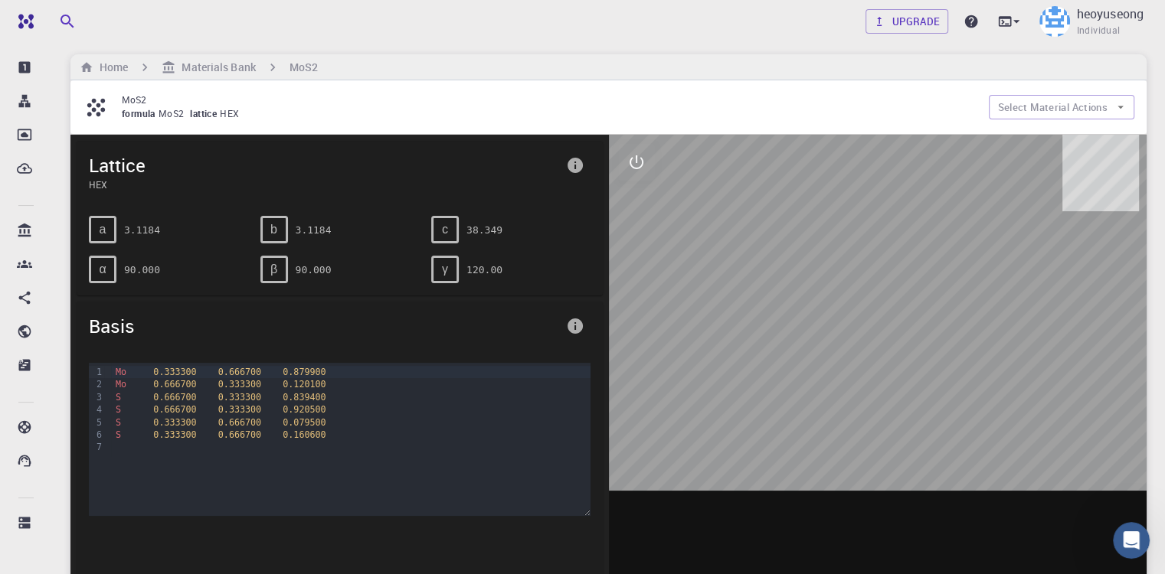
scroll to position [0, 0]
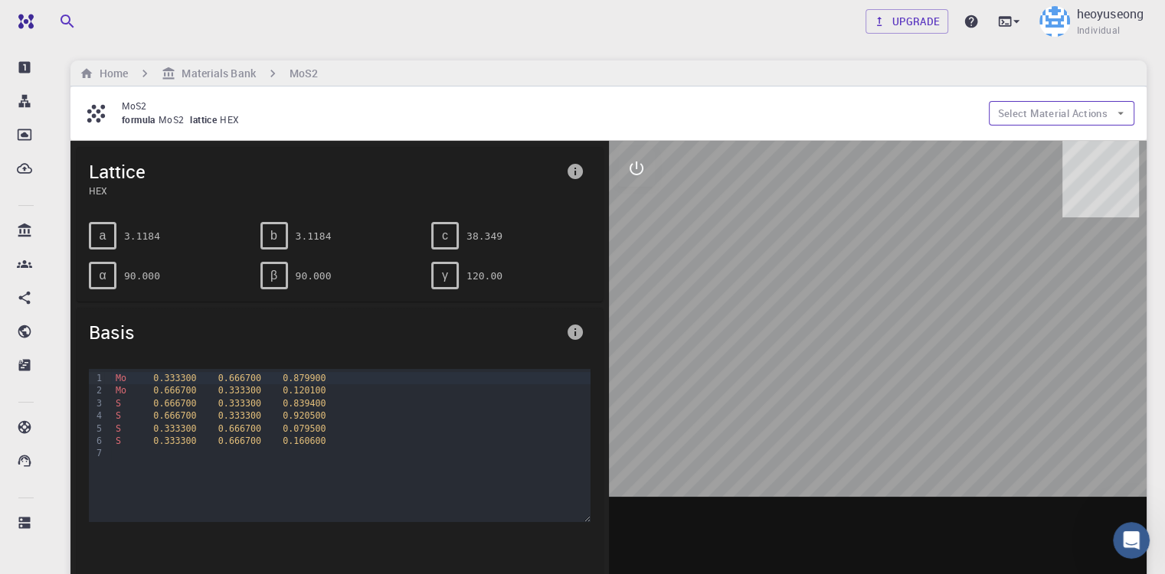
click at [1057, 104] on button "Select Material Actions" at bounding box center [1061, 113] width 145 height 25
click at [798, 172] on div at bounding box center [878, 379] width 538 height 476
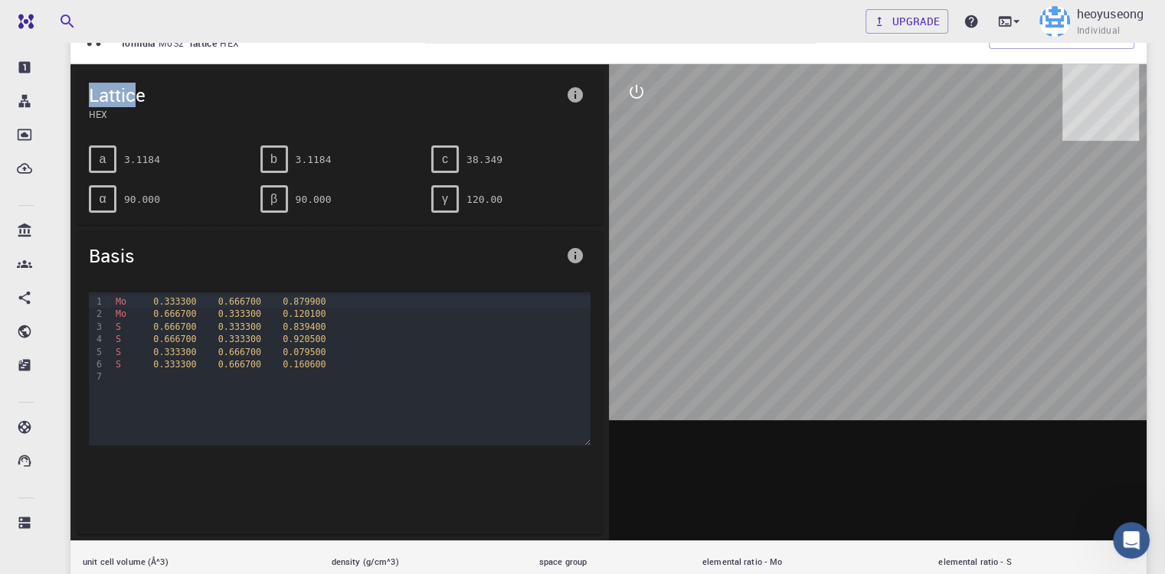
drag, startPoint x: 83, startPoint y: 96, endPoint x: 139, endPoint y: 100, distance: 56.0
click at [139, 100] on div "Lattice HEX" at bounding box center [340, 101] width 526 height 63
drag, startPoint x: 139, startPoint y: 100, endPoint x: 143, endPoint y: 149, distance: 48.5
click at [143, 149] on pre "3.1184" at bounding box center [142, 159] width 36 height 27
click at [582, 96] on icon "info" at bounding box center [575, 95] width 18 height 18
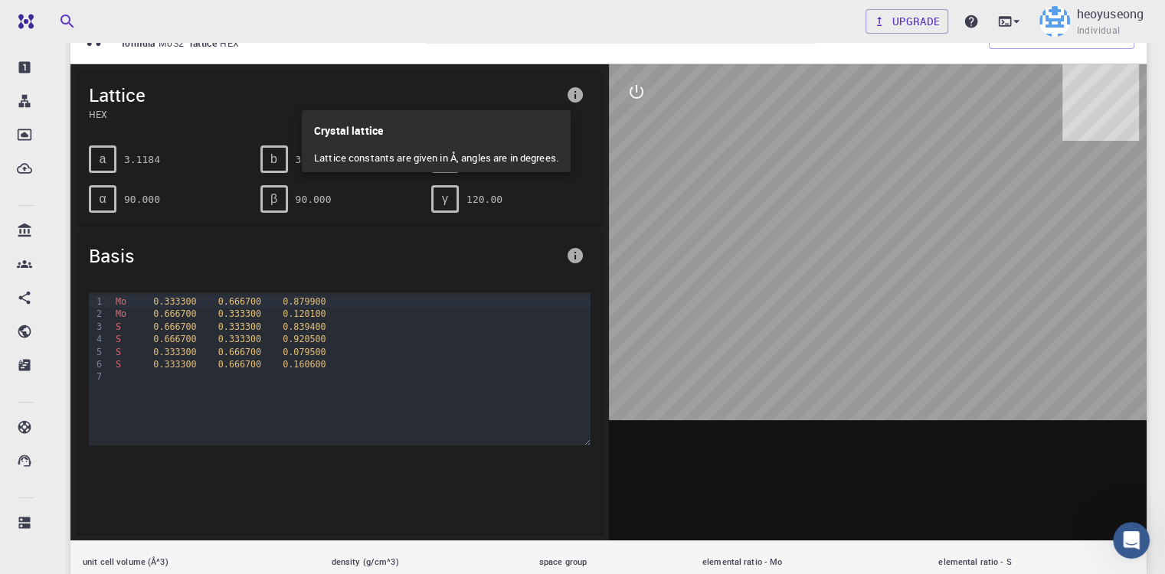
click at [643, 87] on div at bounding box center [582, 287] width 1165 height 574
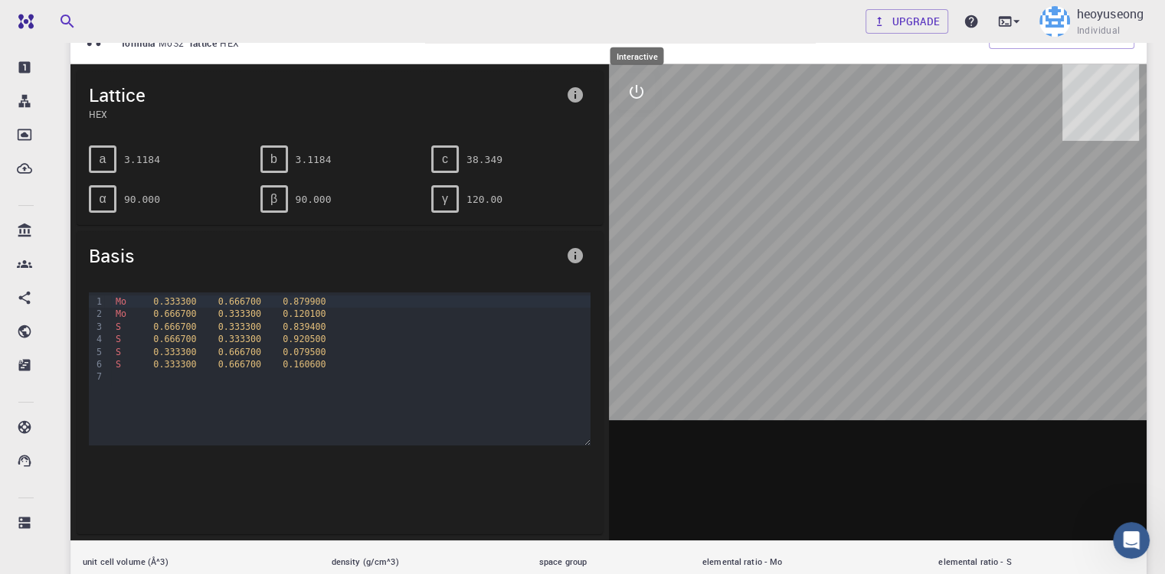
click at [632, 90] on icon "interactive" at bounding box center [636, 92] width 18 height 18
click at [643, 120] on icon "view" at bounding box center [636, 128] width 18 height 18
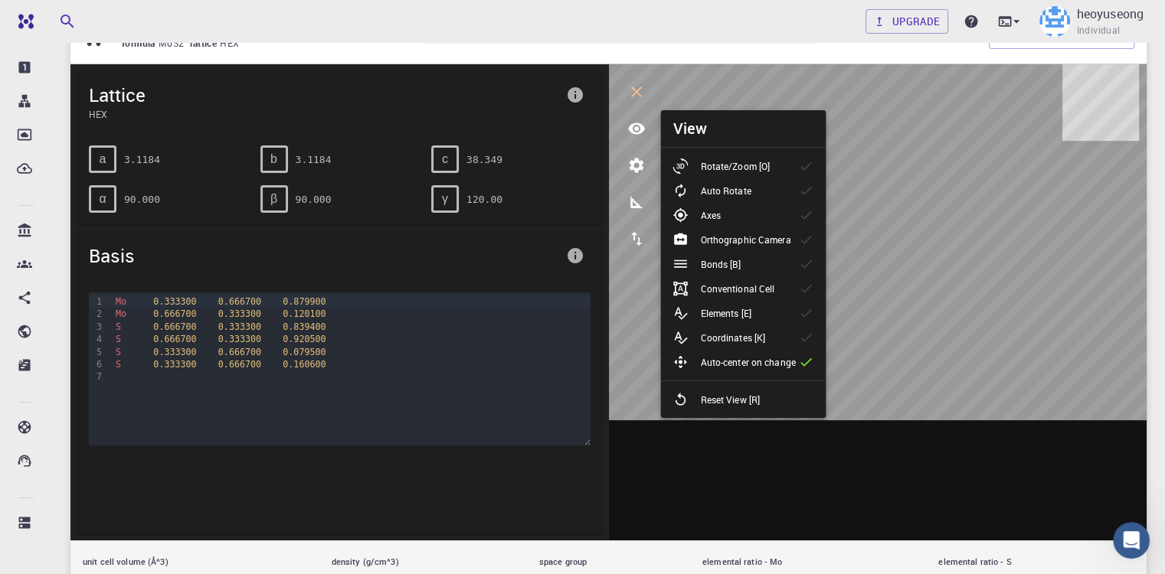
click at [694, 168] on div at bounding box center [686, 165] width 28 height 15
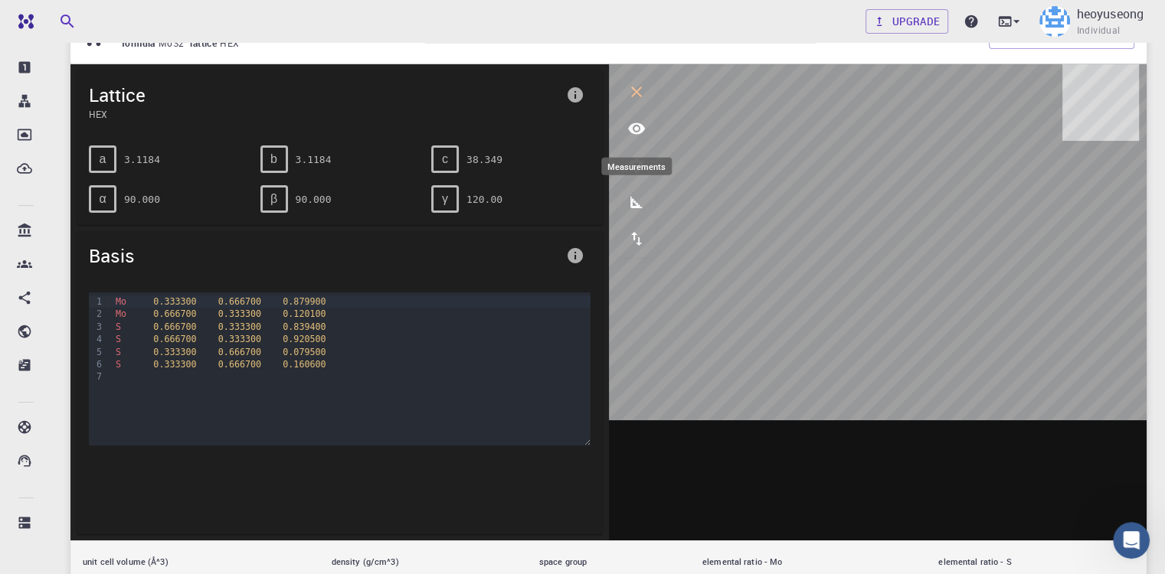
click at [623, 209] on button "measurements" at bounding box center [636, 202] width 37 height 37
click at [641, 234] on icon "export" at bounding box center [636, 239] width 18 height 18
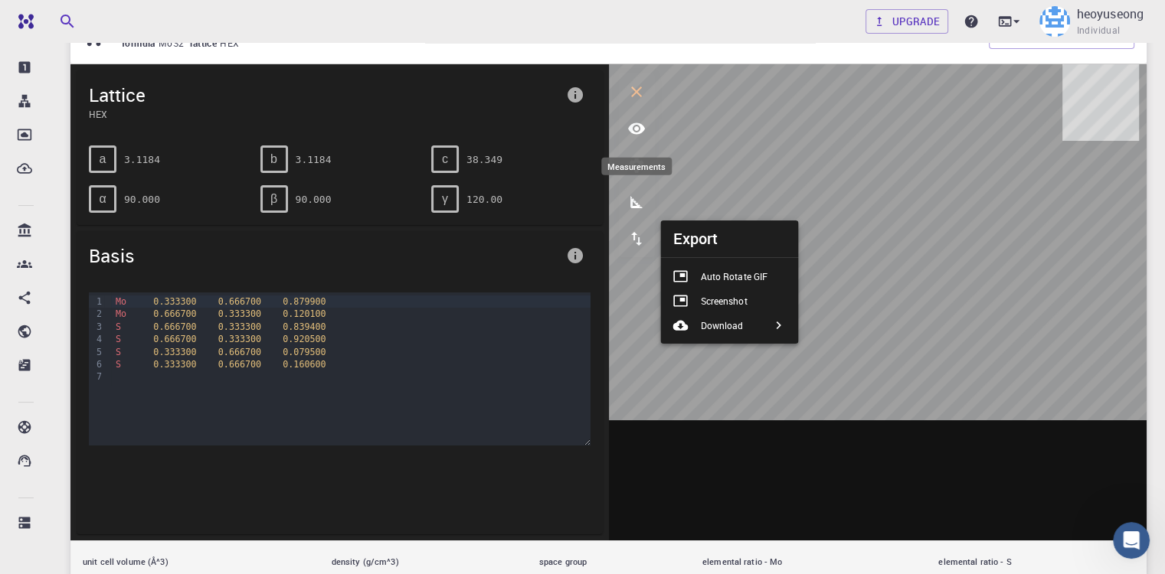
click at [626, 201] on button "measurements" at bounding box center [636, 202] width 37 height 37
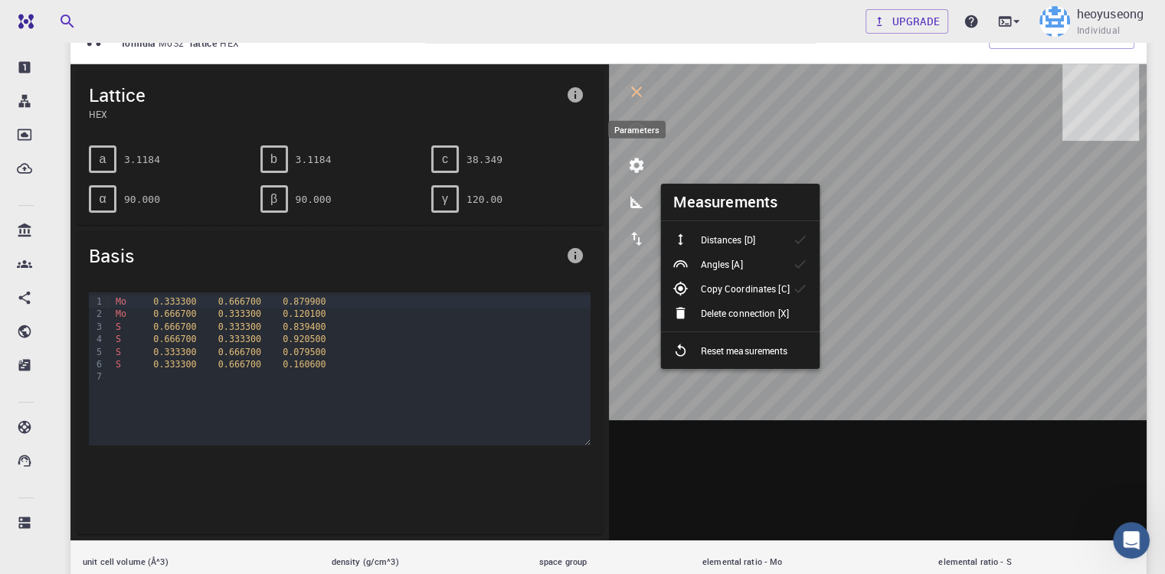
click at [632, 163] on icon "parameters" at bounding box center [636, 165] width 15 height 15
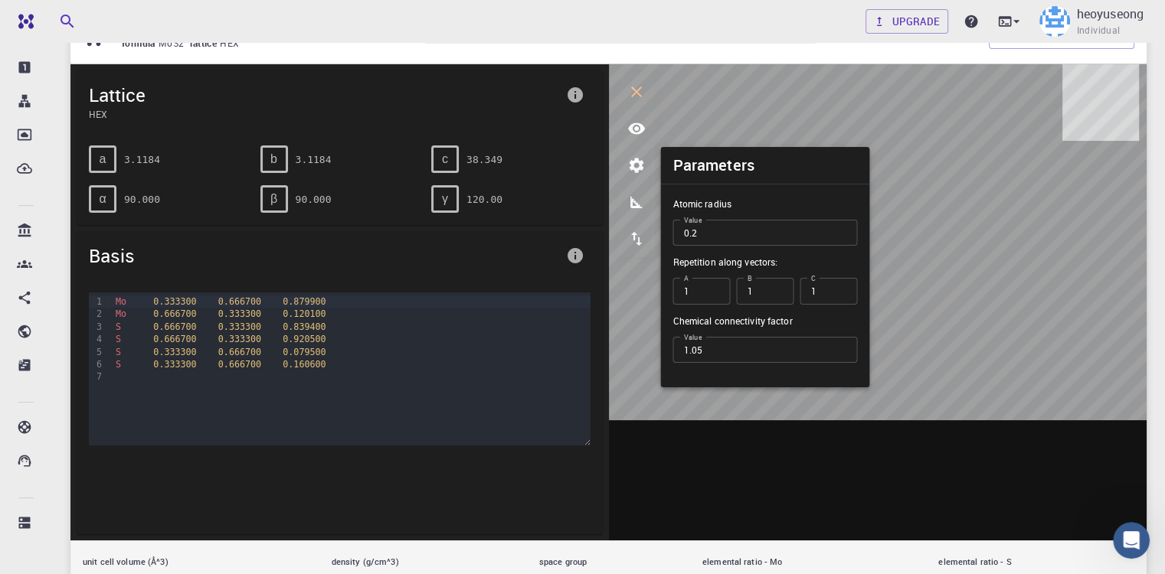
click at [701, 147] on li "Parameters" at bounding box center [764, 165] width 209 height 37
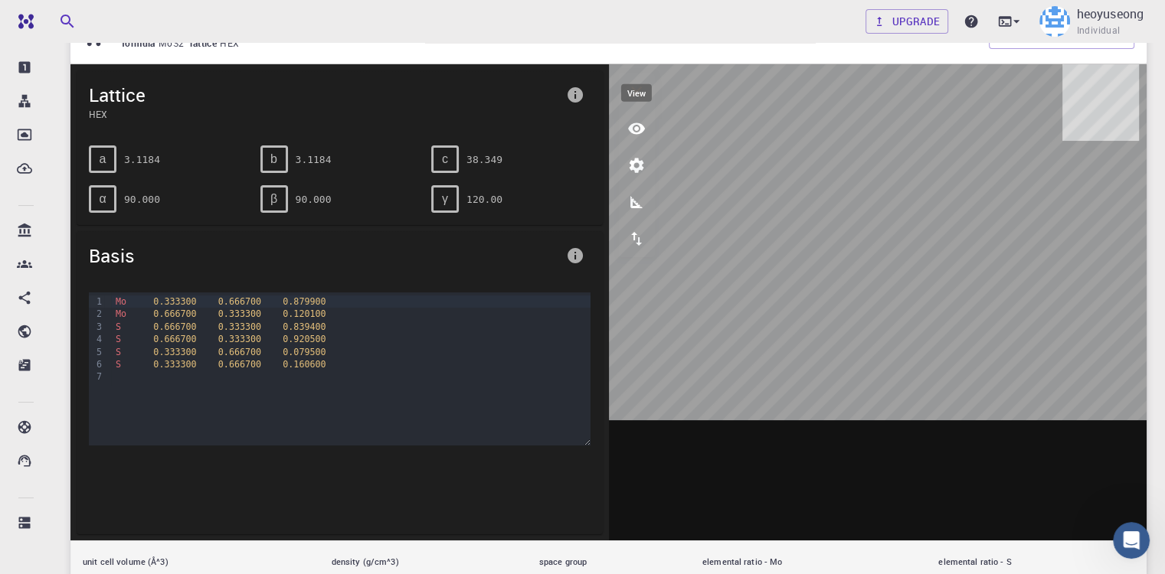
click at [642, 136] on icon "view" at bounding box center [636, 128] width 18 height 18
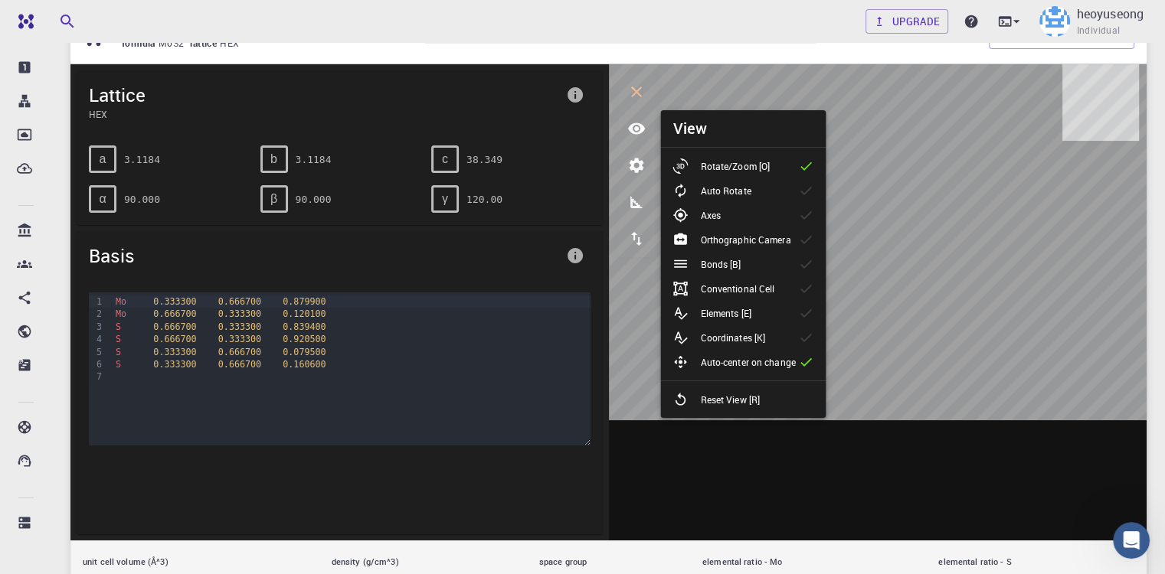
click at [811, 151] on ul "Rotate/Zoom [O] Auto Rotate Axes Orthographic Camera Bonds [B] Conventional Cel…" at bounding box center [742, 283] width 165 height 270
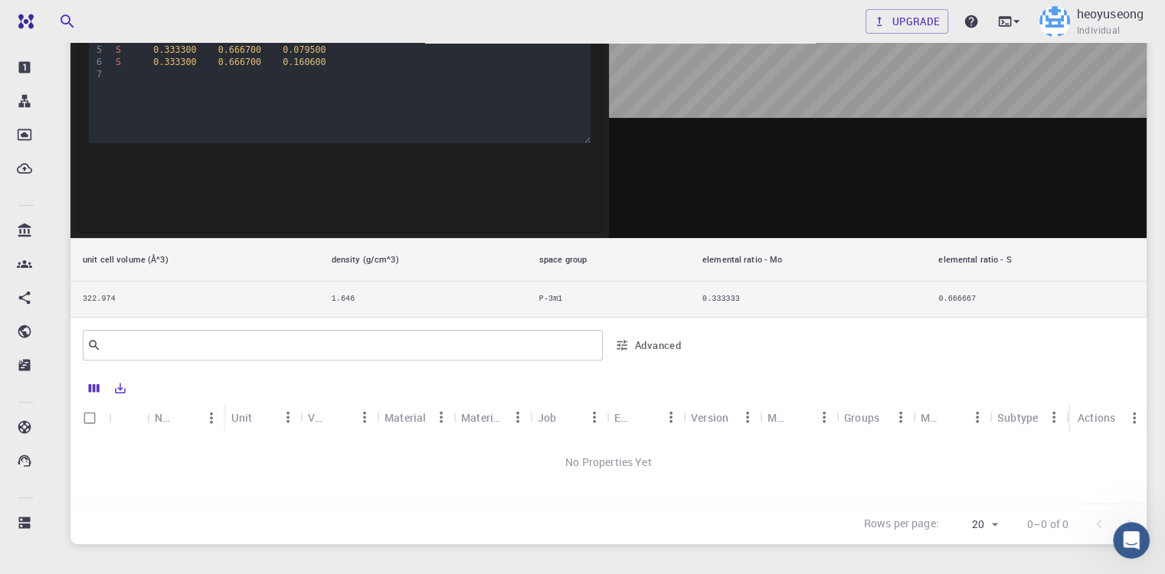
scroll to position [383, 0]
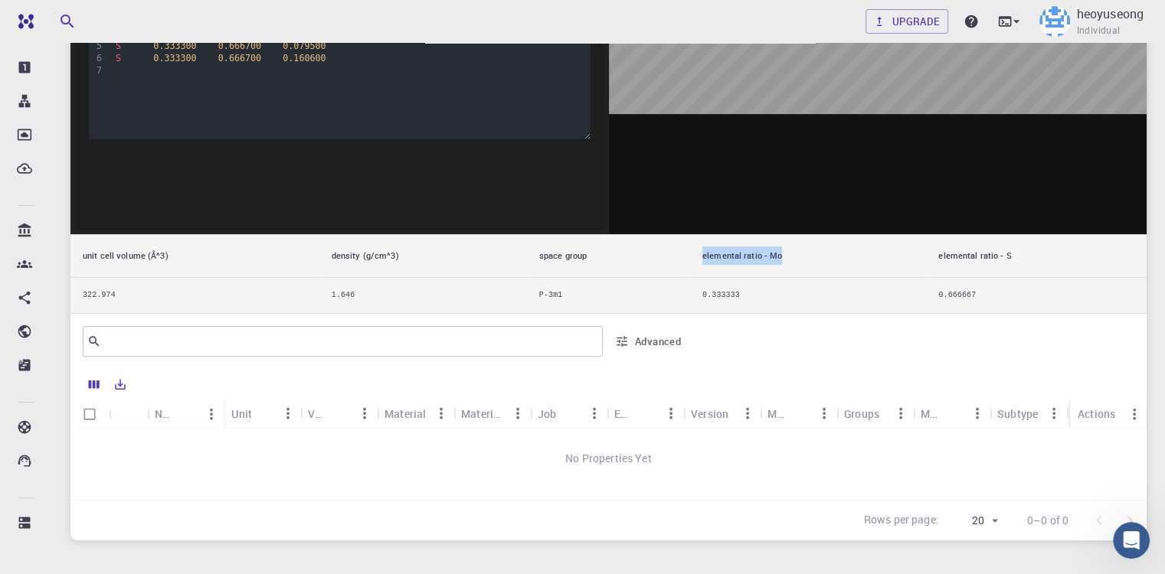
drag, startPoint x: 711, startPoint y: 252, endPoint x: 789, endPoint y: 264, distance: 79.8
click at [789, 264] on th "elemental ratio - Mo" at bounding box center [808, 256] width 236 height 44
copy th "elemental ratio - Mo"
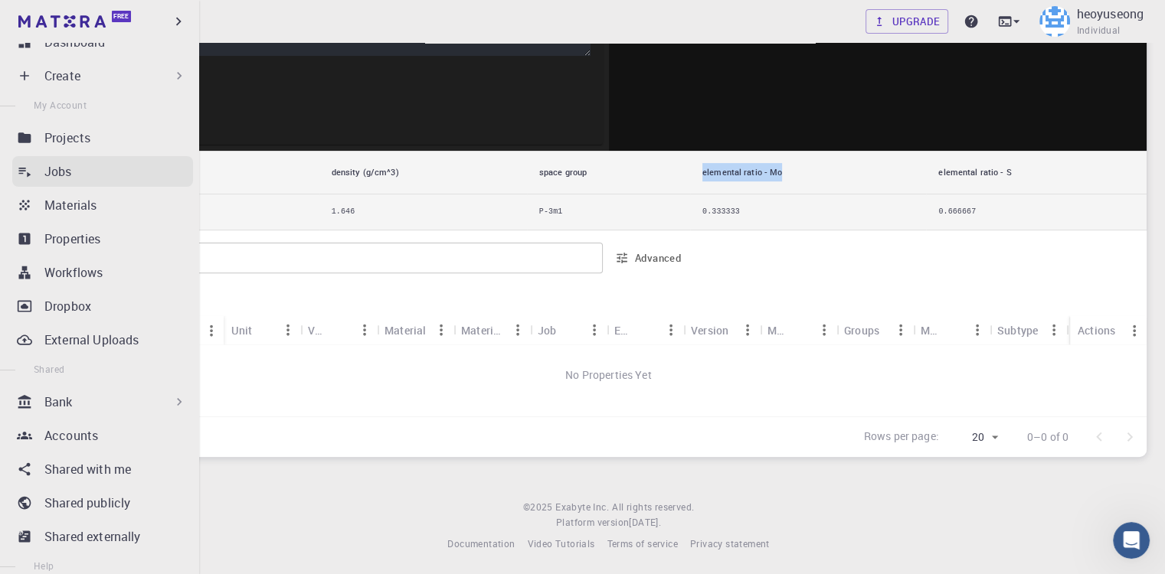
scroll to position [0, 0]
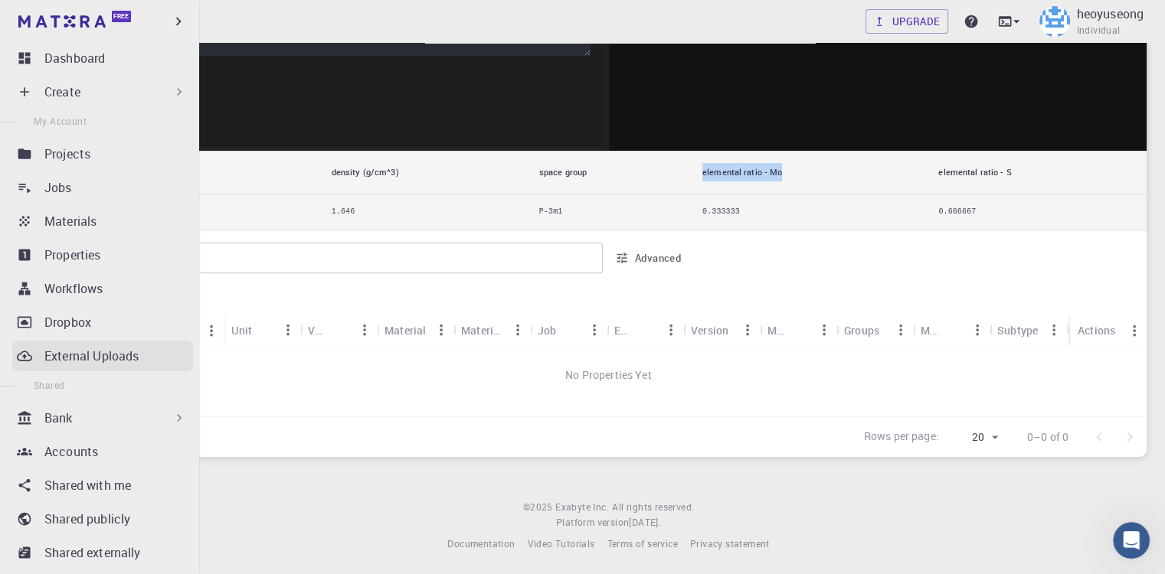
click at [77, 357] on p "External Uploads" at bounding box center [91, 356] width 94 height 18
